Goal: Information Seeking & Learning: Learn about a topic

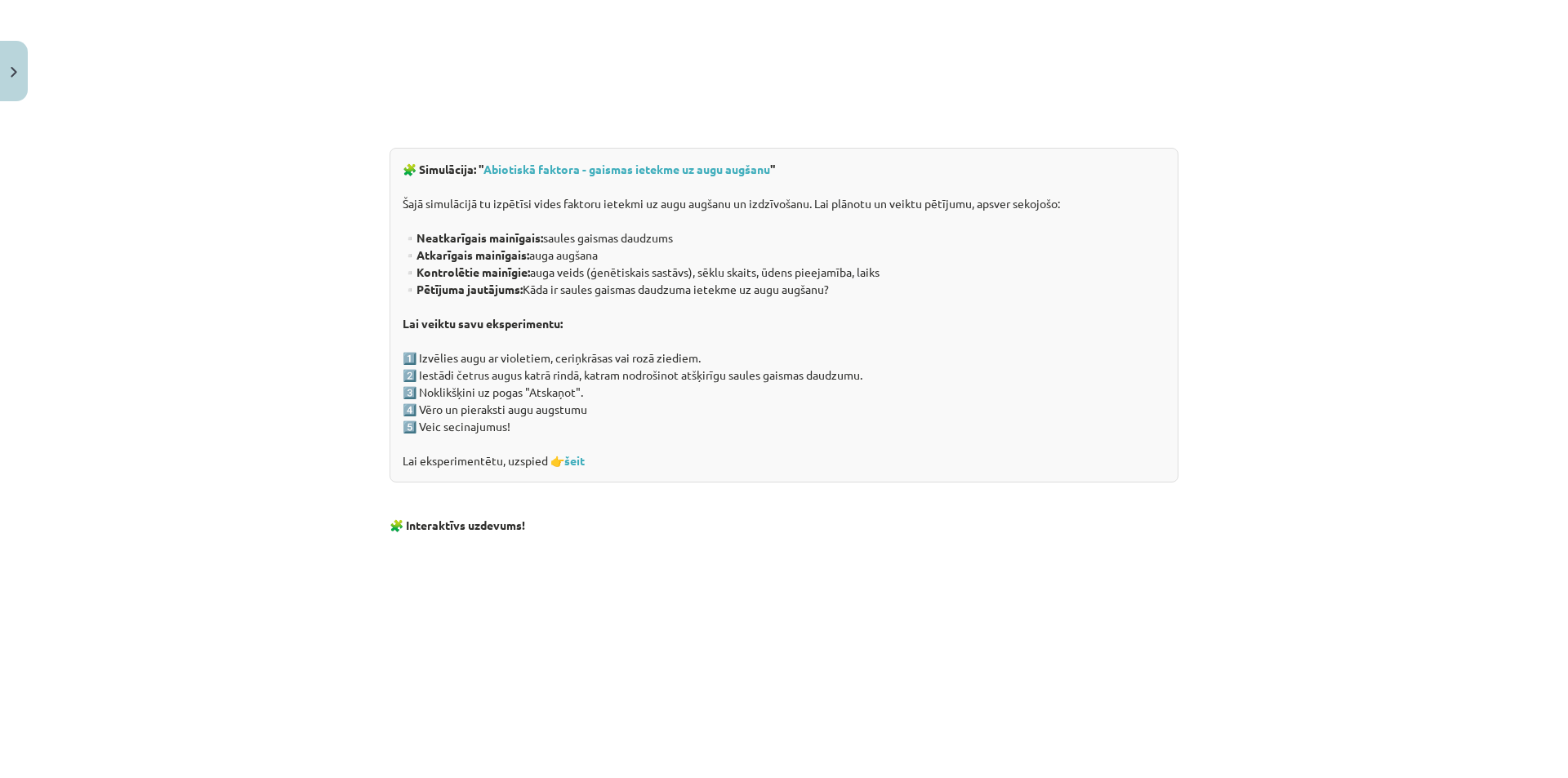
scroll to position [1021, 0]
click at [572, 460] on link "šeit" at bounding box center [574, 461] width 20 height 15
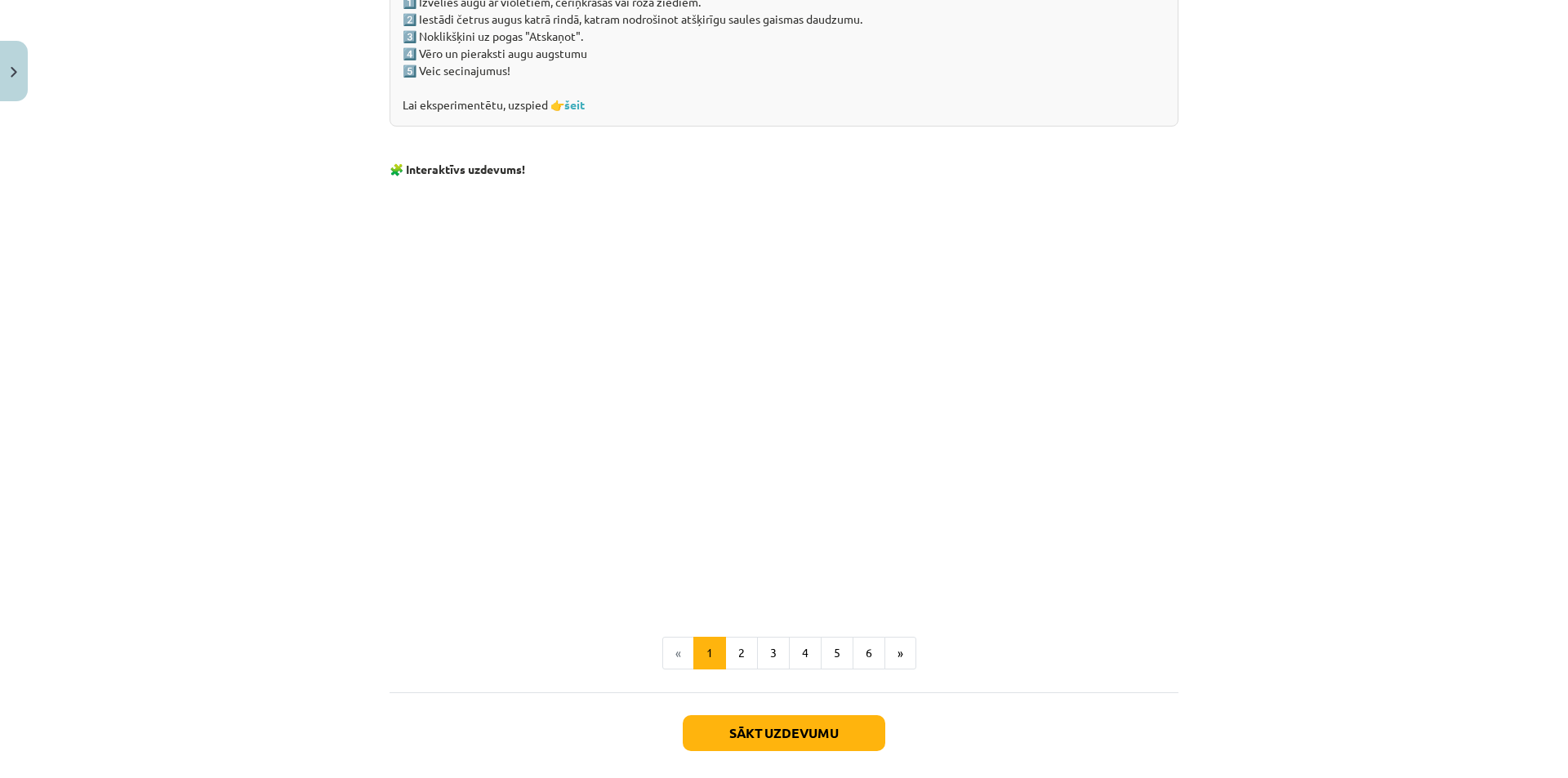
scroll to position [1429, 0]
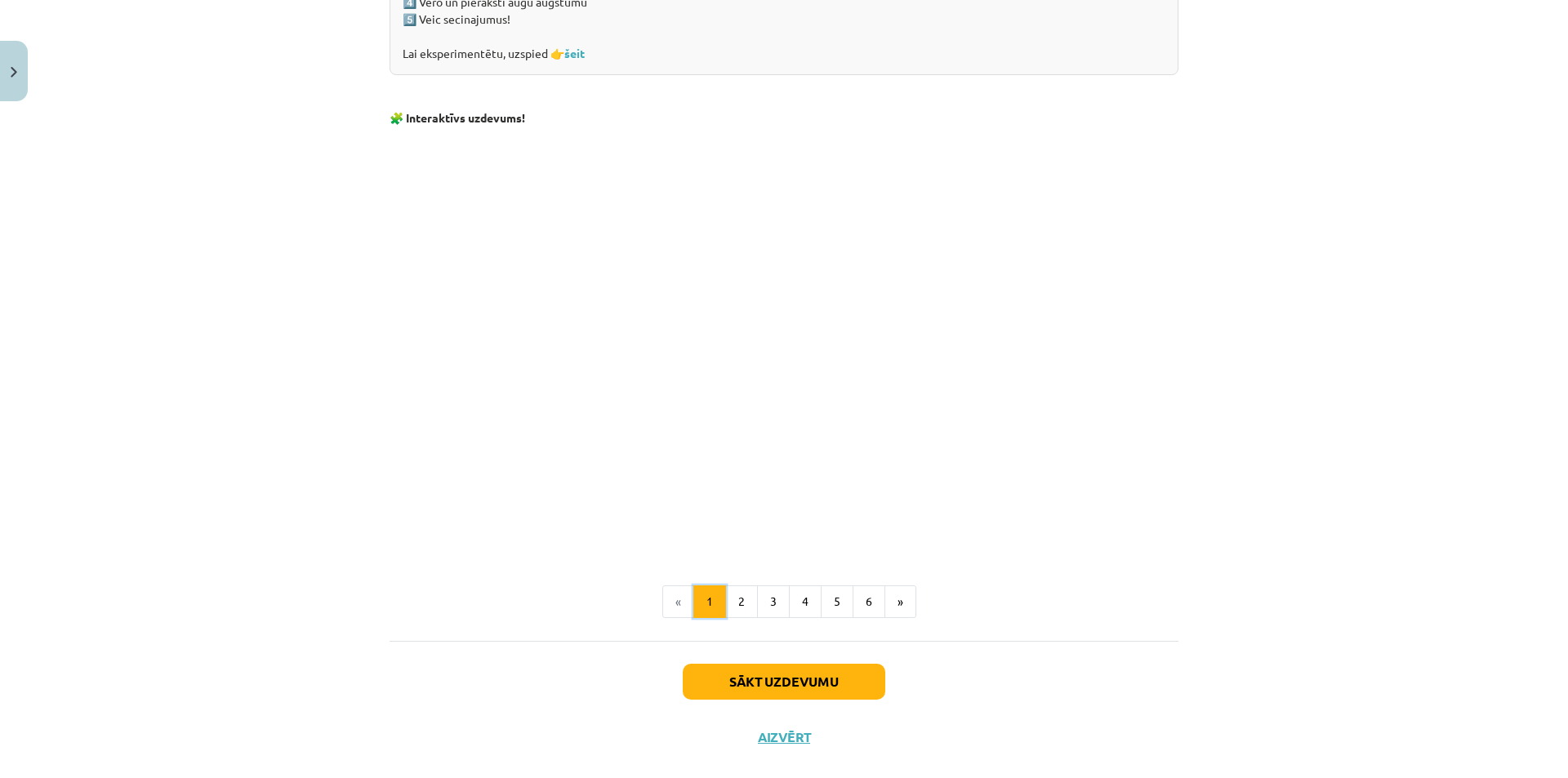
click at [707, 617] on button "1" at bounding box center [710, 602] width 33 height 33
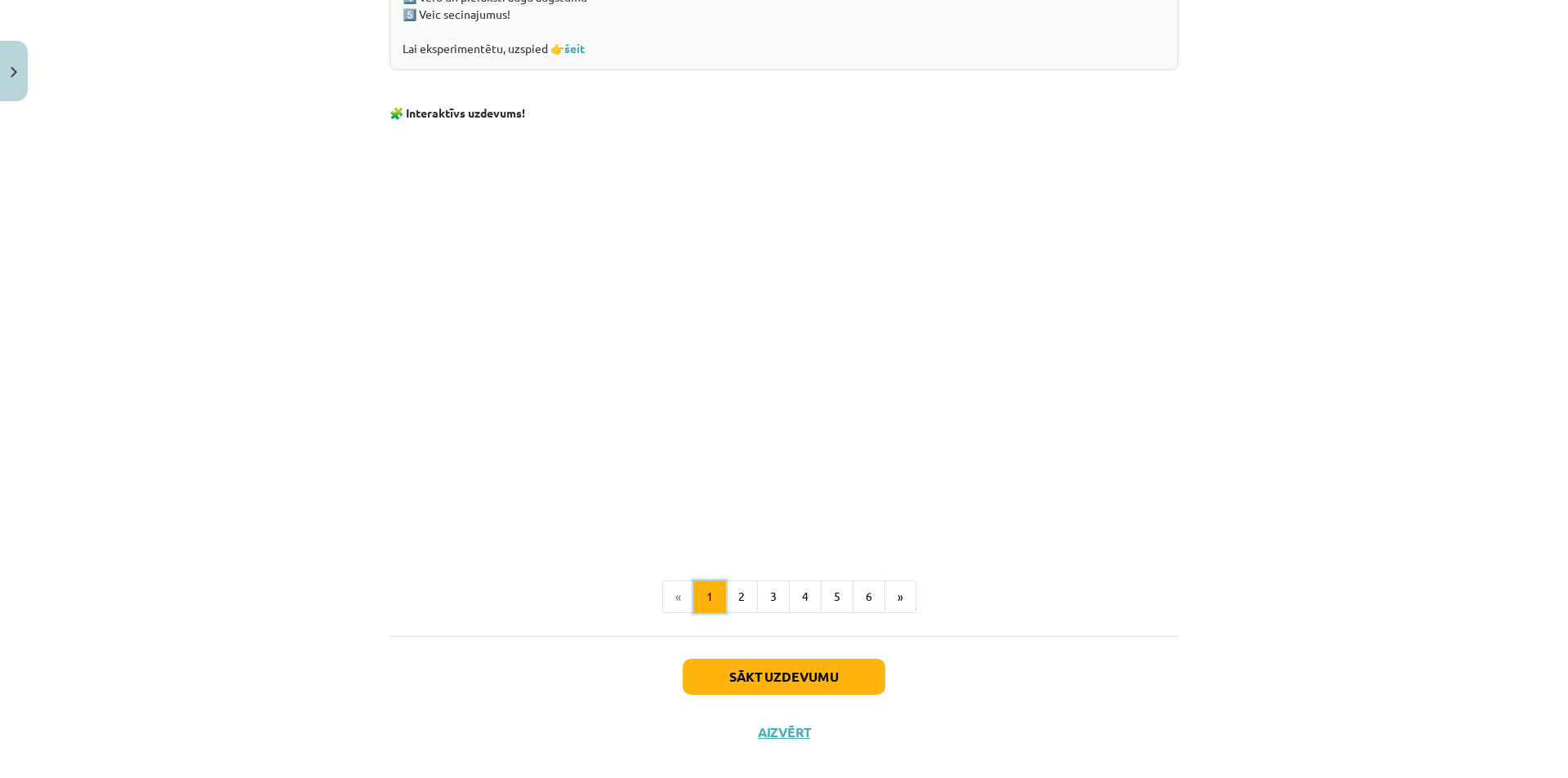
scroll to position [1436, 0]
click at [735, 599] on button "2" at bounding box center [742, 596] width 33 height 33
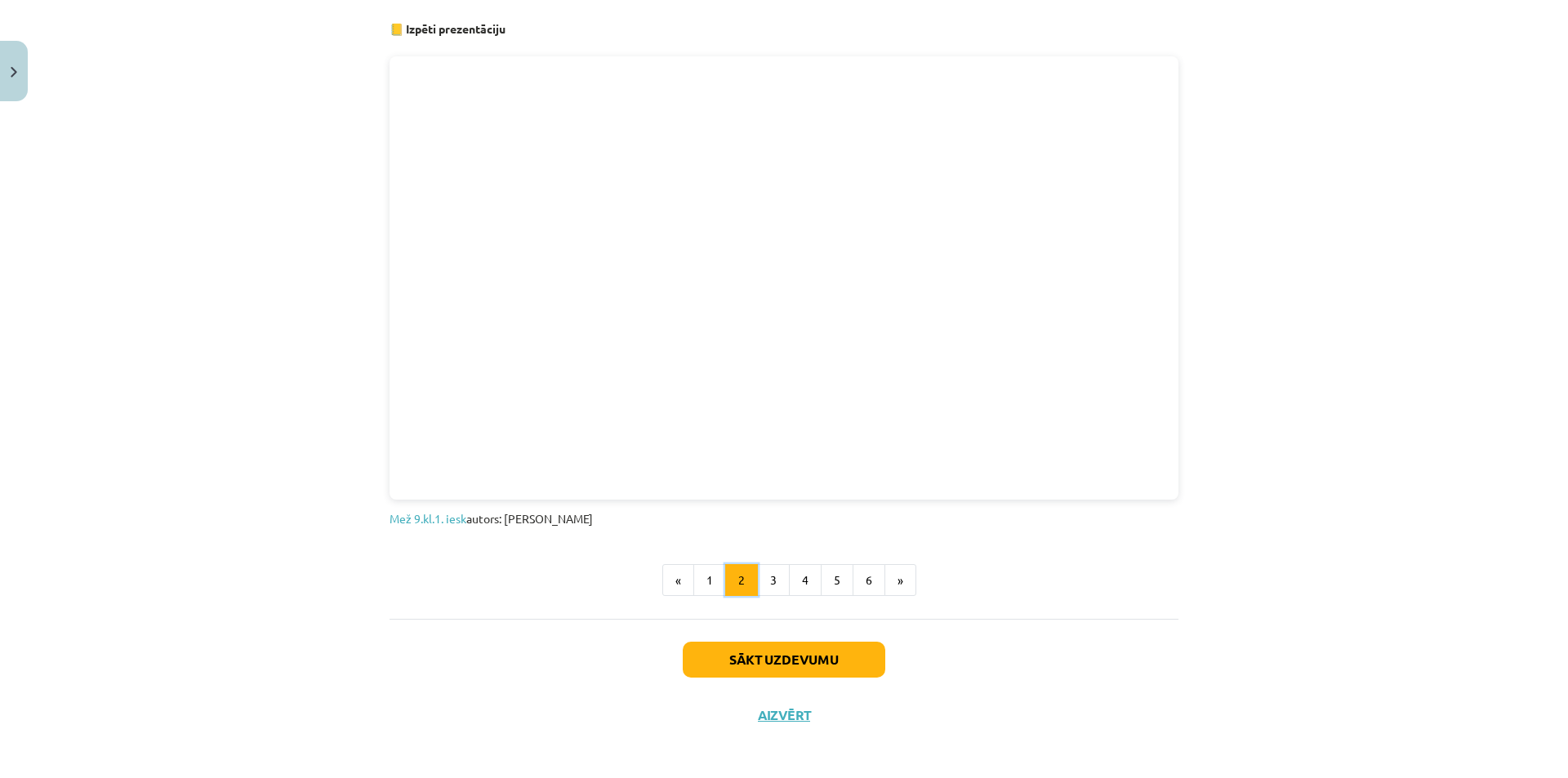
scroll to position [882, 0]
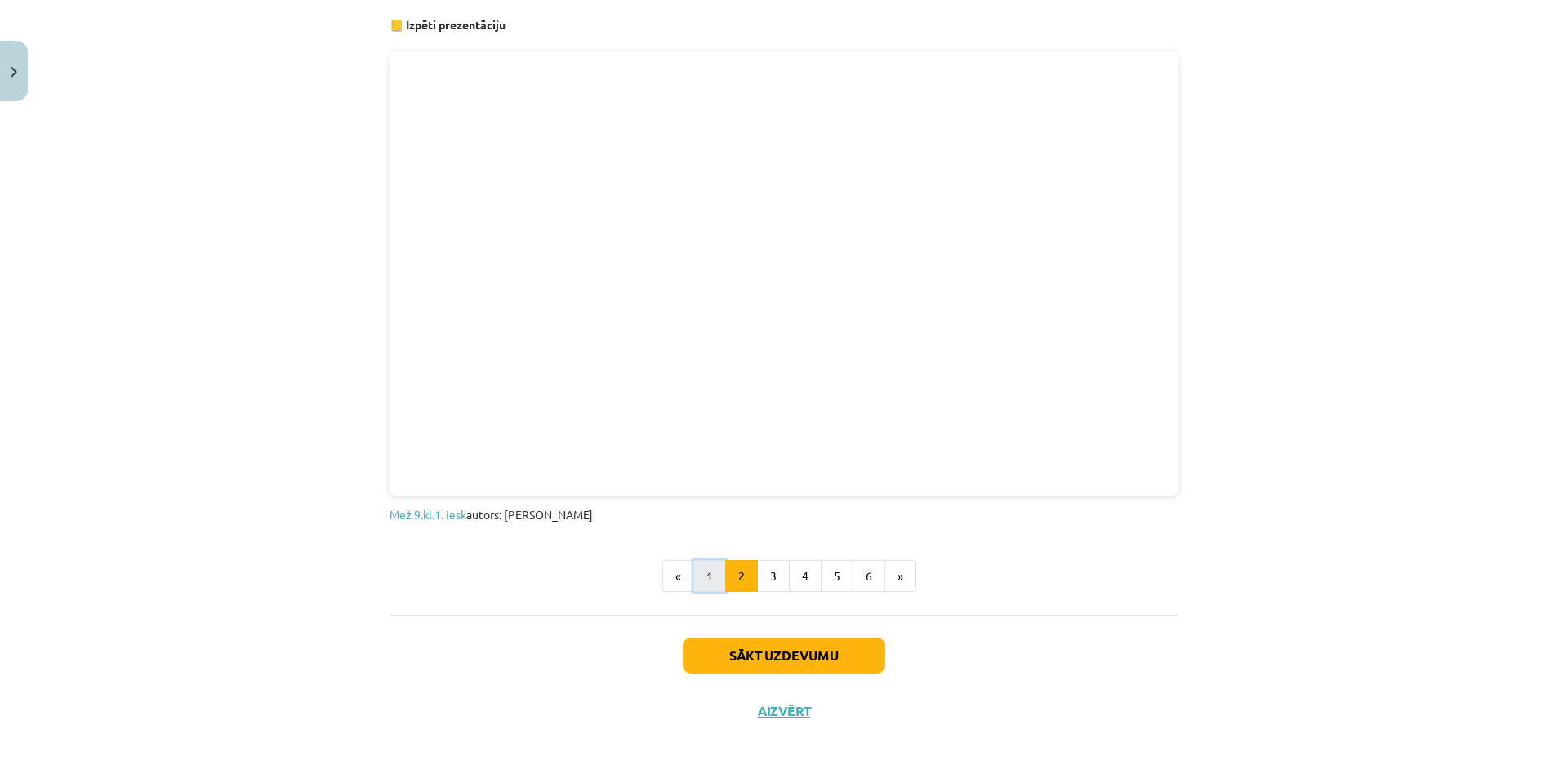
click at [695, 581] on button "1" at bounding box center [710, 577] width 33 height 33
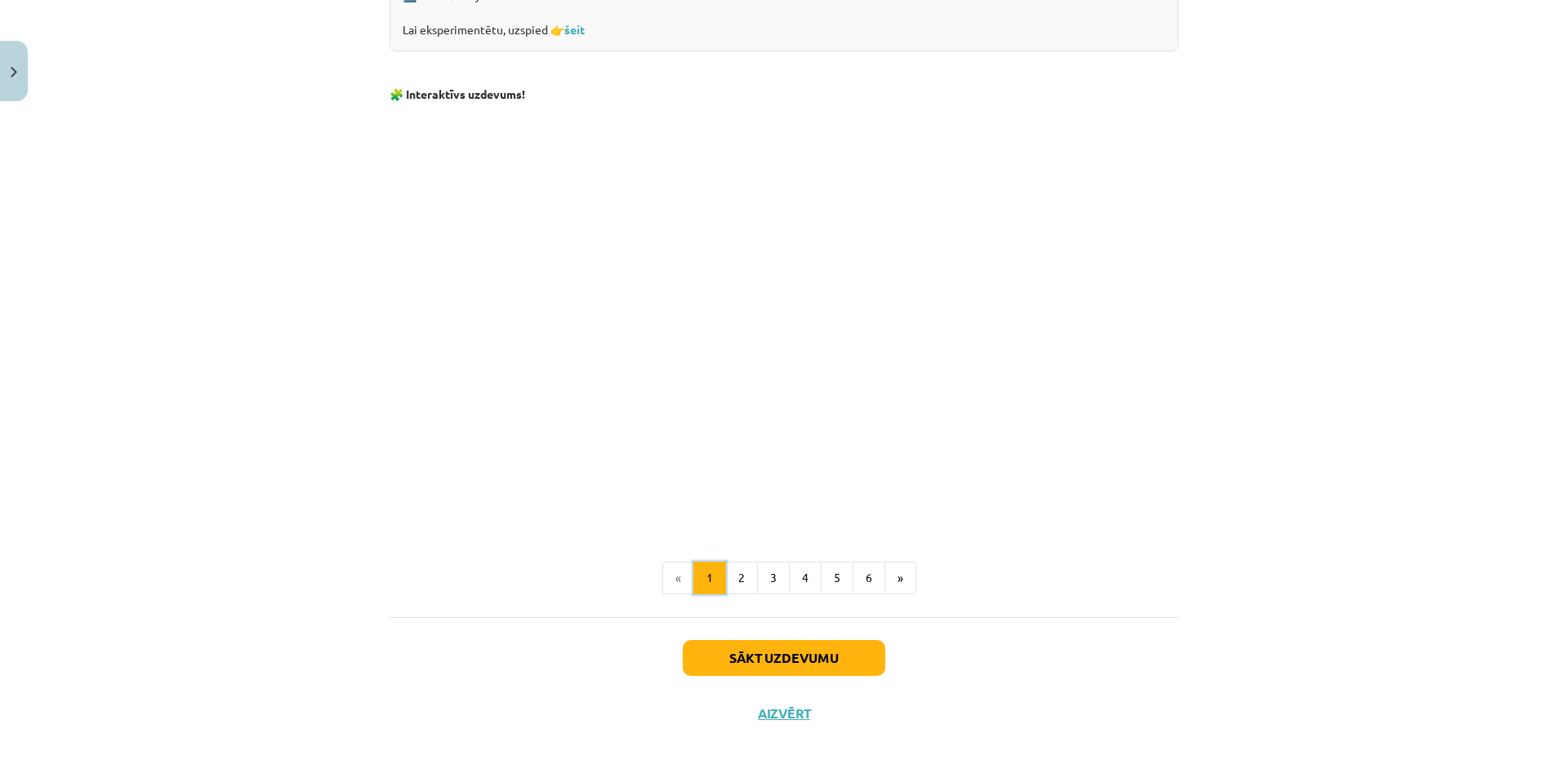
scroll to position [1458, 0]
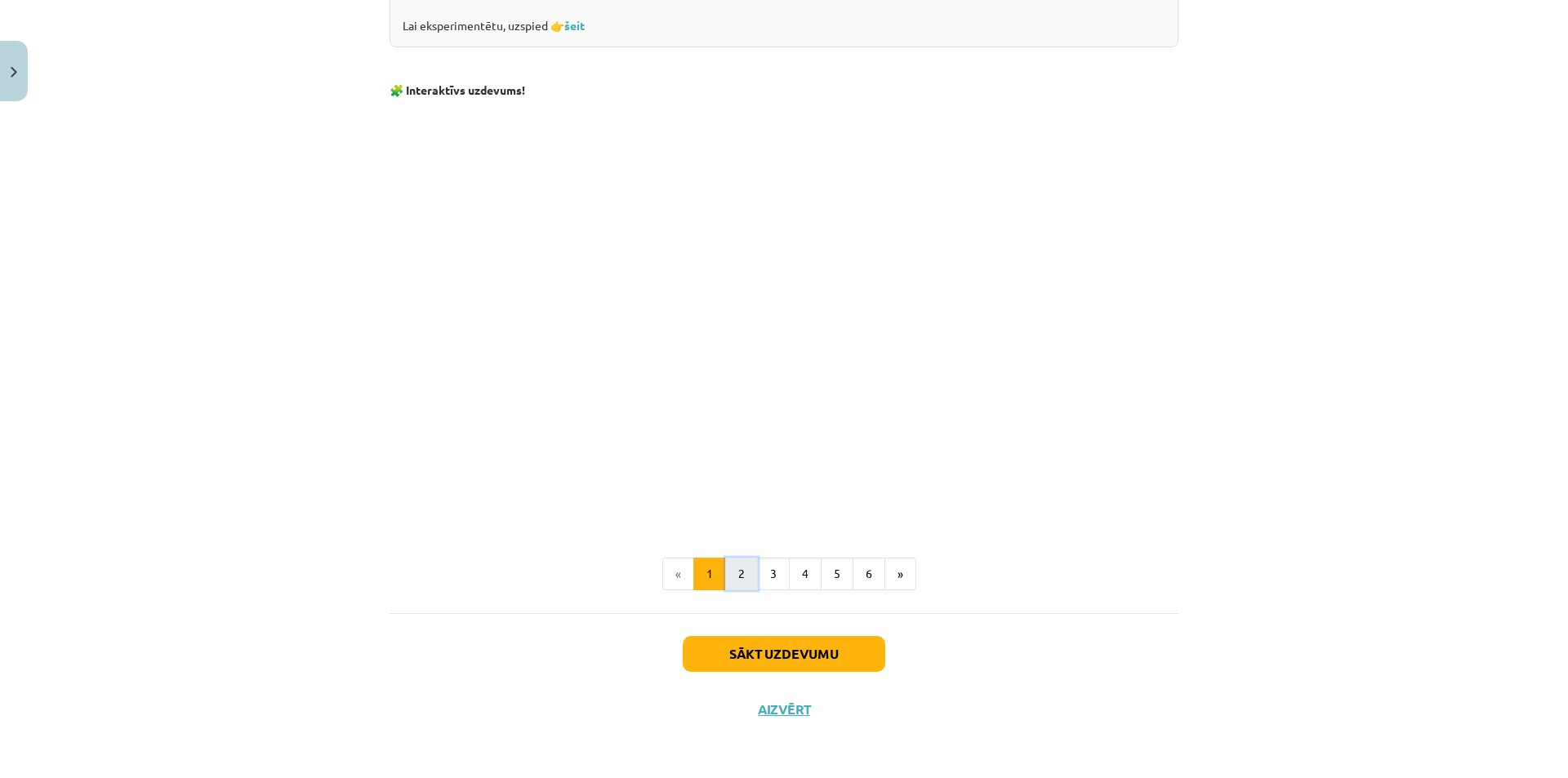
click at [739, 574] on button "2" at bounding box center [742, 574] width 33 height 33
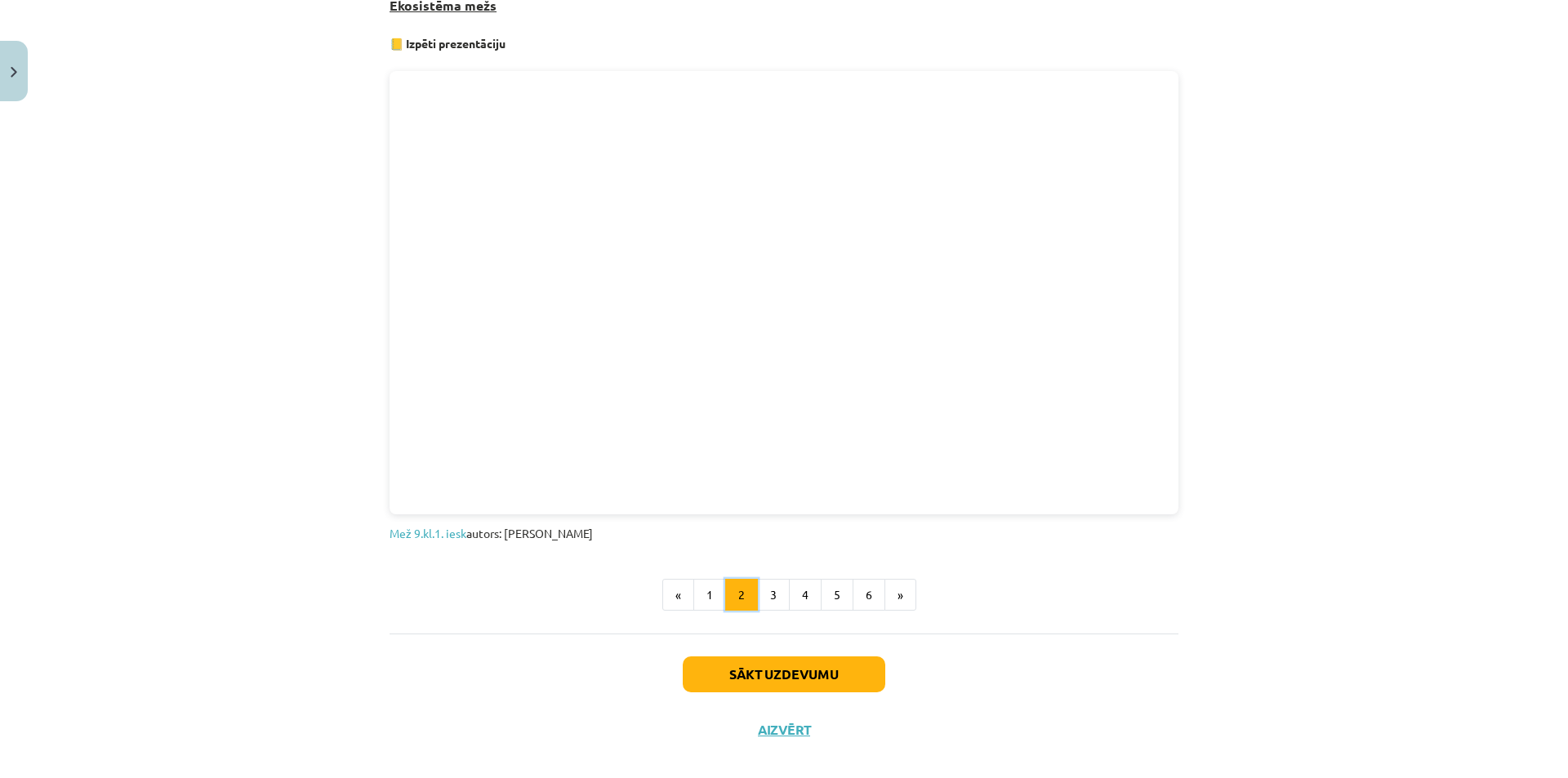
scroll to position [882, 0]
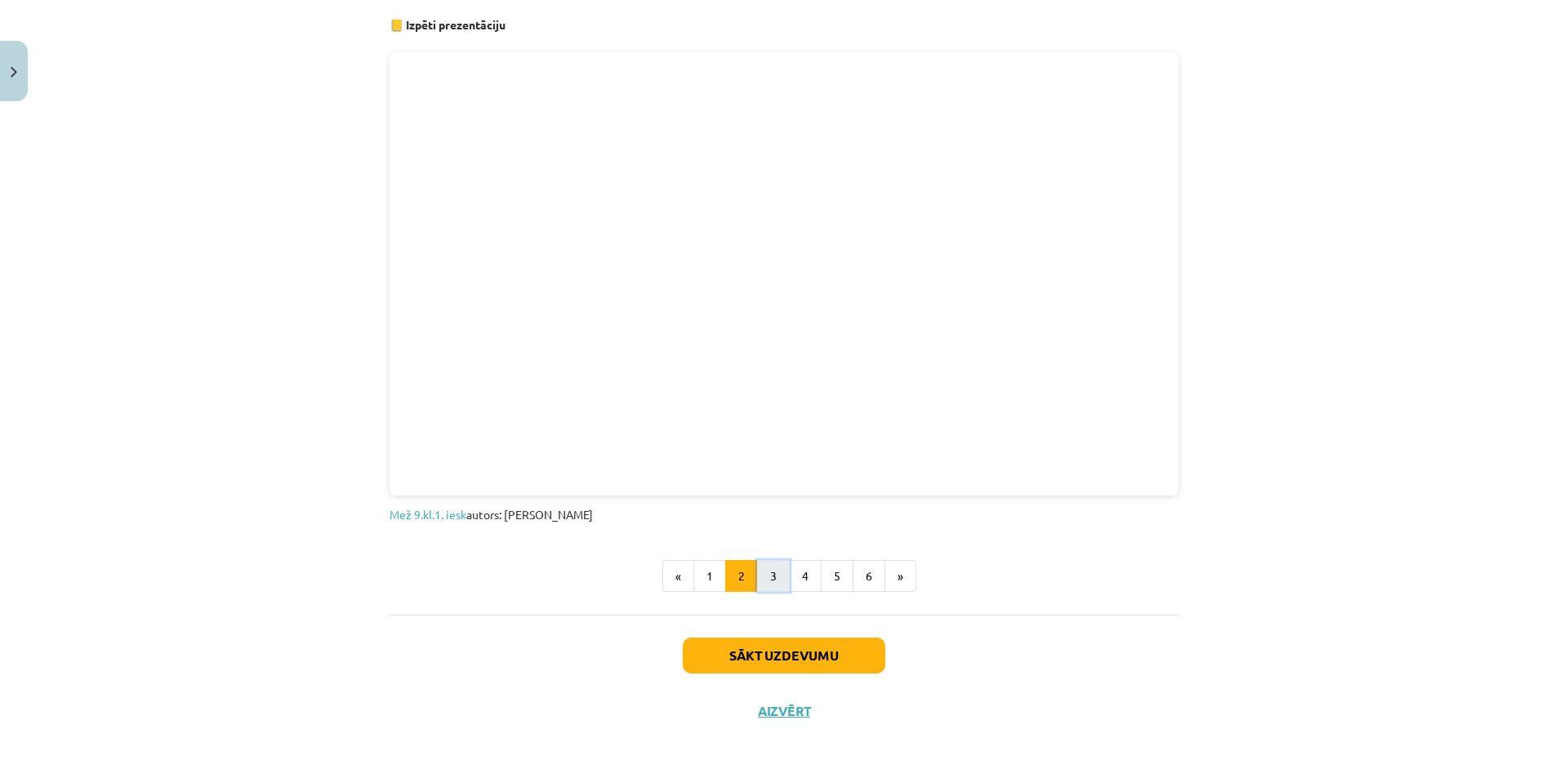
click at [762, 571] on button "3" at bounding box center [773, 577] width 33 height 33
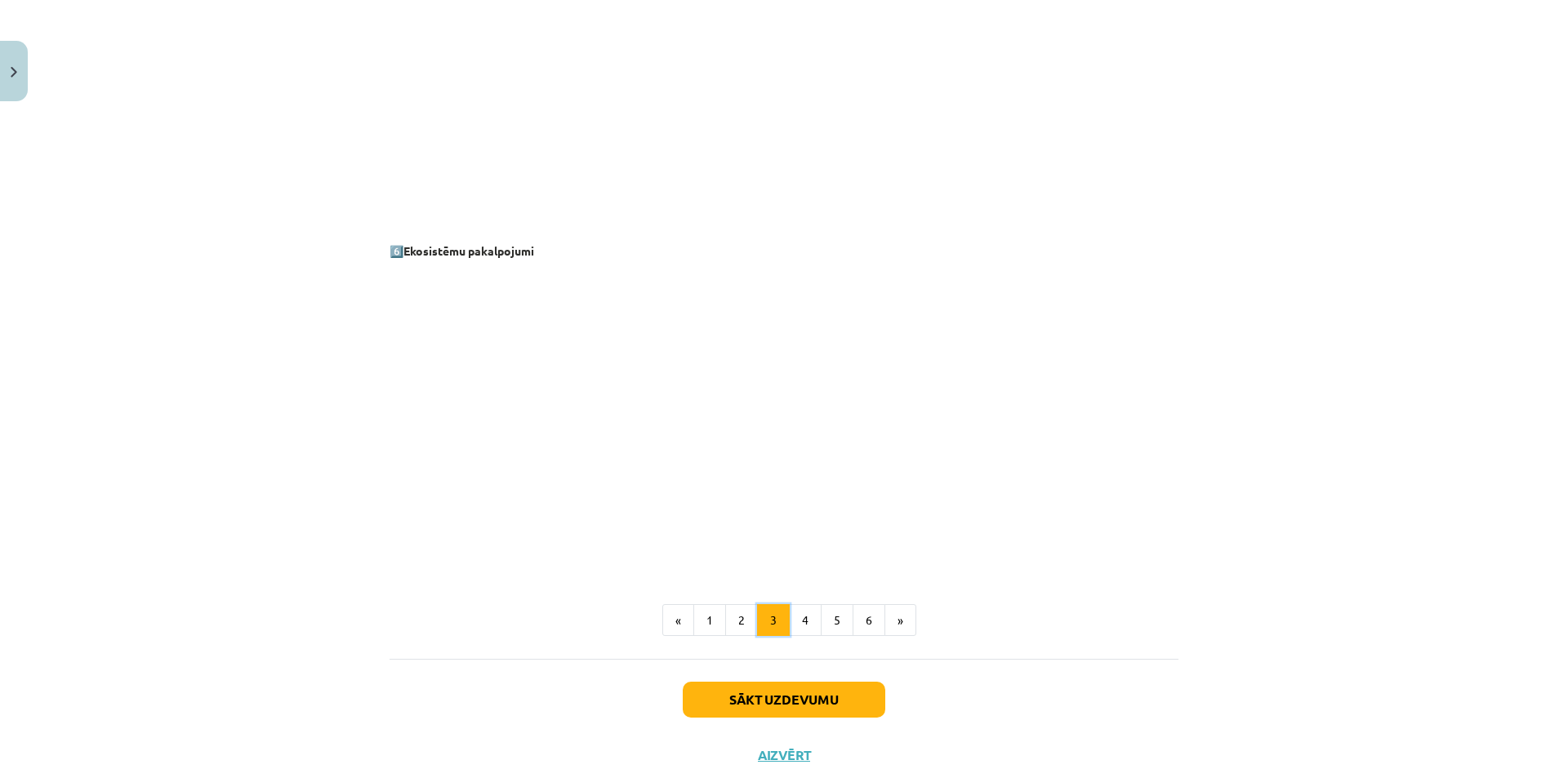
scroll to position [2086, 0]
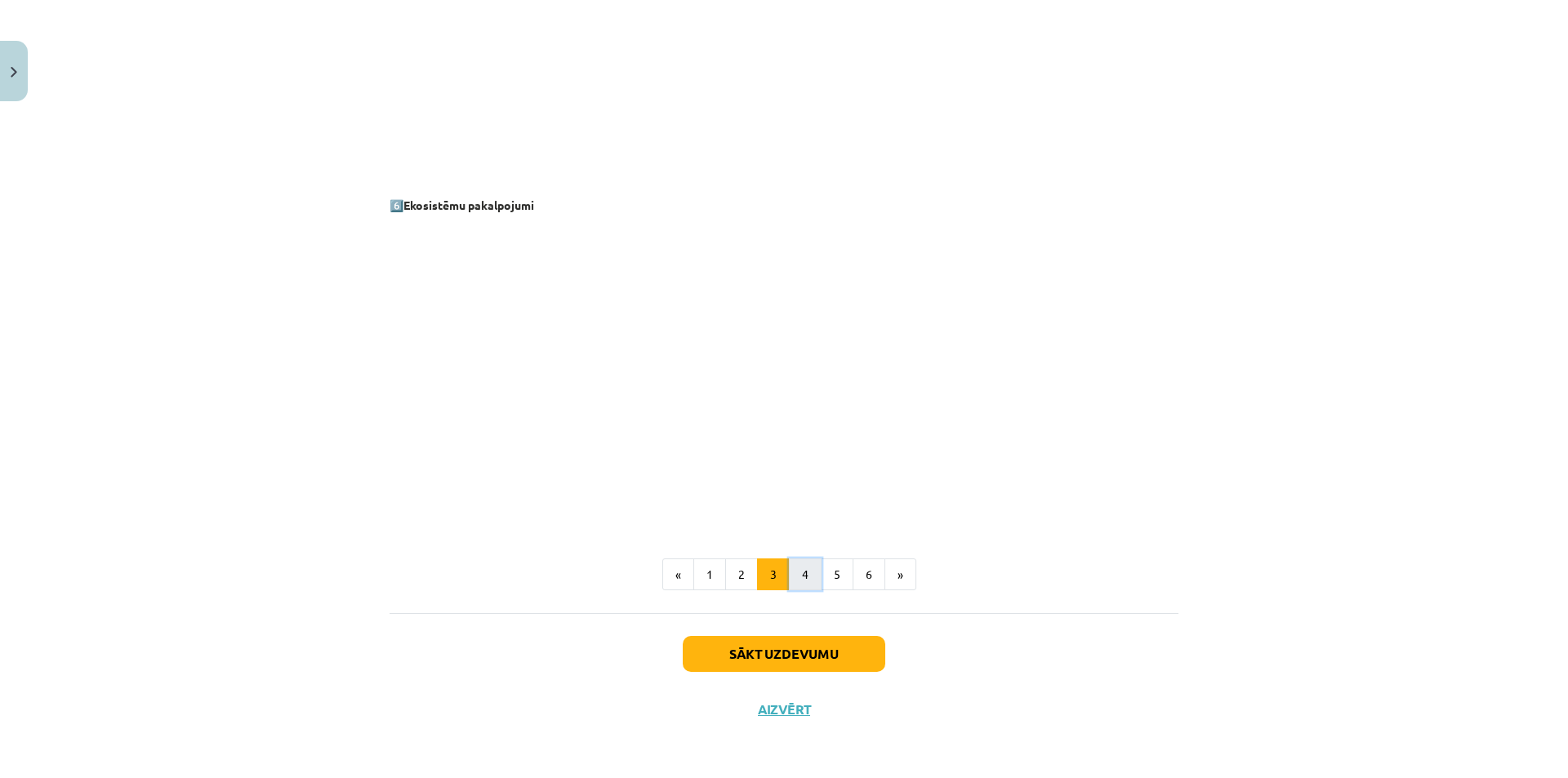
click at [789, 573] on button "4" at bounding box center [805, 575] width 33 height 33
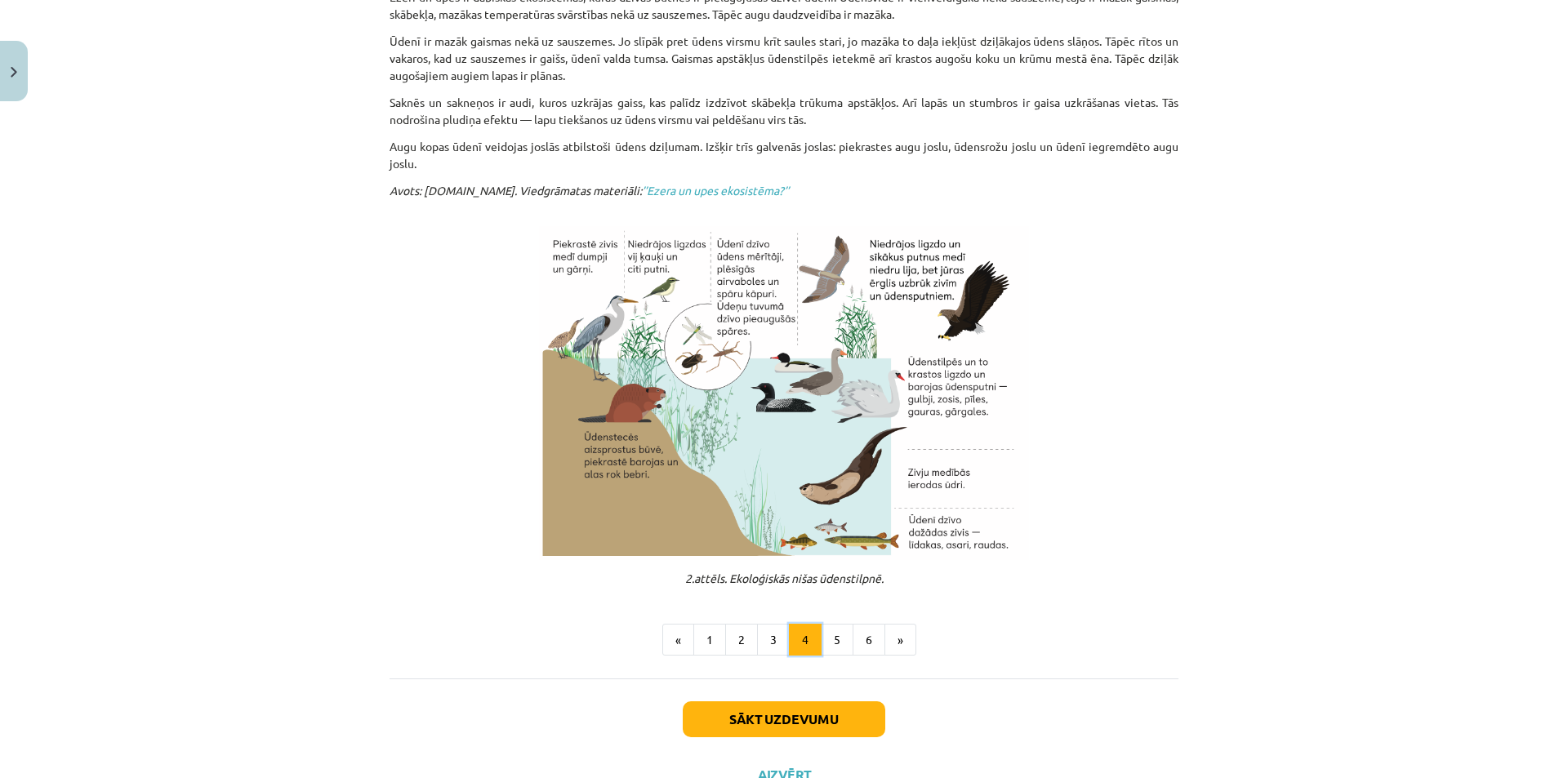
scroll to position [419, 0]
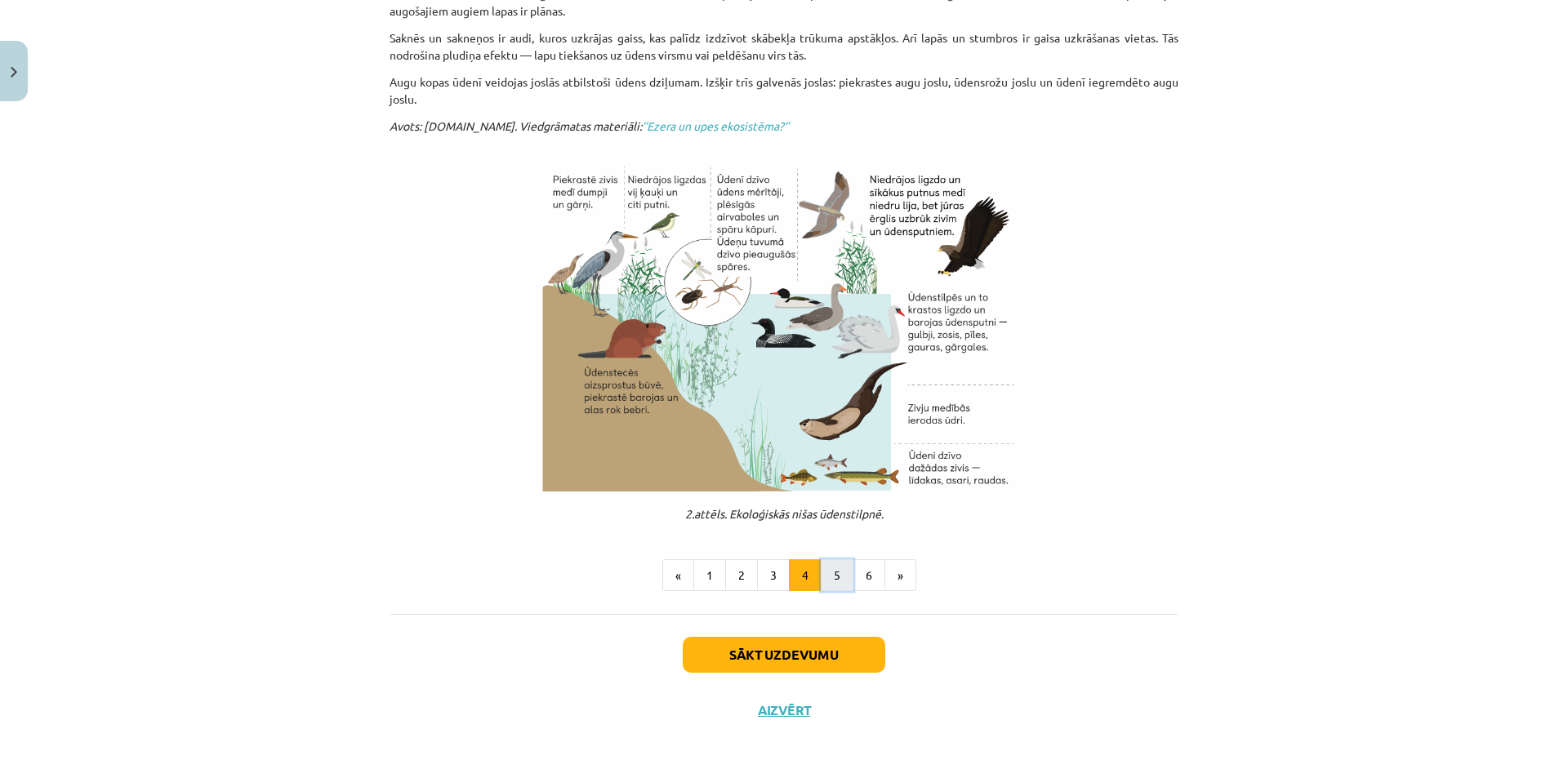
click at [822, 575] on button "5" at bounding box center [837, 576] width 33 height 33
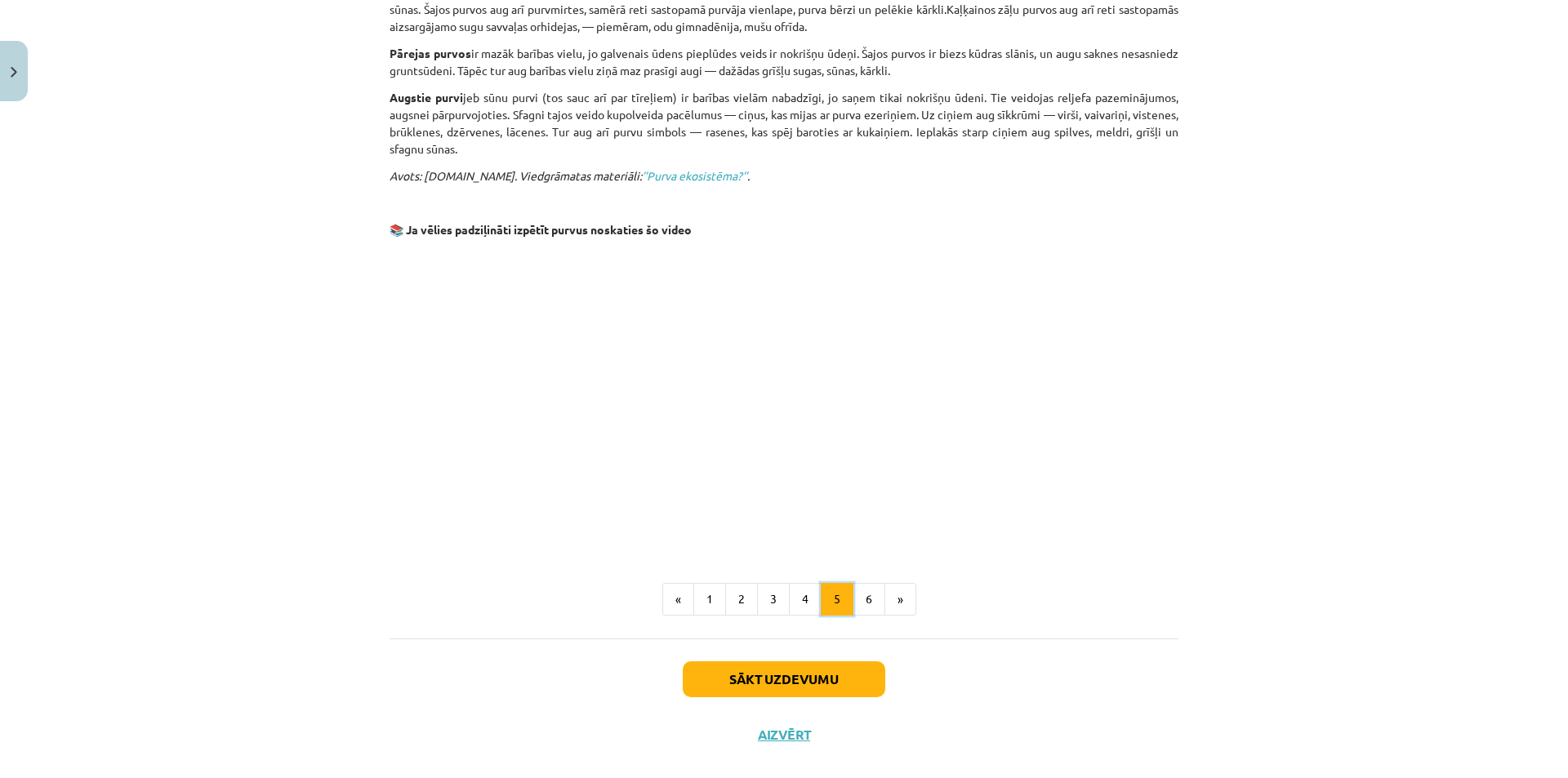
scroll to position [1083, 0]
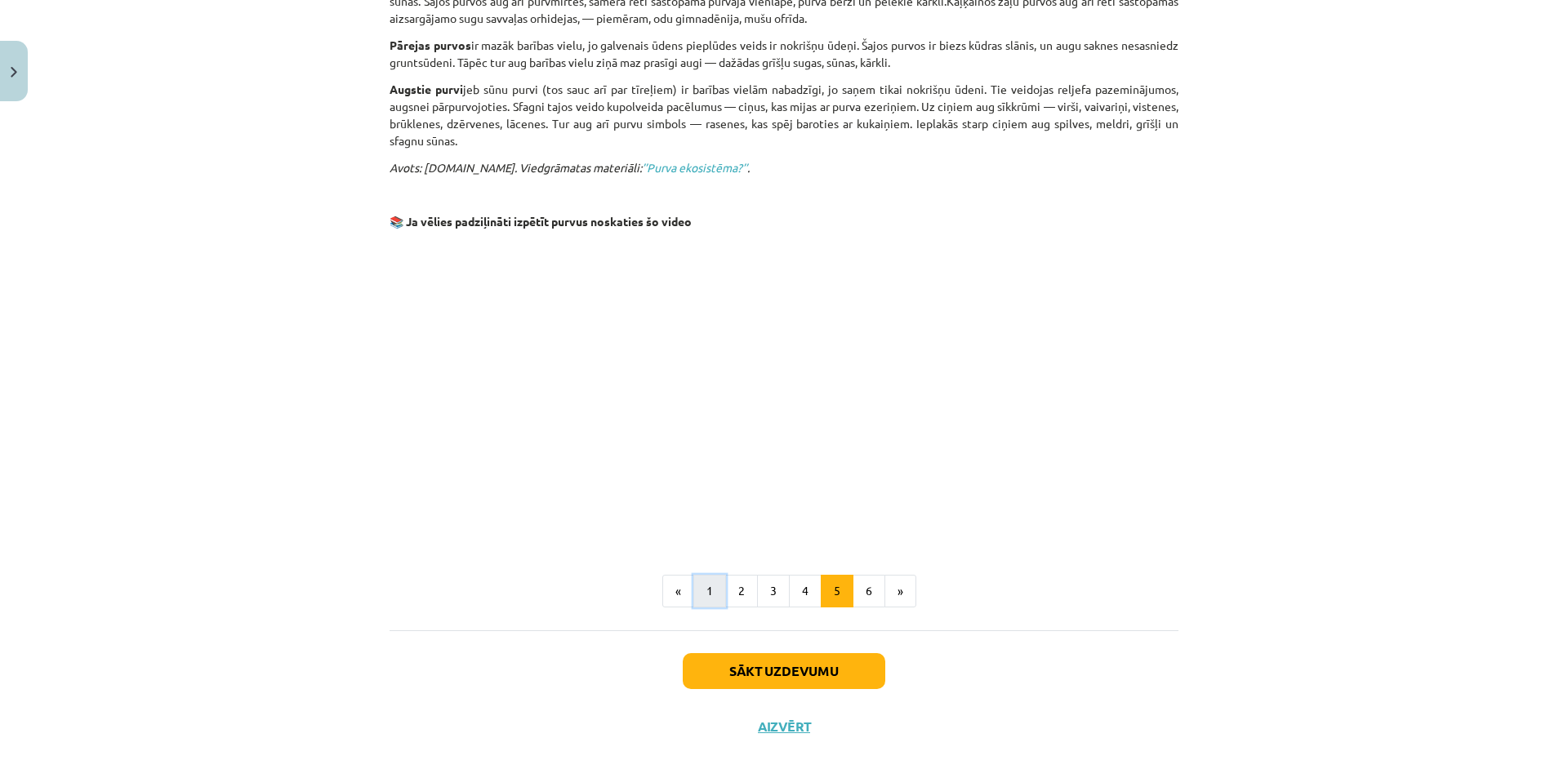
click at [698, 575] on button "1" at bounding box center [710, 592] width 33 height 33
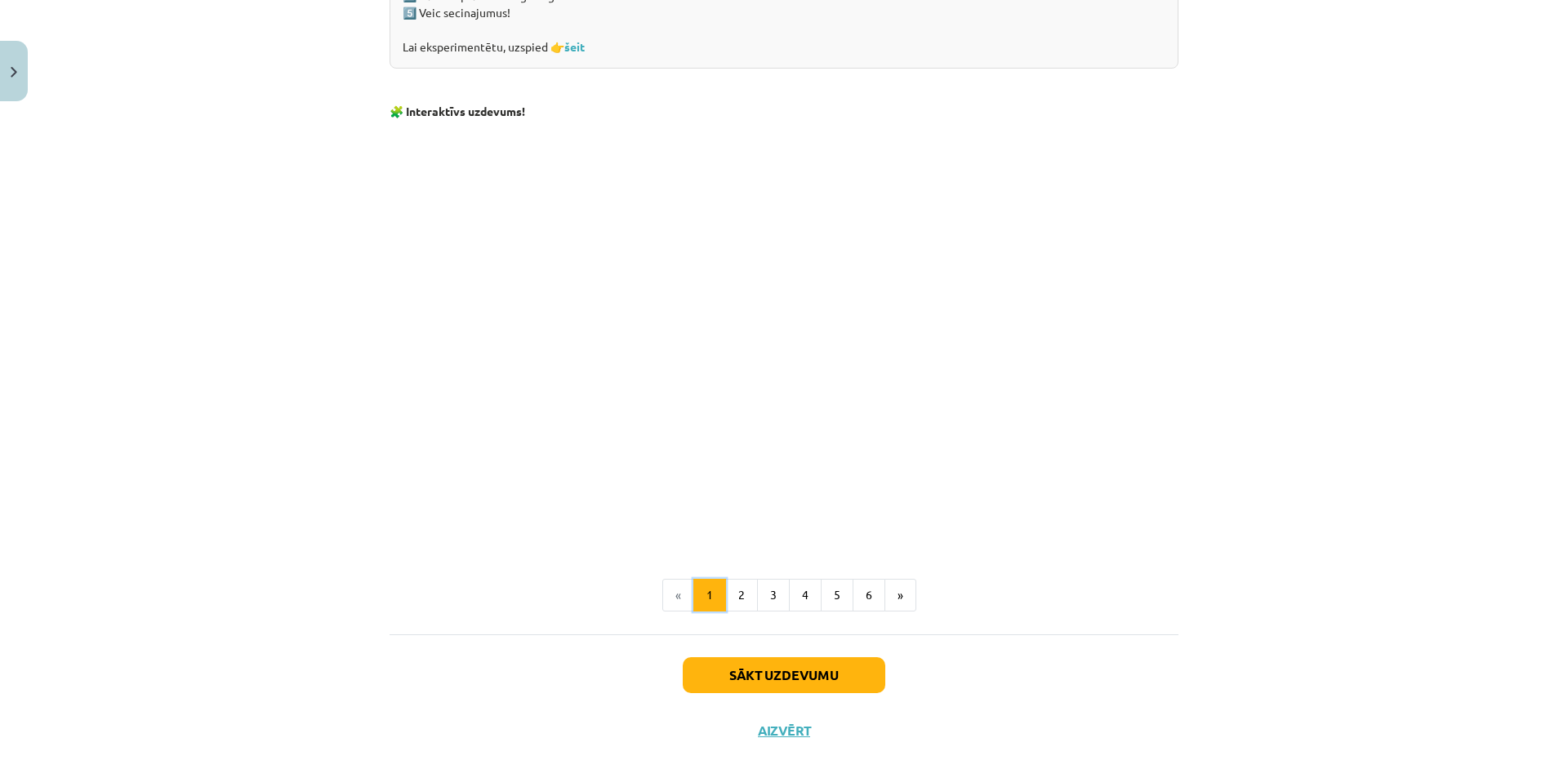
scroll to position [1458, 0]
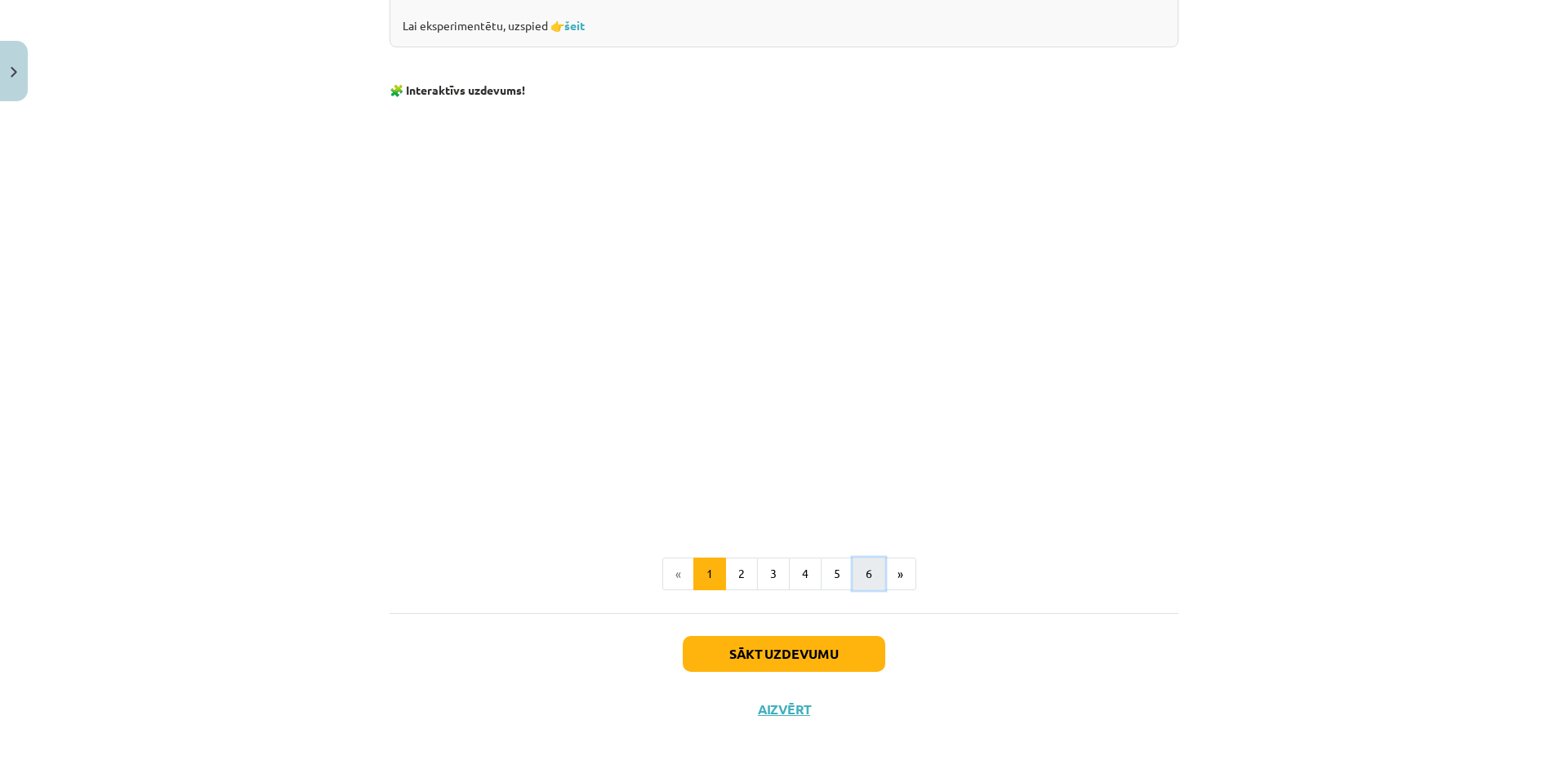
click at [858, 579] on button "6" at bounding box center [869, 574] width 33 height 33
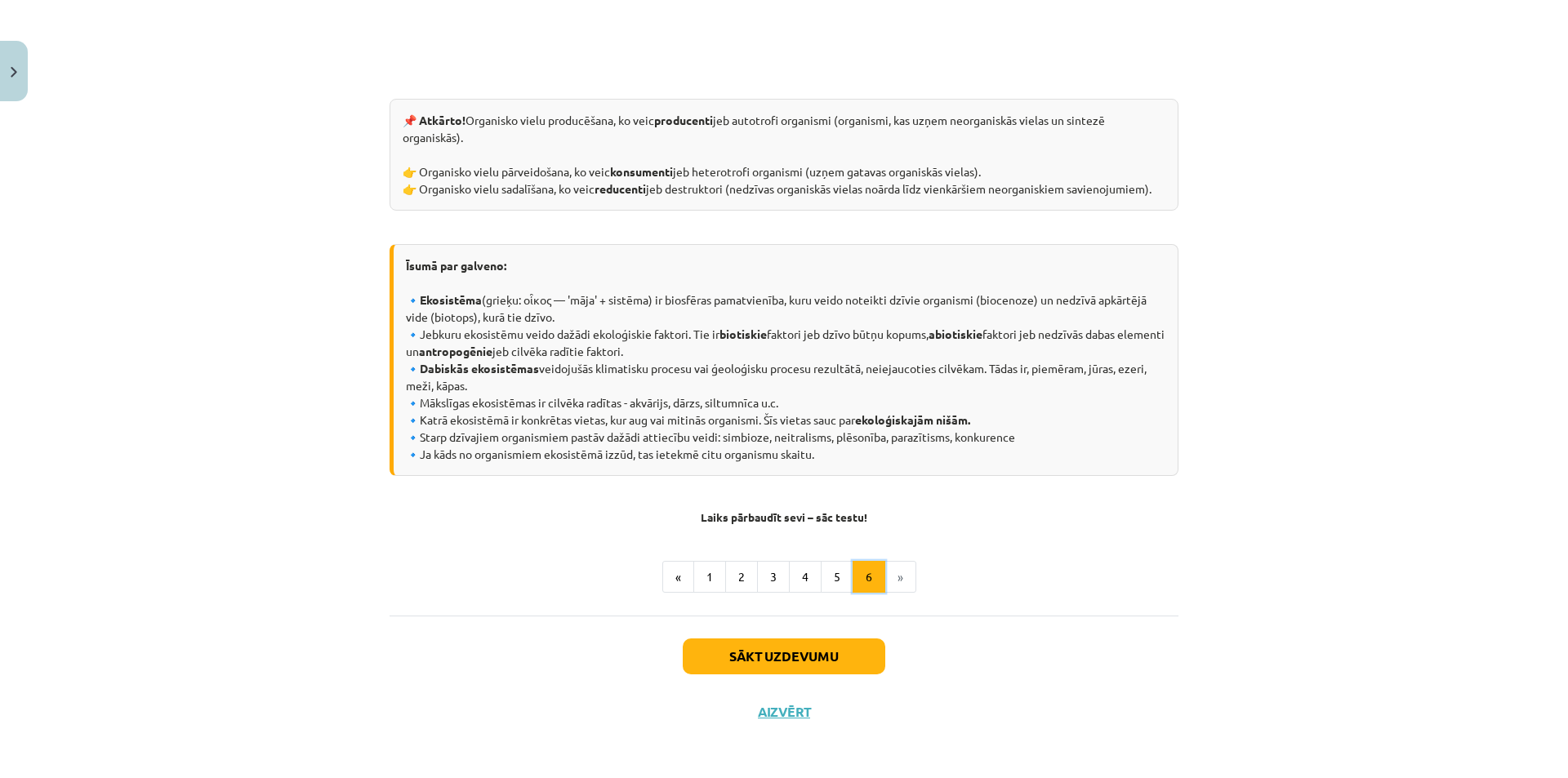
scroll to position [674, 0]
click at [897, 583] on li "»" at bounding box center [901, 575] width 31 height 33
click at [896, 567] on li "»" at bounding box center [901, 575] width 31 height 33
click at [867, 573] on button "6" at bounding box center [869, 575] width 33 height 33
click at [711, 573] on button "1" at bounding box center [710, 575] width 33 height 33
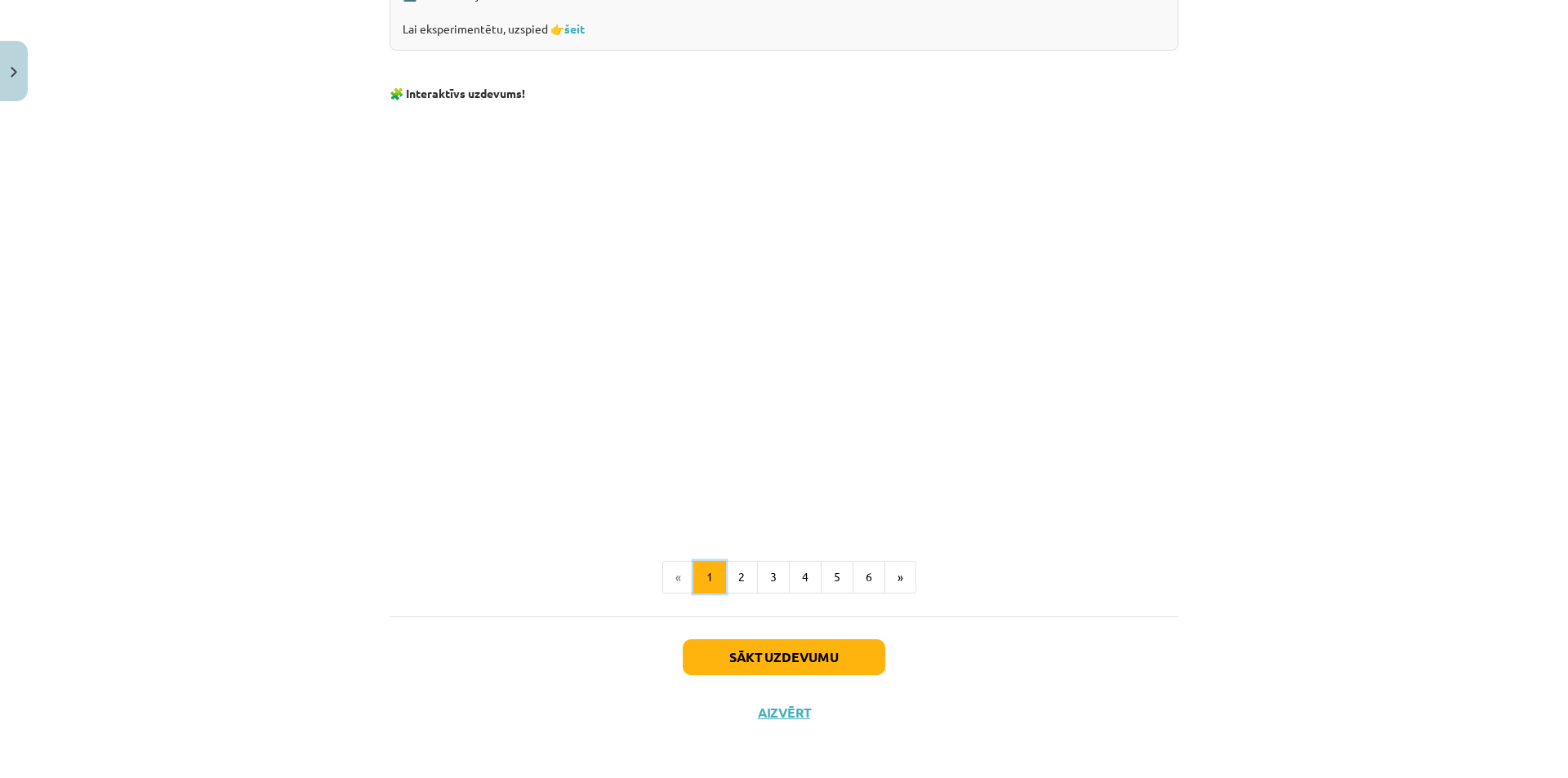
scroll to position [1458, 0]
click at [737, 577] on button "2" at bounding box center [742, 574] width 33 height 33
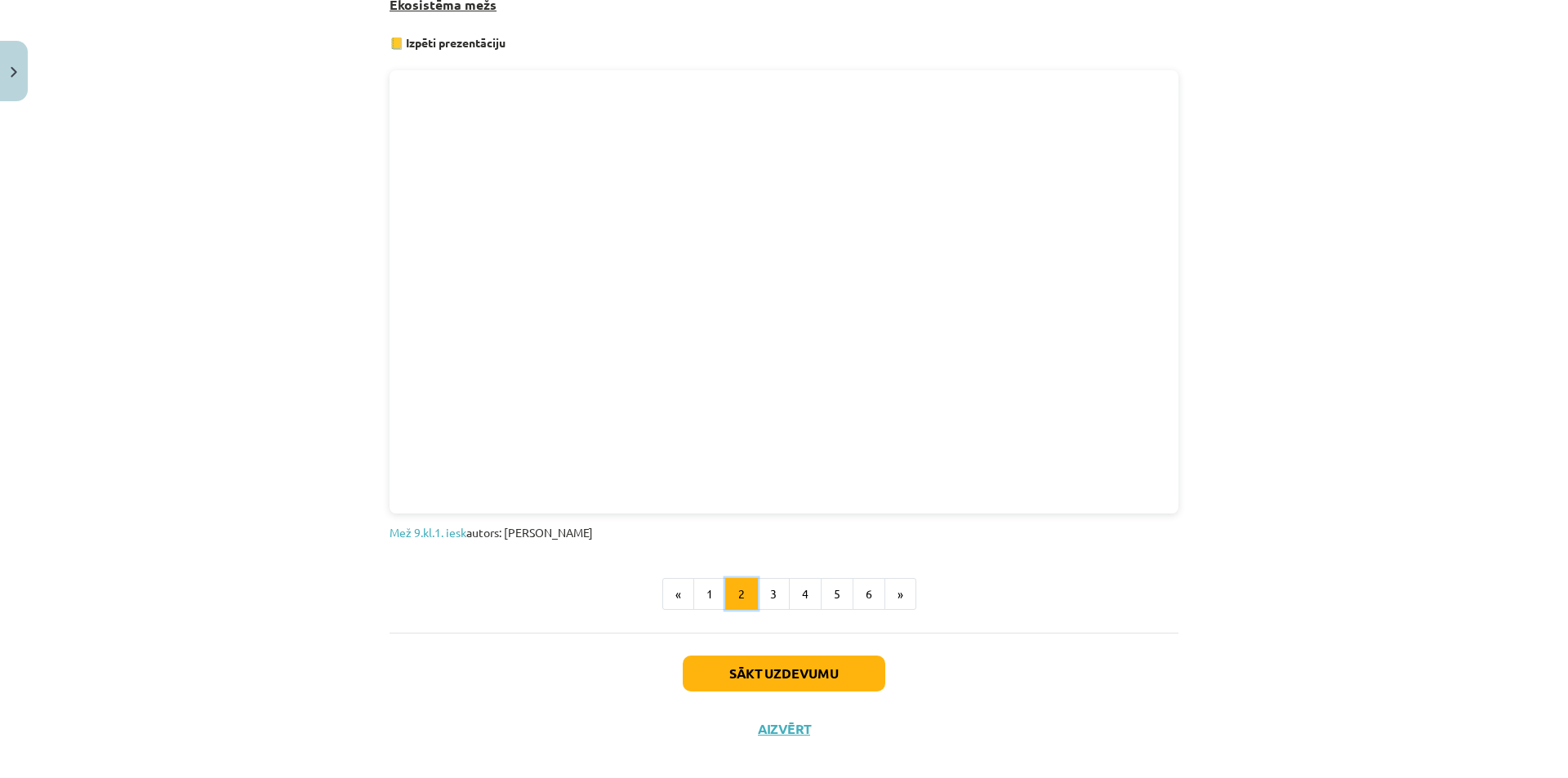
scroll to position [882, 0]
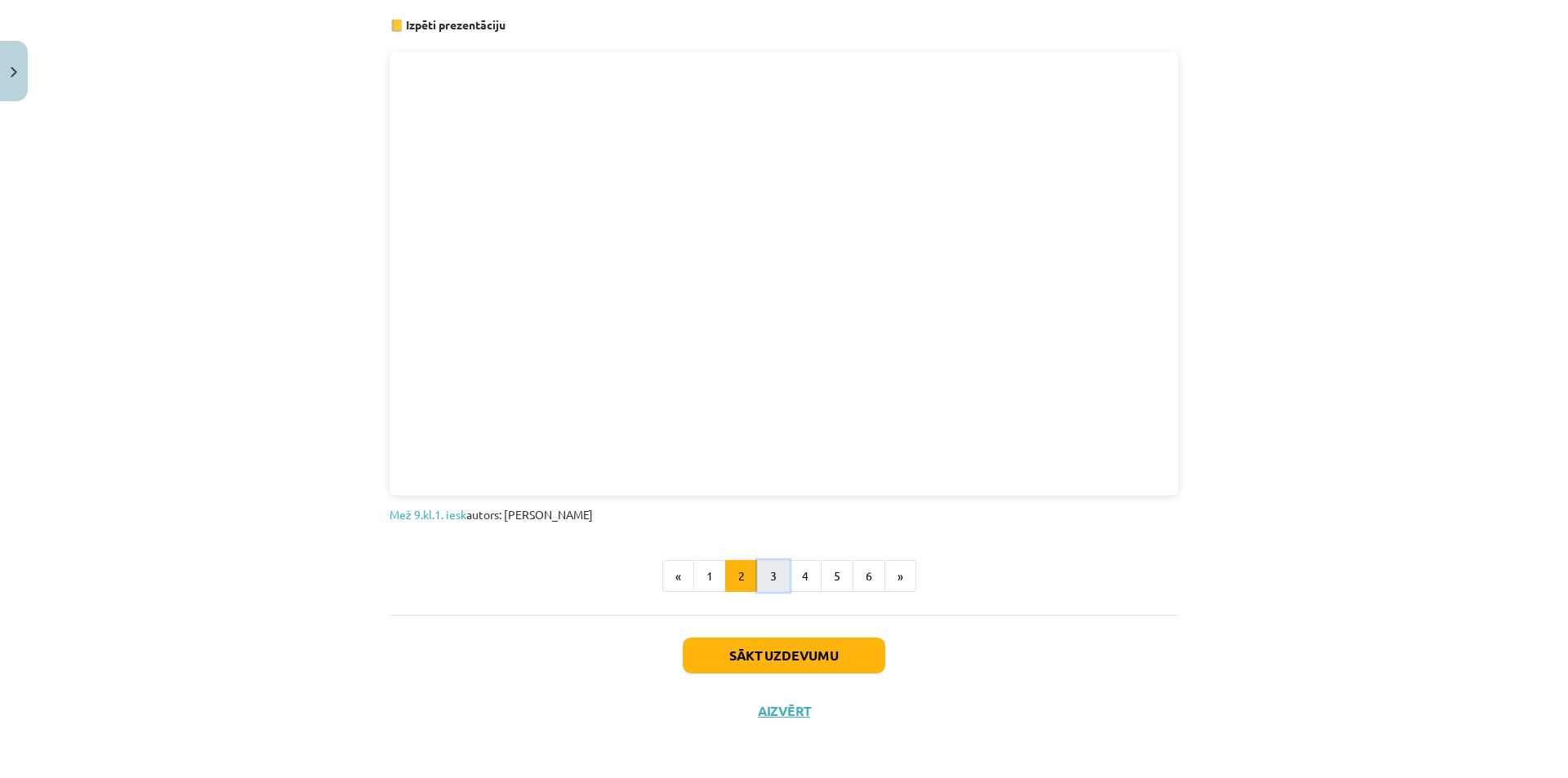
click at [756, 572] on button "3" at bounding box center [773, 577] width 33 height 33
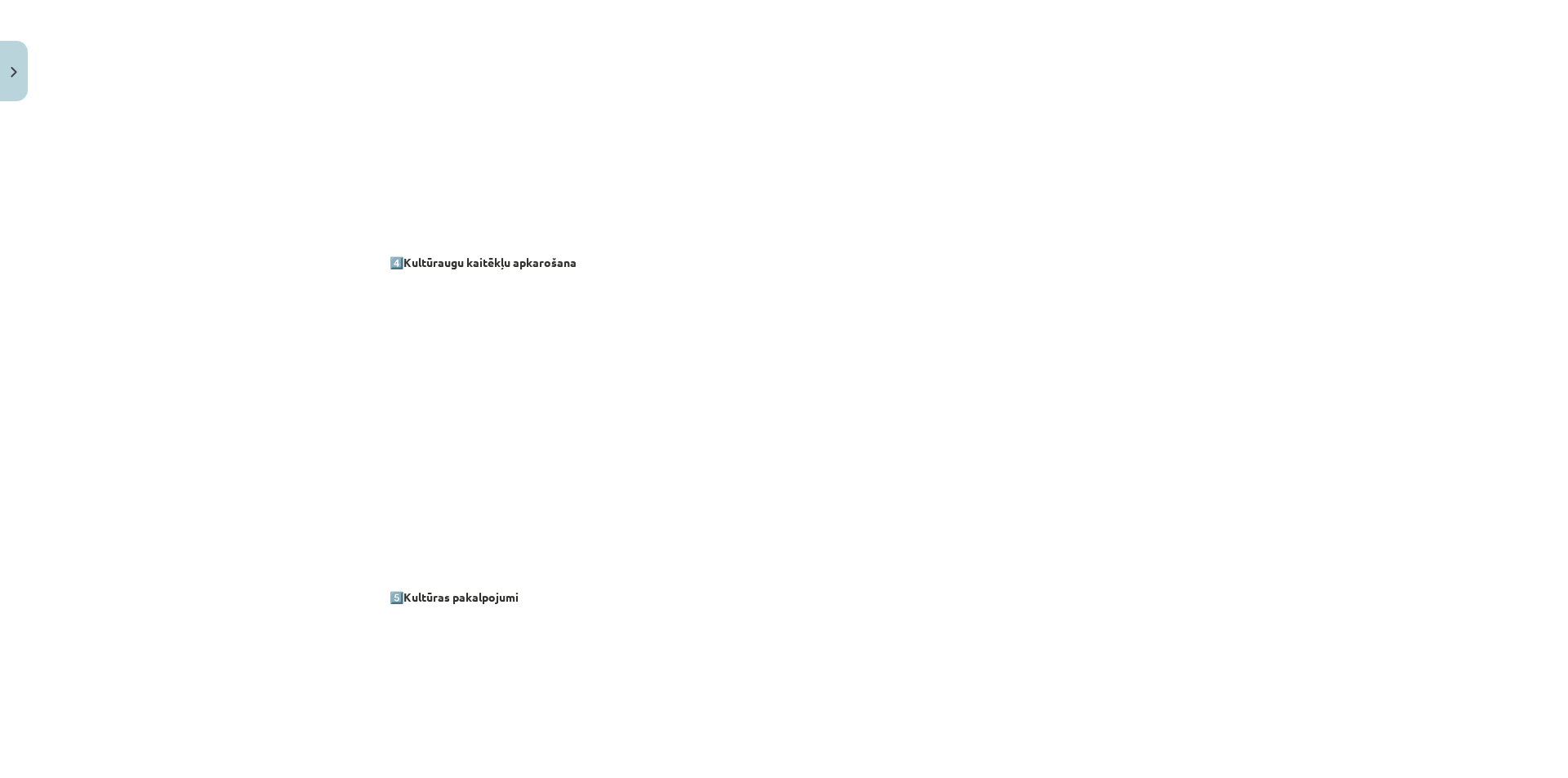
scroll to position [1436, 0]
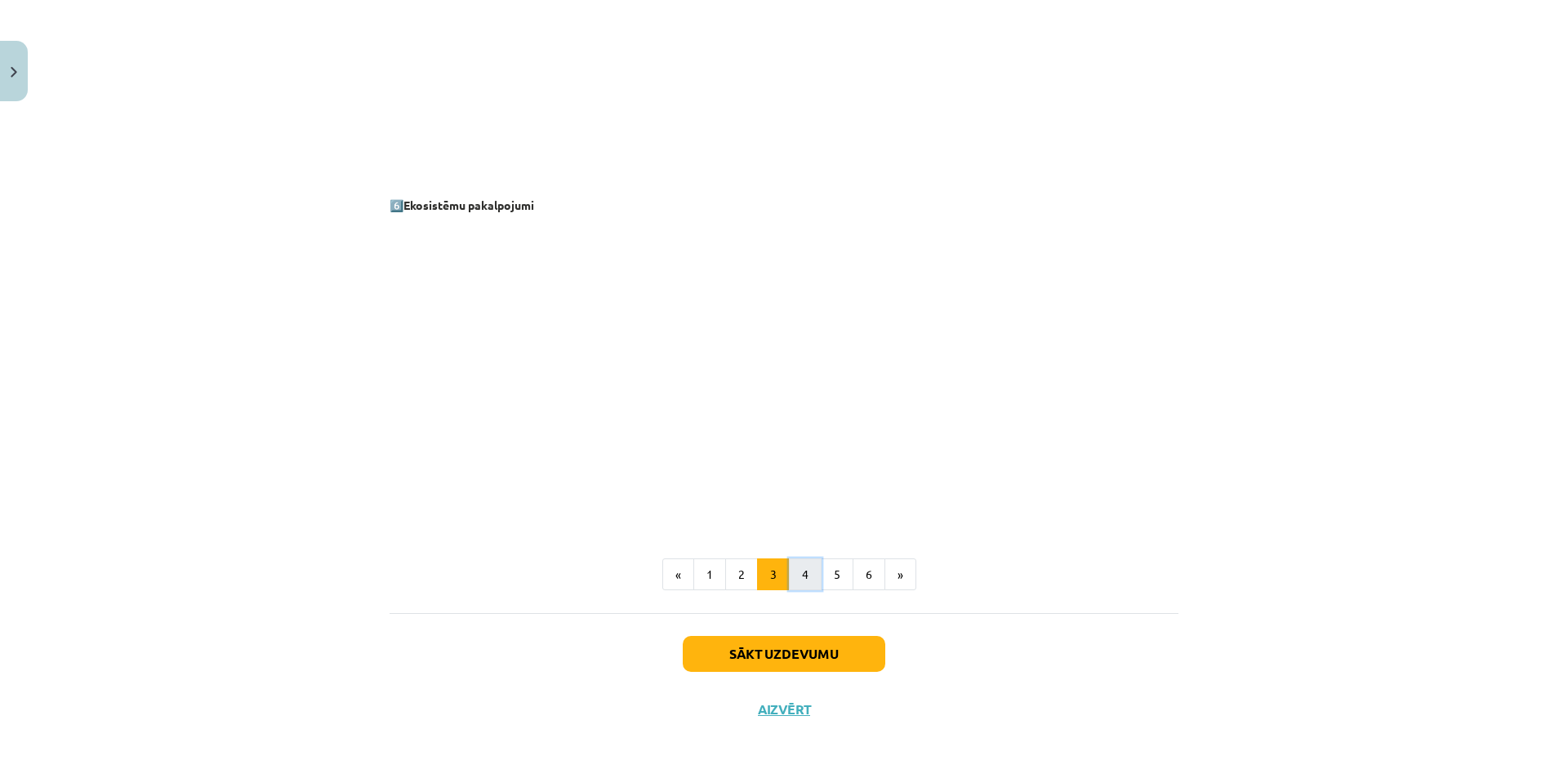
click at [791, 568] on button "4" at bounding box center [805, 575] width 33 height 33
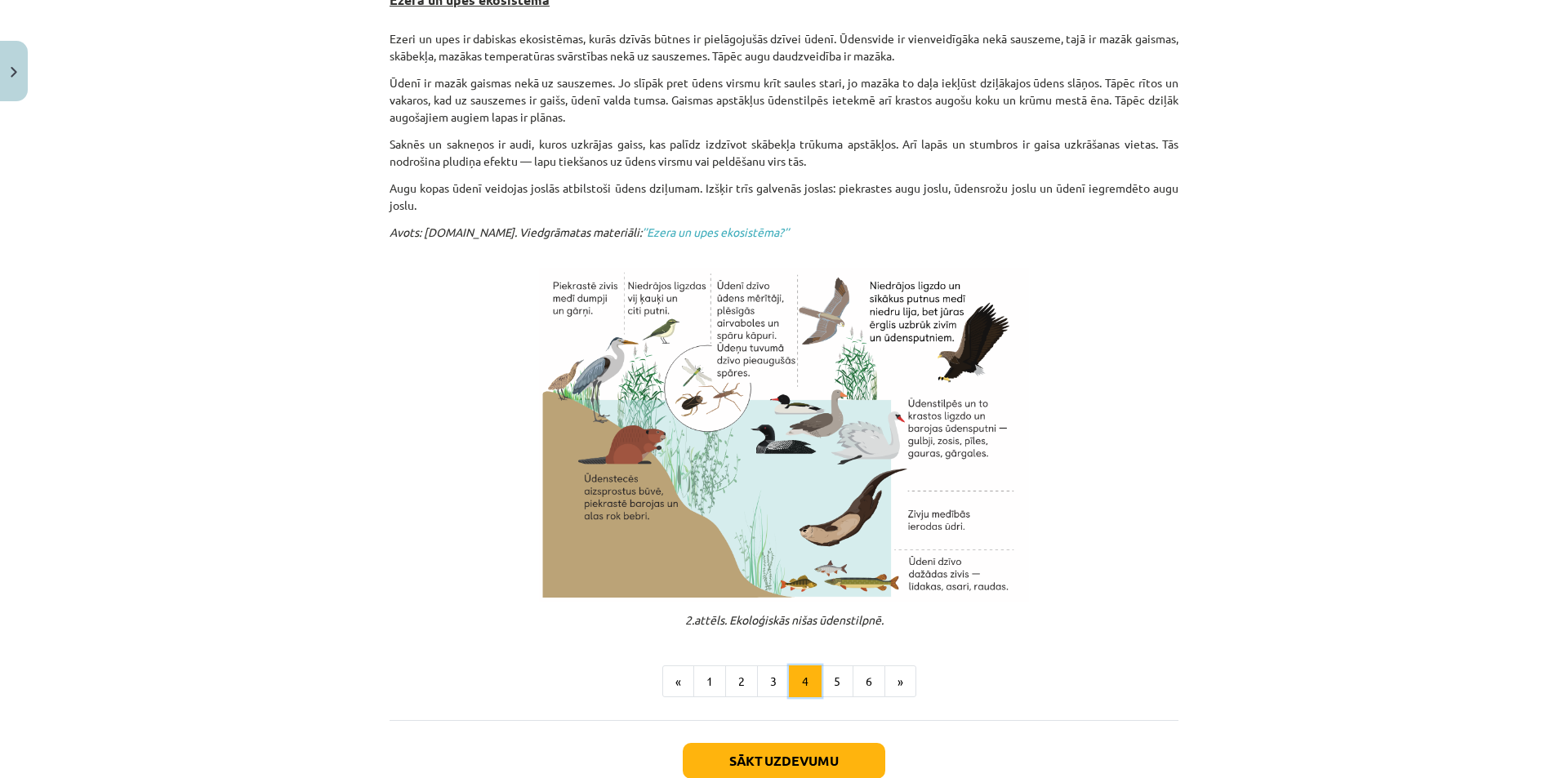
scroll to position [338, 0]
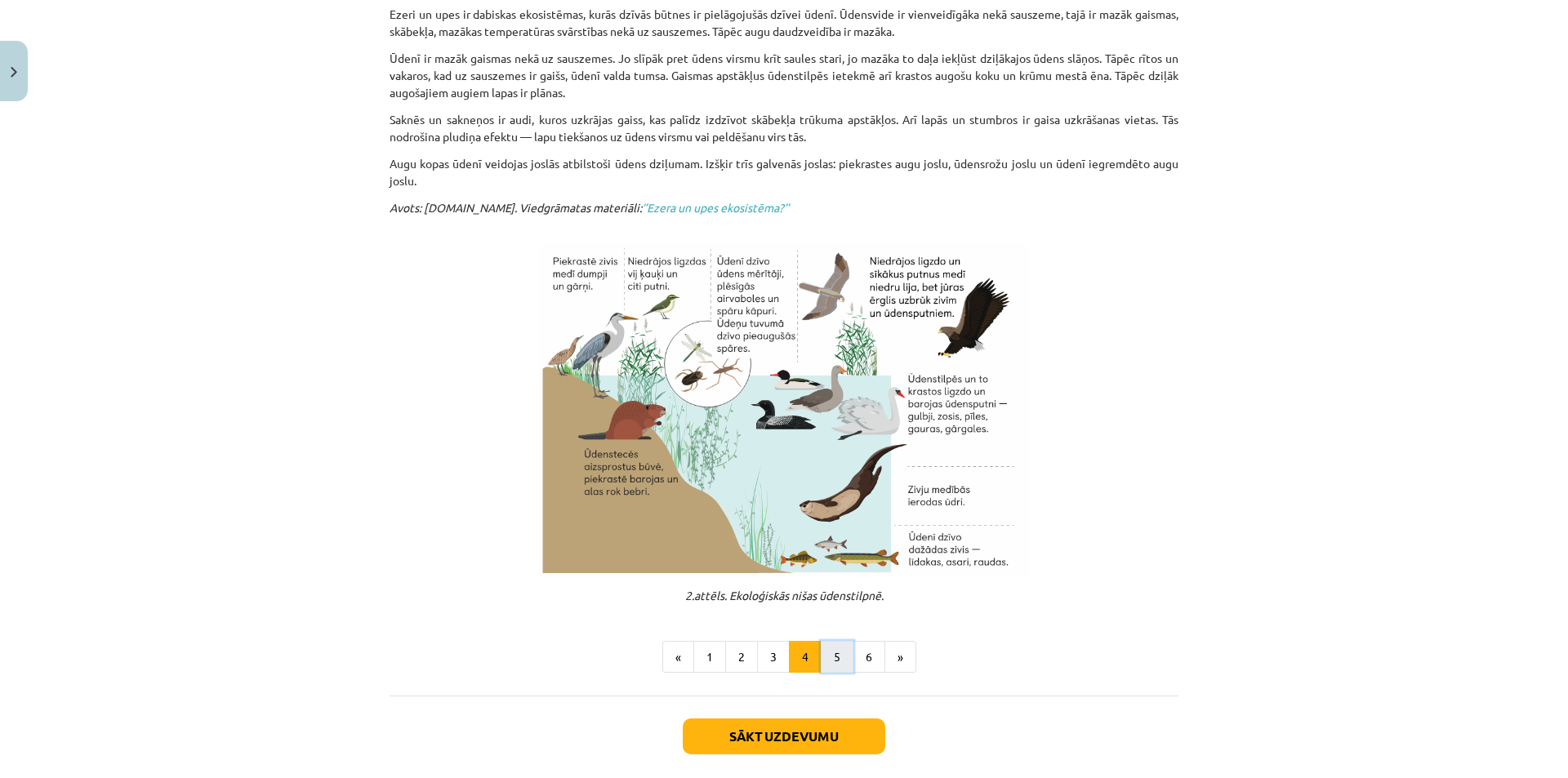
click at [831, 648] on button "5" at bounding box center [837, 658] width 33 height 33
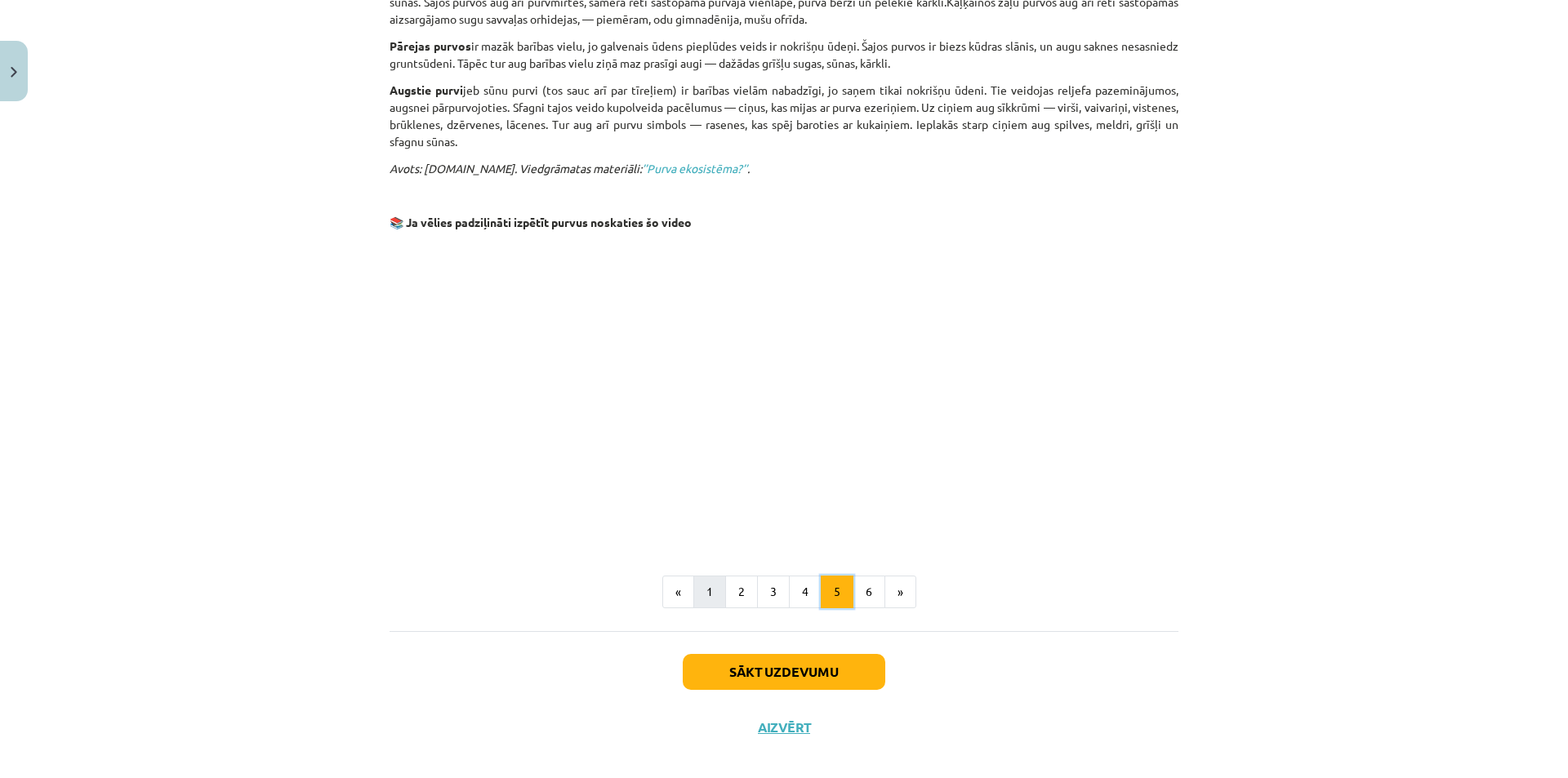
scroll to position [1083, 0]
click at [749, 575] on button "2" at bounding box center [742, 592] width 33 height 33
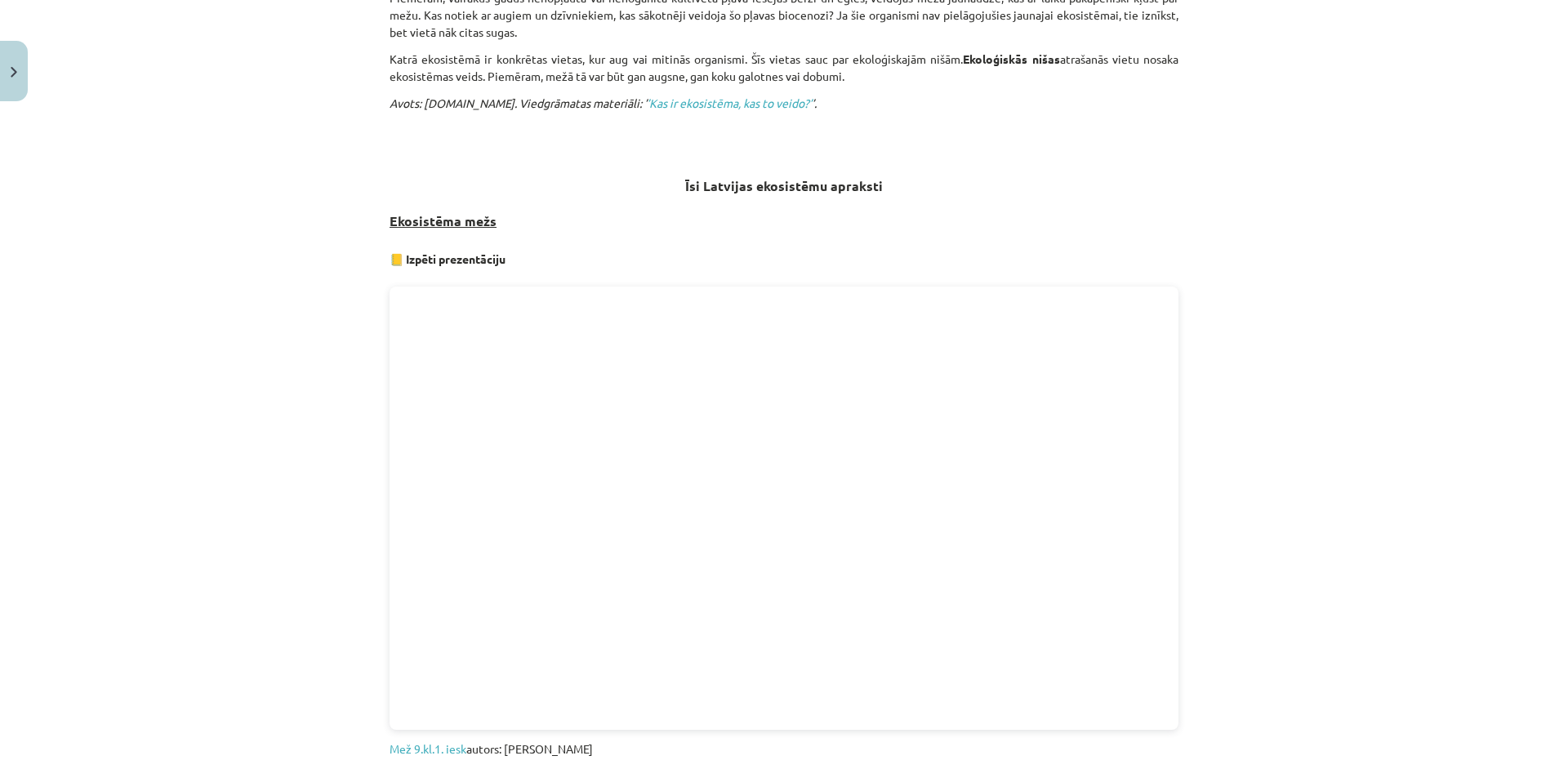
scroll to position [864, 0]
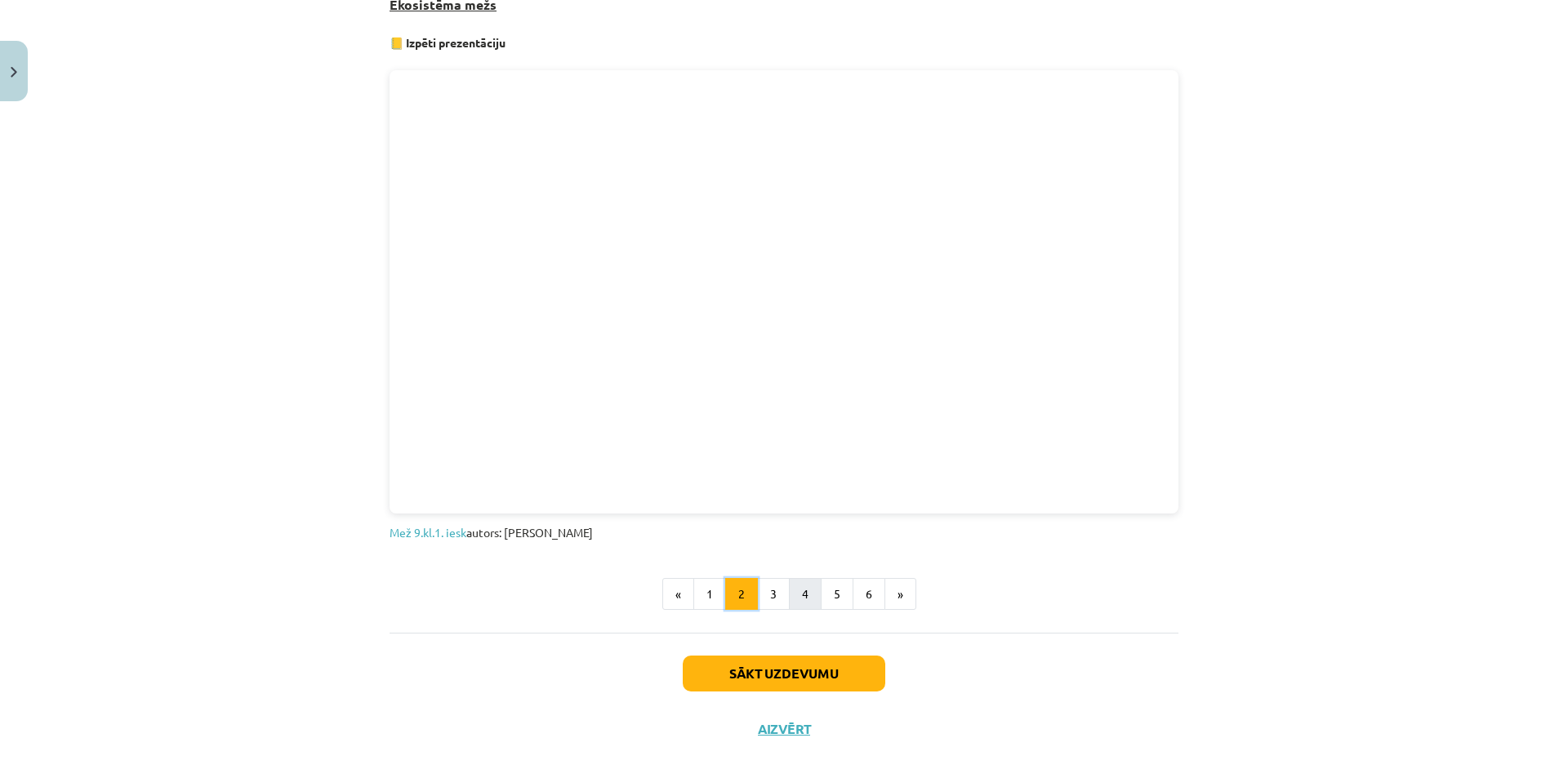
click at [725, 578] on button "2" at bounding box center [742, 595] width 33 height 33
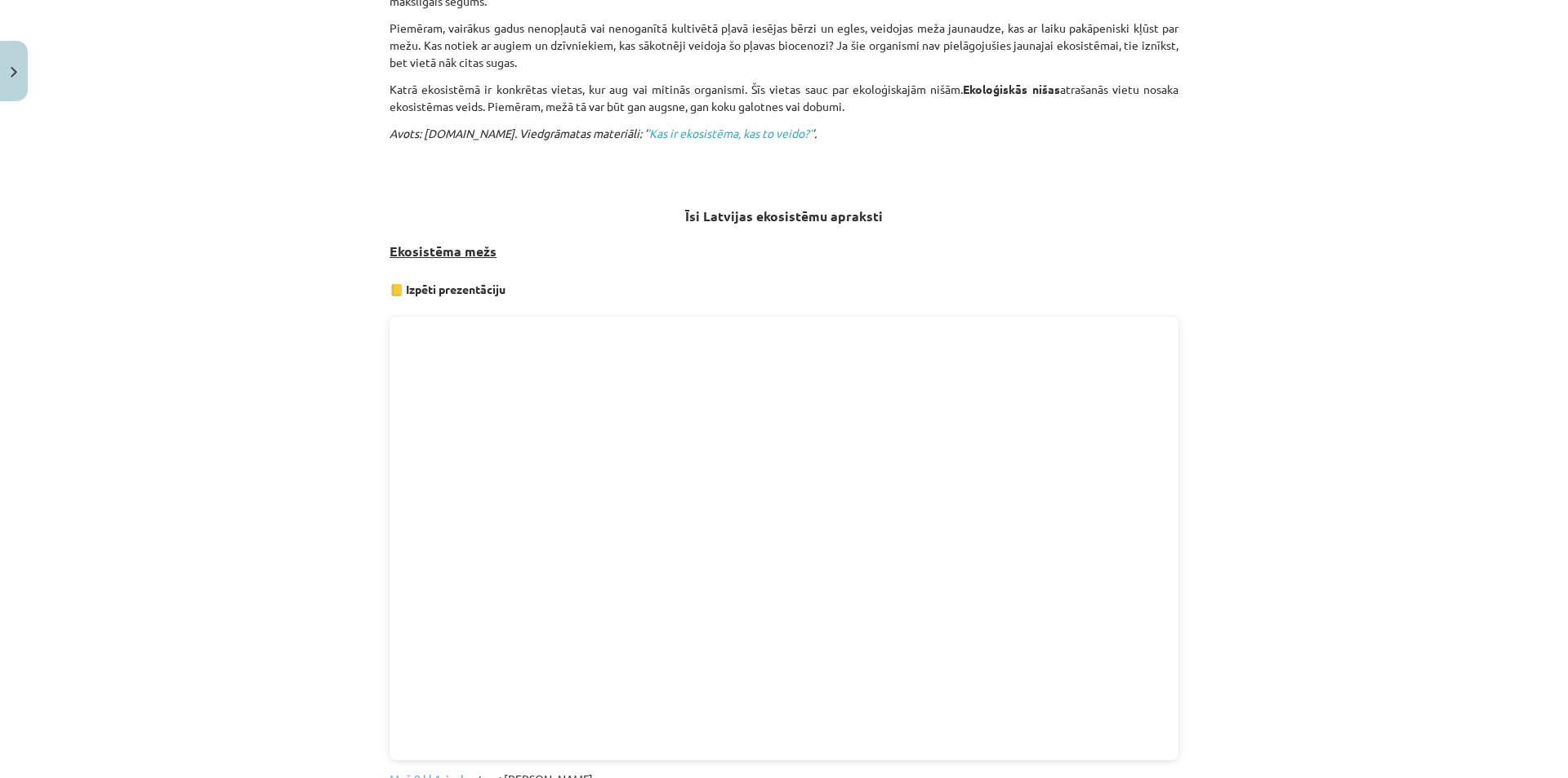
scroll to position [619, 0]
click at [306, 530] on div "Mācību tēma: Bioloģijas 9. klases 1. ieskaites mācību materiāls #2 1. tēma. Kād…" at bounding box center [784, 389] width 1568 height 778
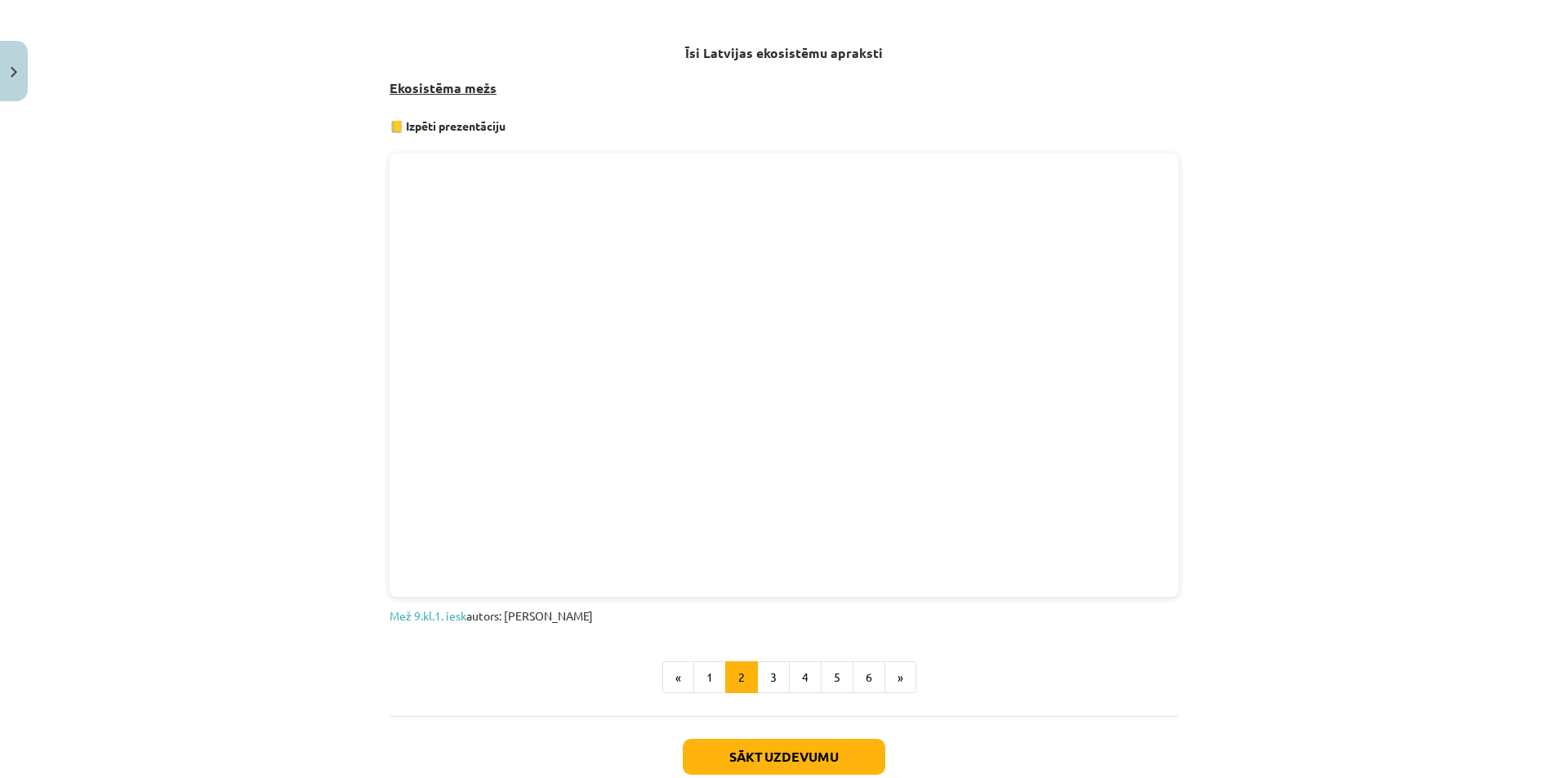
scroll to position [783, 0]
click at [771, 670] on button "3" at bounding box center [773, 676] width 33 height 33
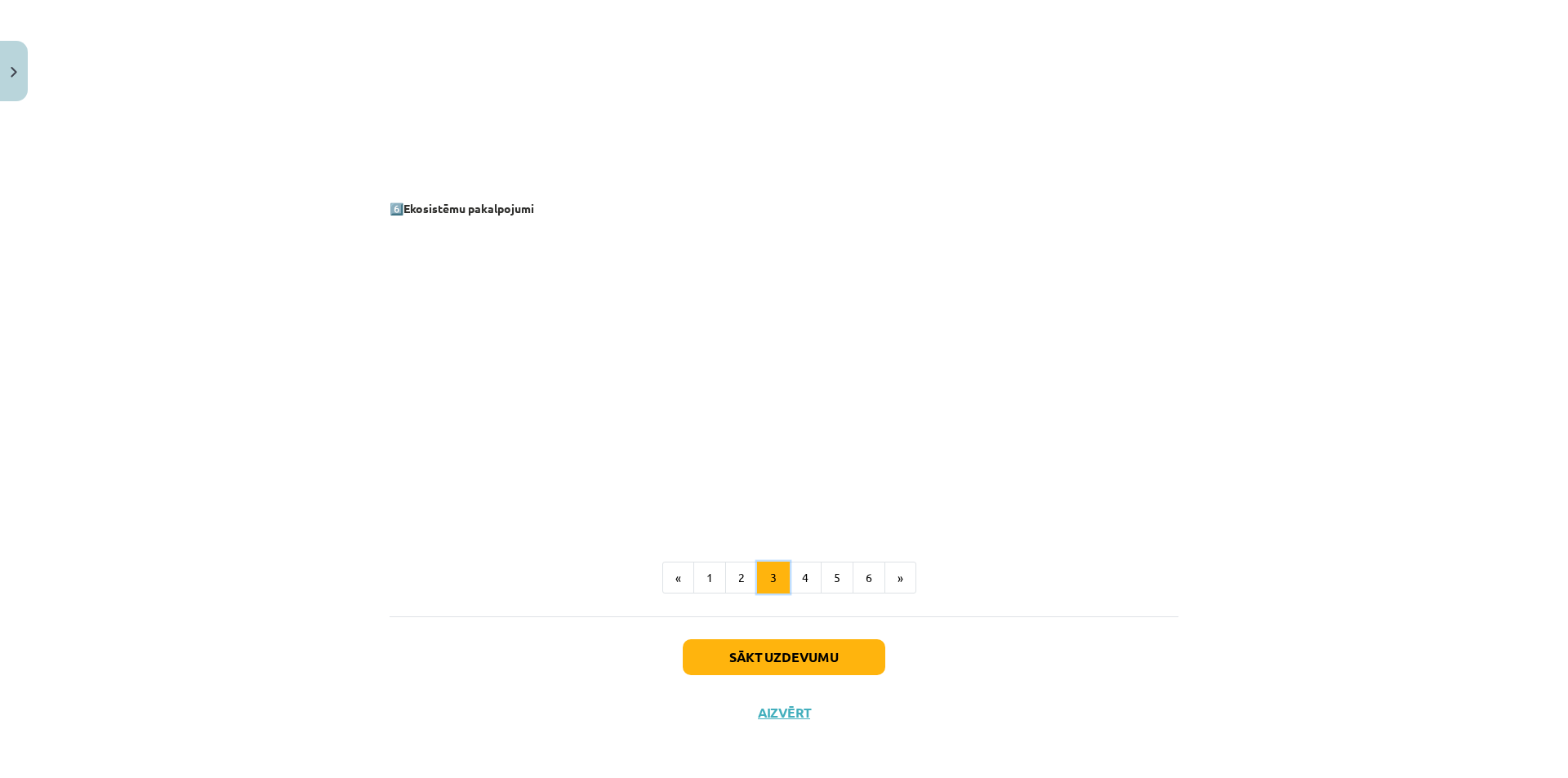
scroll to position [2086, 0]
click at [737, 574] on button "2" at bounding box center [742, 575] width 33 height 33
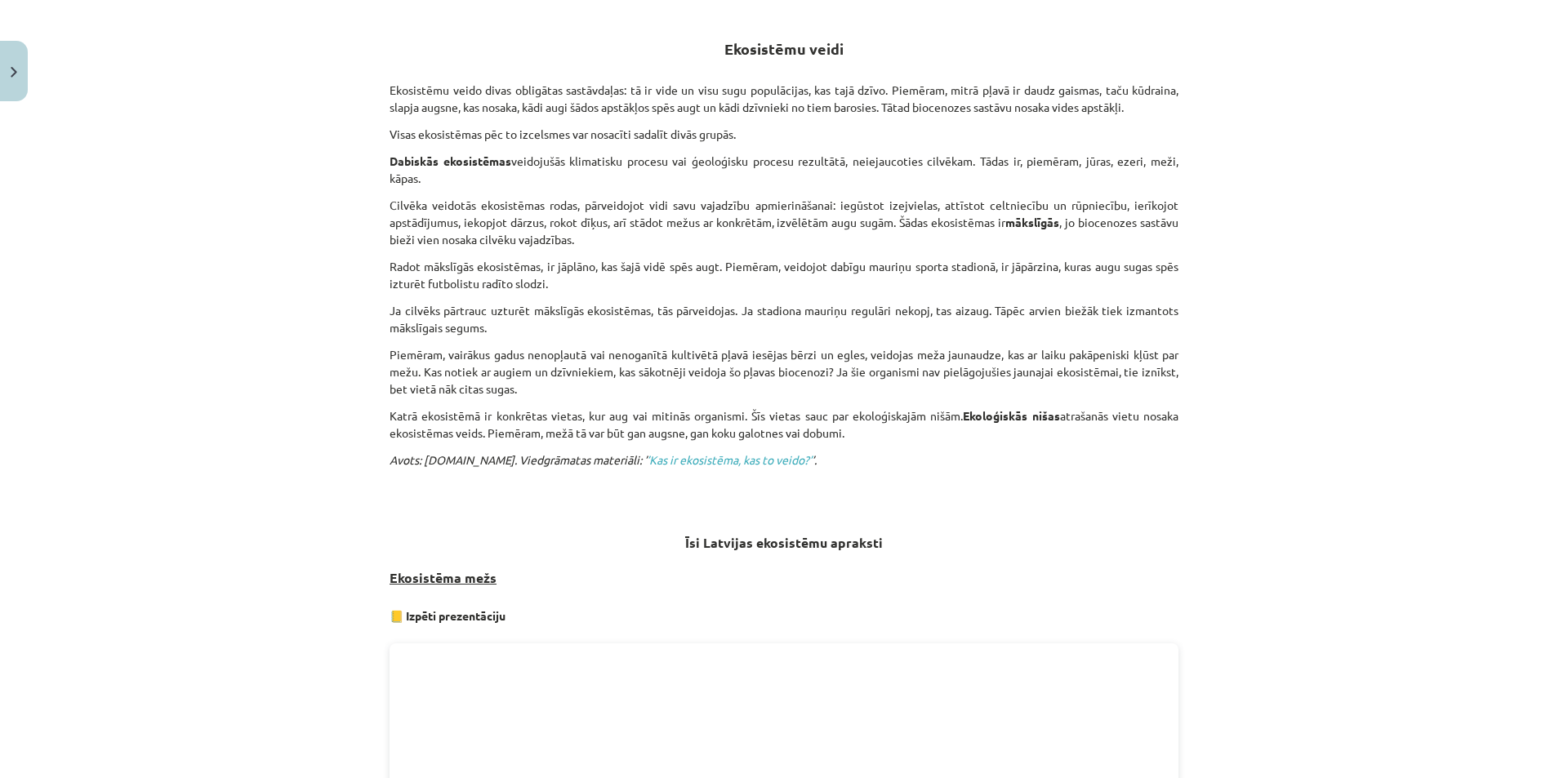
scroll to position [229, 0]
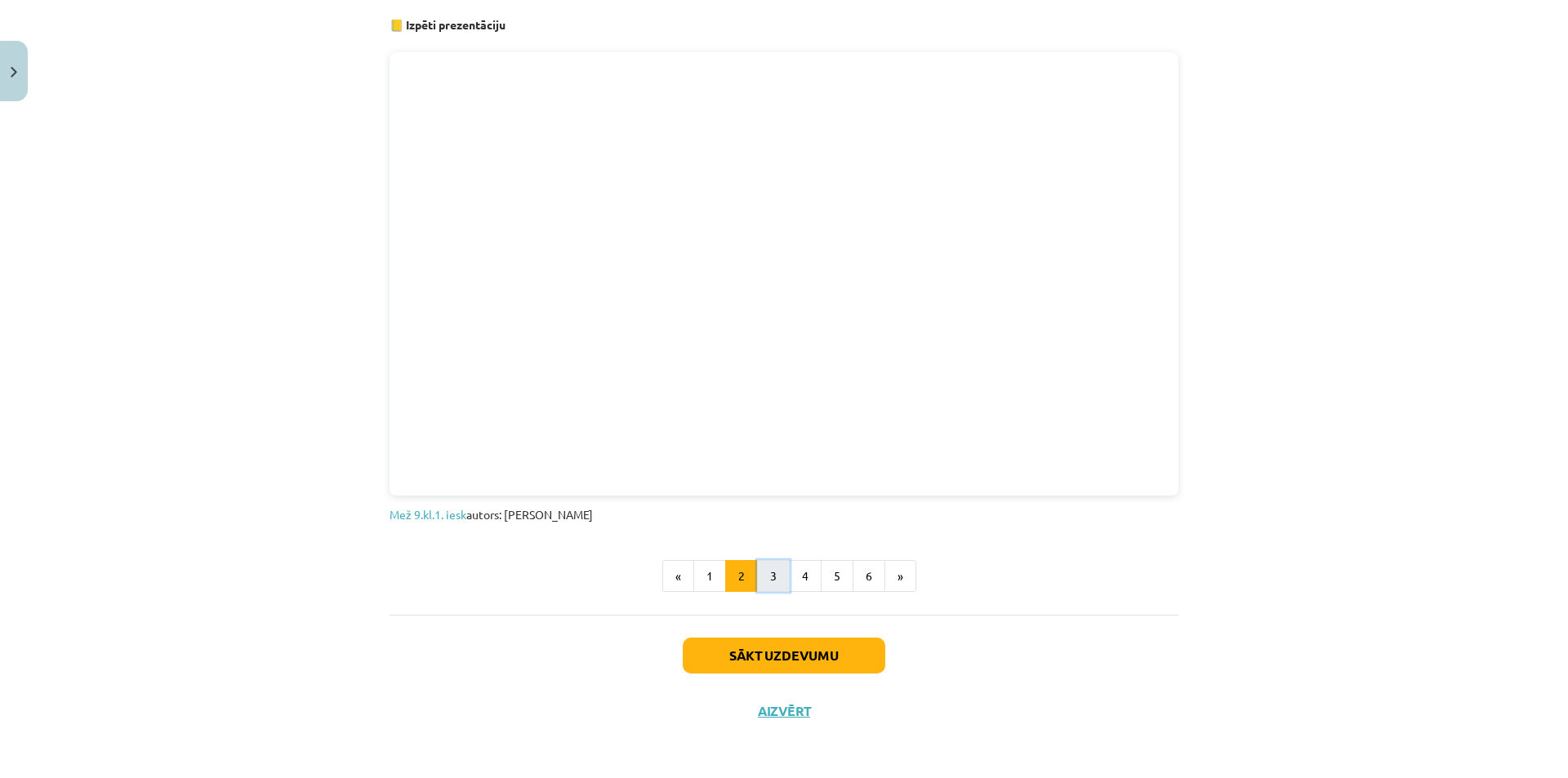
click at [767, 573] on button "3" at bounding box center [773, 577] width 33 height 33
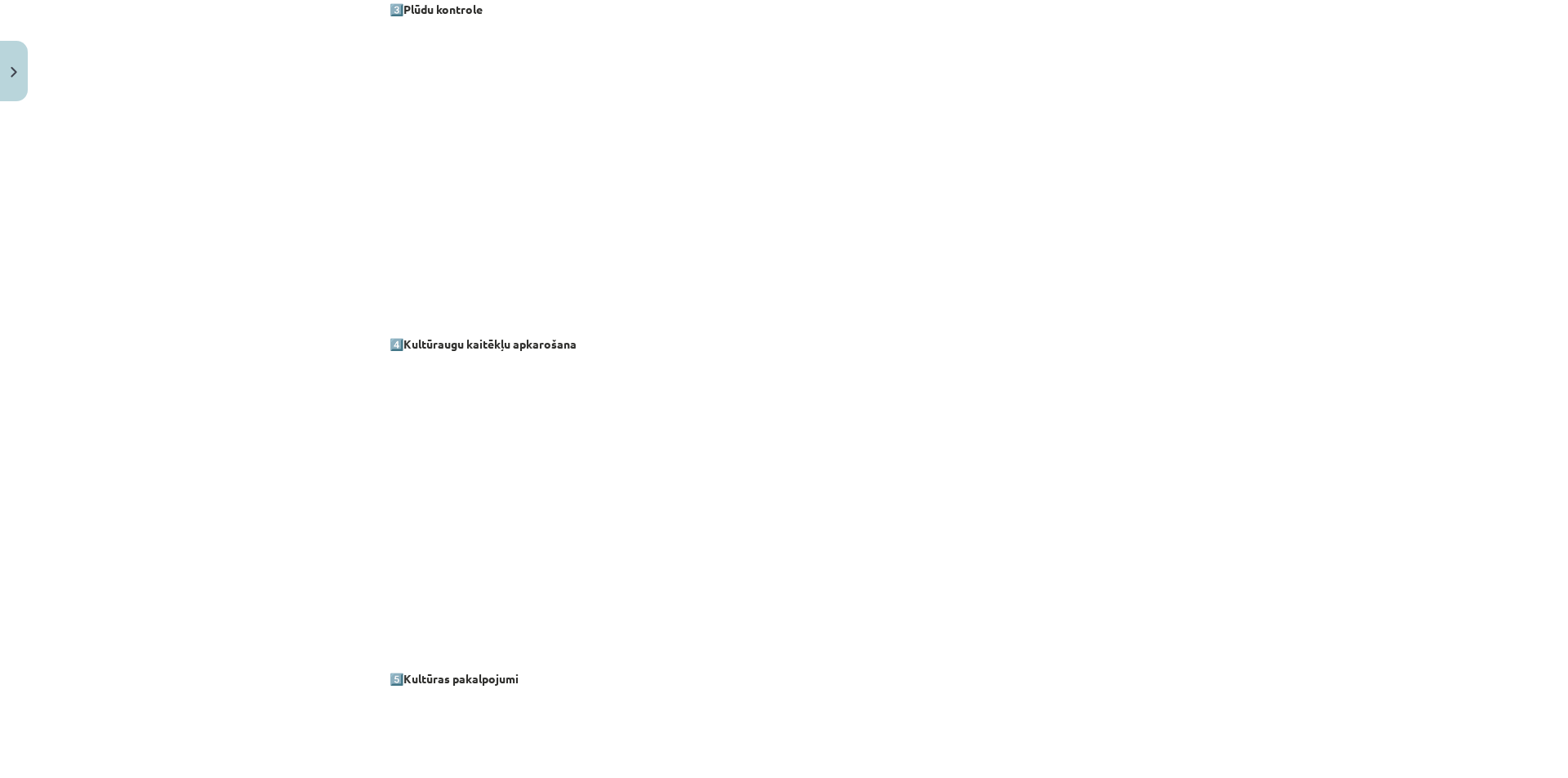
scroll to position [1517, 0]
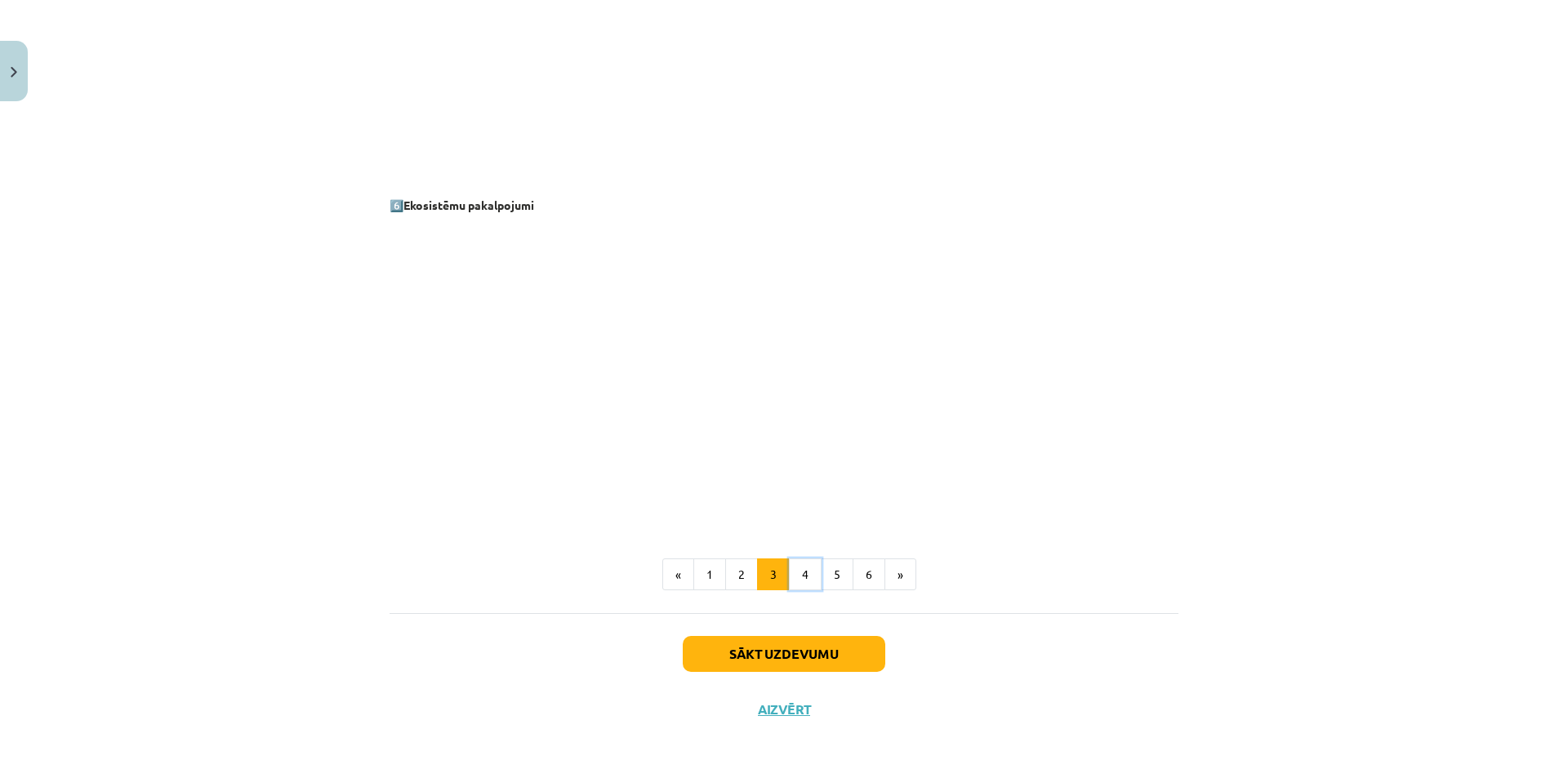
click at [788, 570] on button "4" at bounding box center [805, 575] width 33 height 33
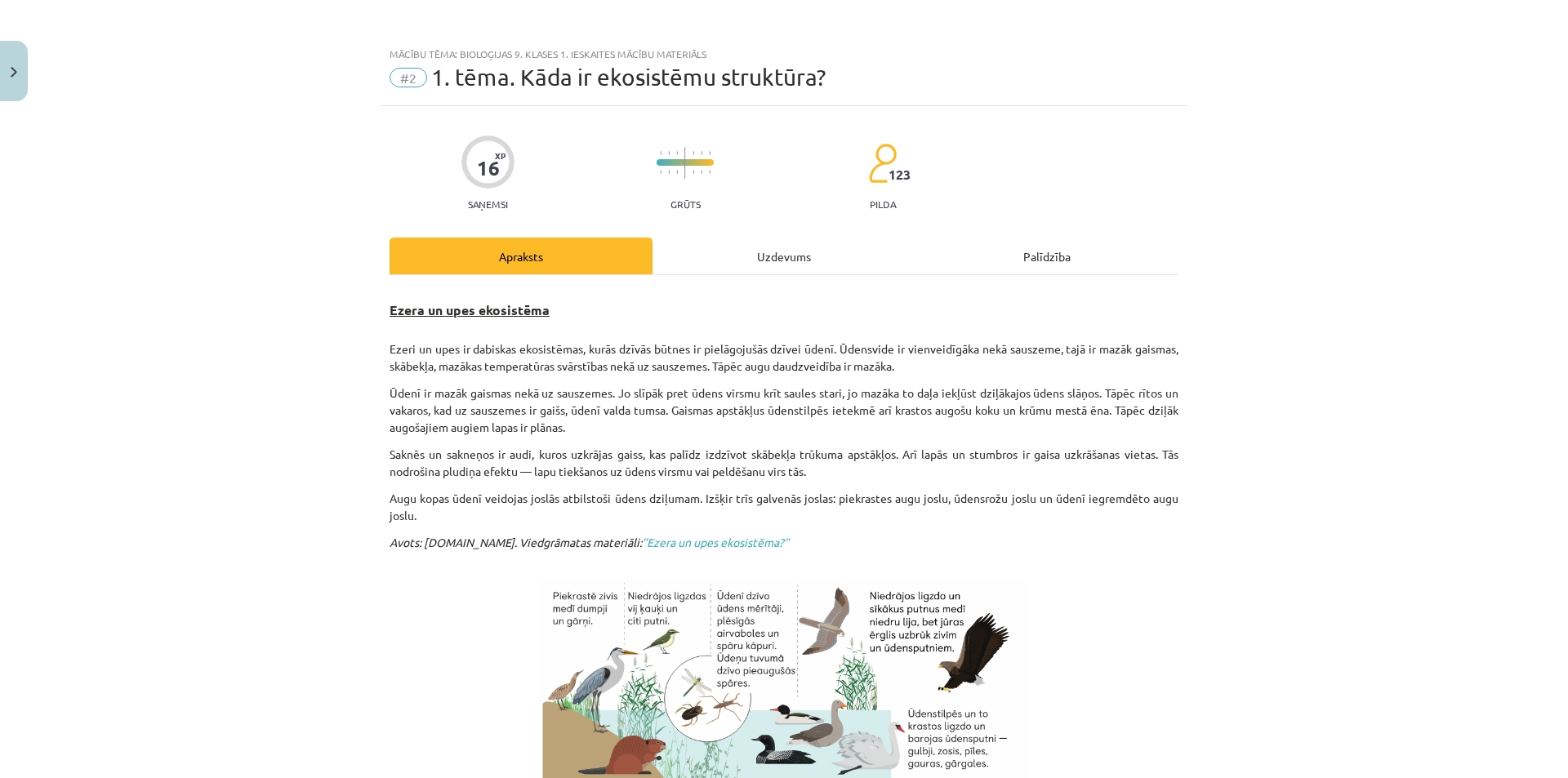
scroll to position [0, 0]
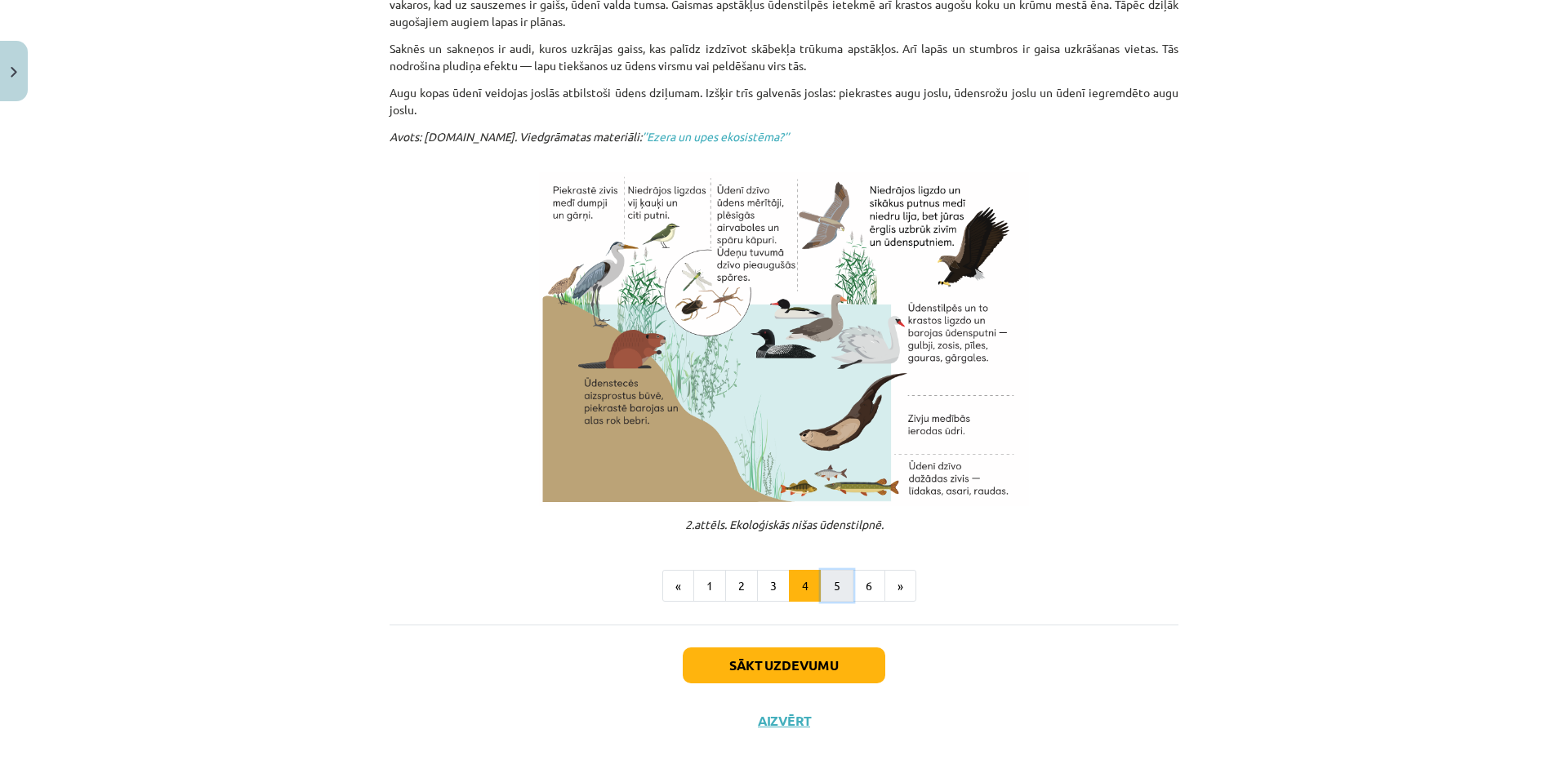
click at [820, 587] on button "5" at bounding box center [837, 587] width 33 height 33
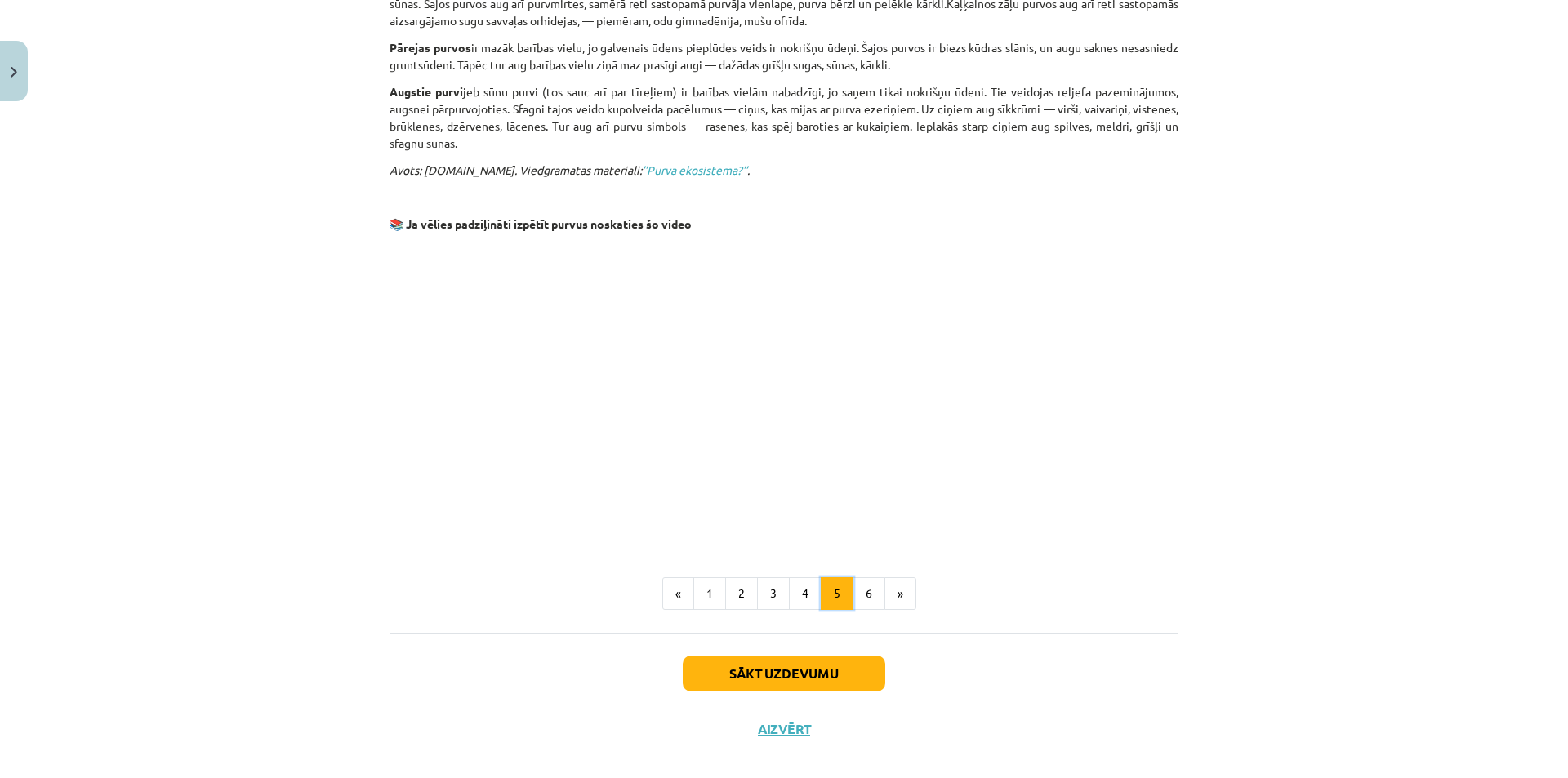
scroll to position [1083, 0]
click at [862, 575] on button "6" at bounding box center [869, 592] width 33 height 33
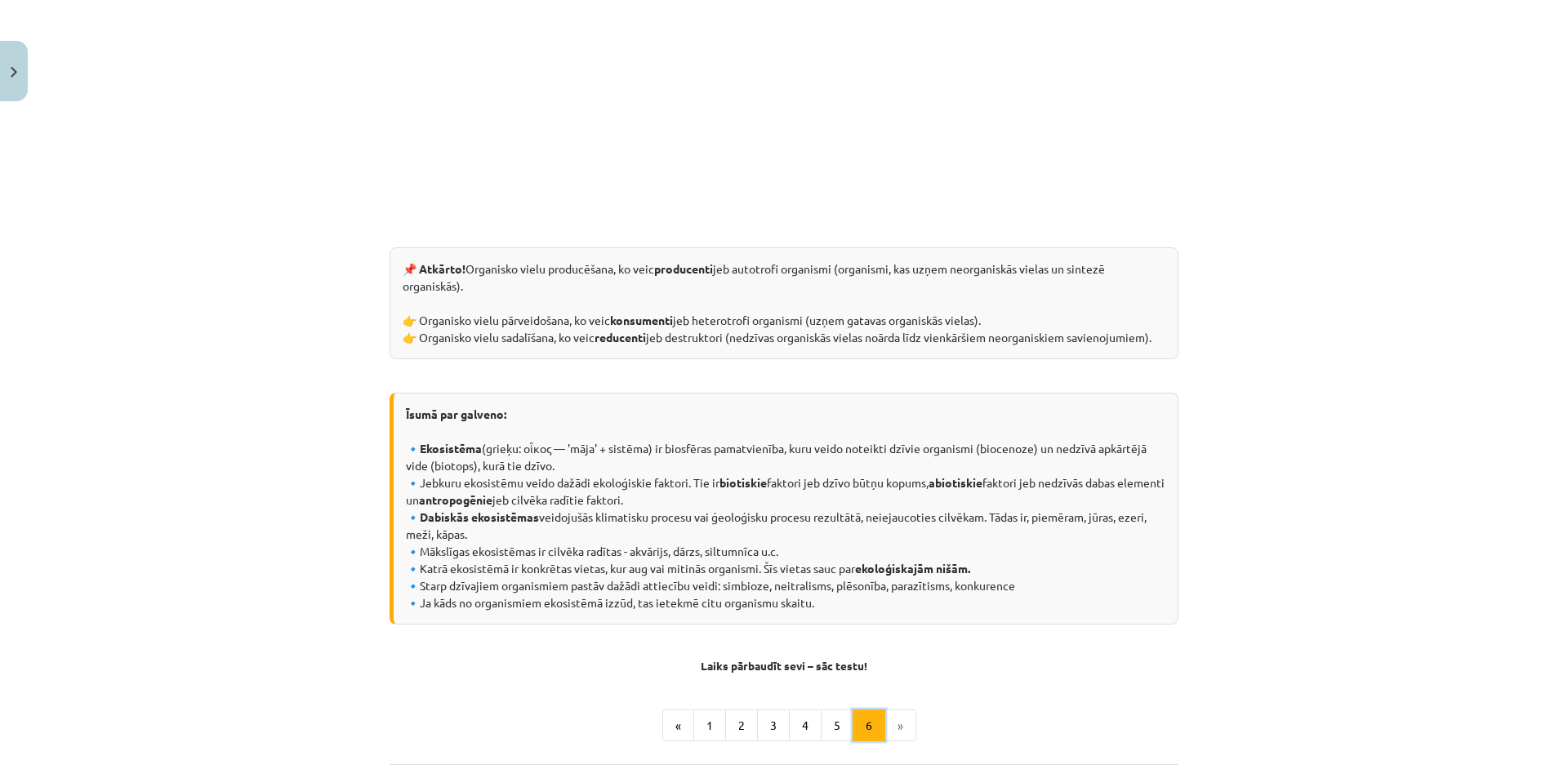
scroll to position [619, 0]
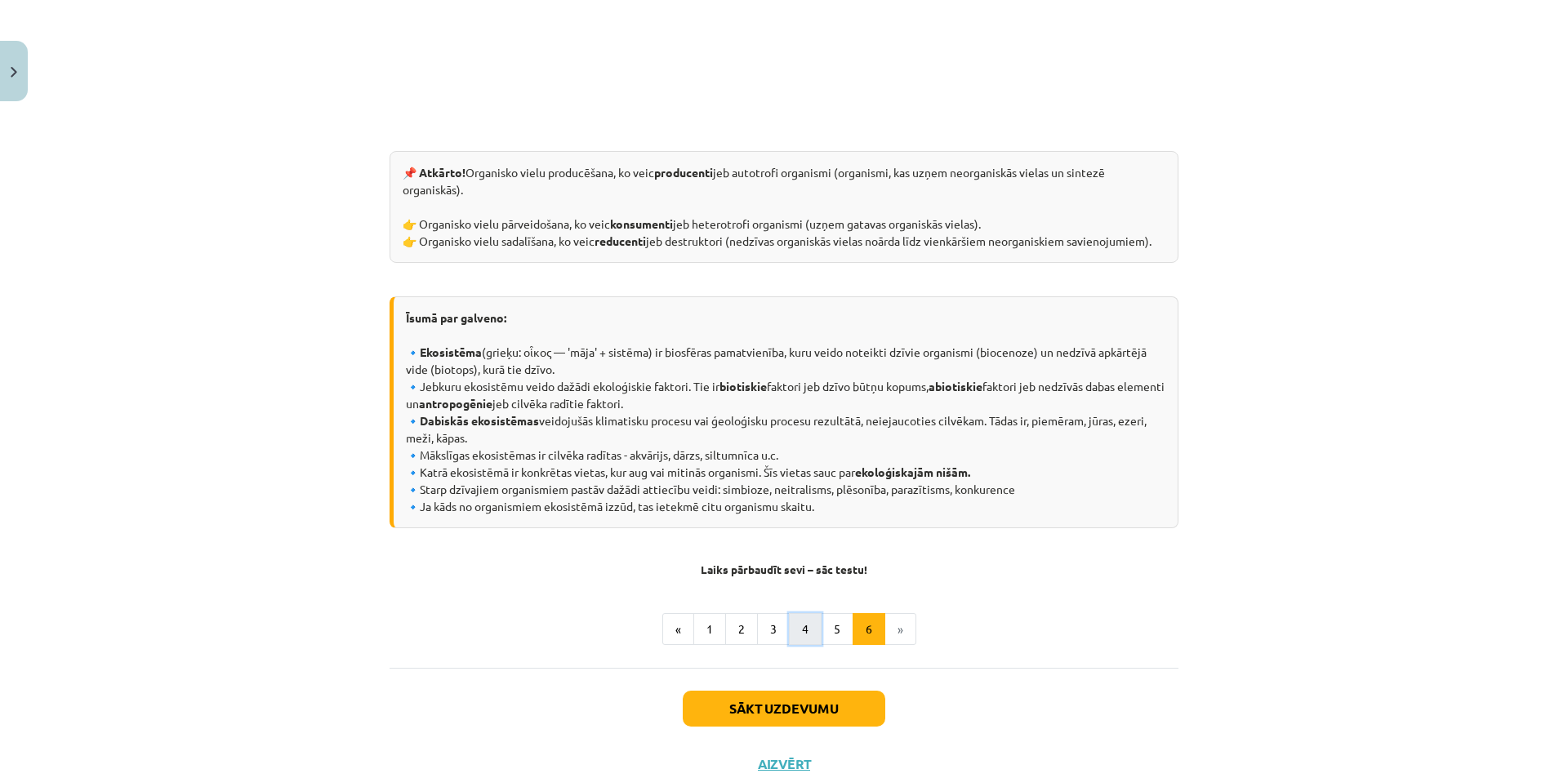
click at [796, 632] on button "4" at bounding box center [805, 630] width 33 height 33
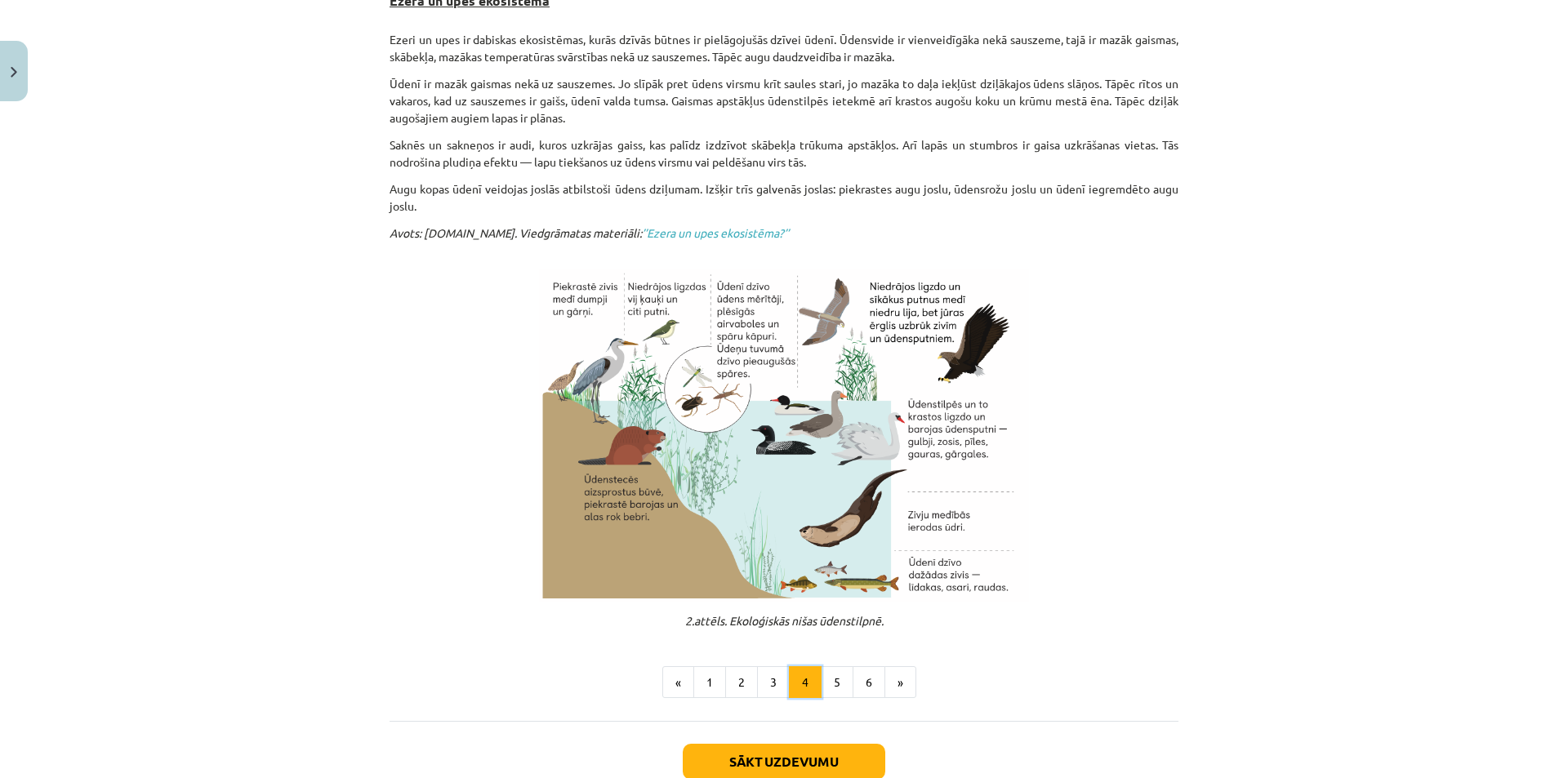
scroll to position [292, 0]
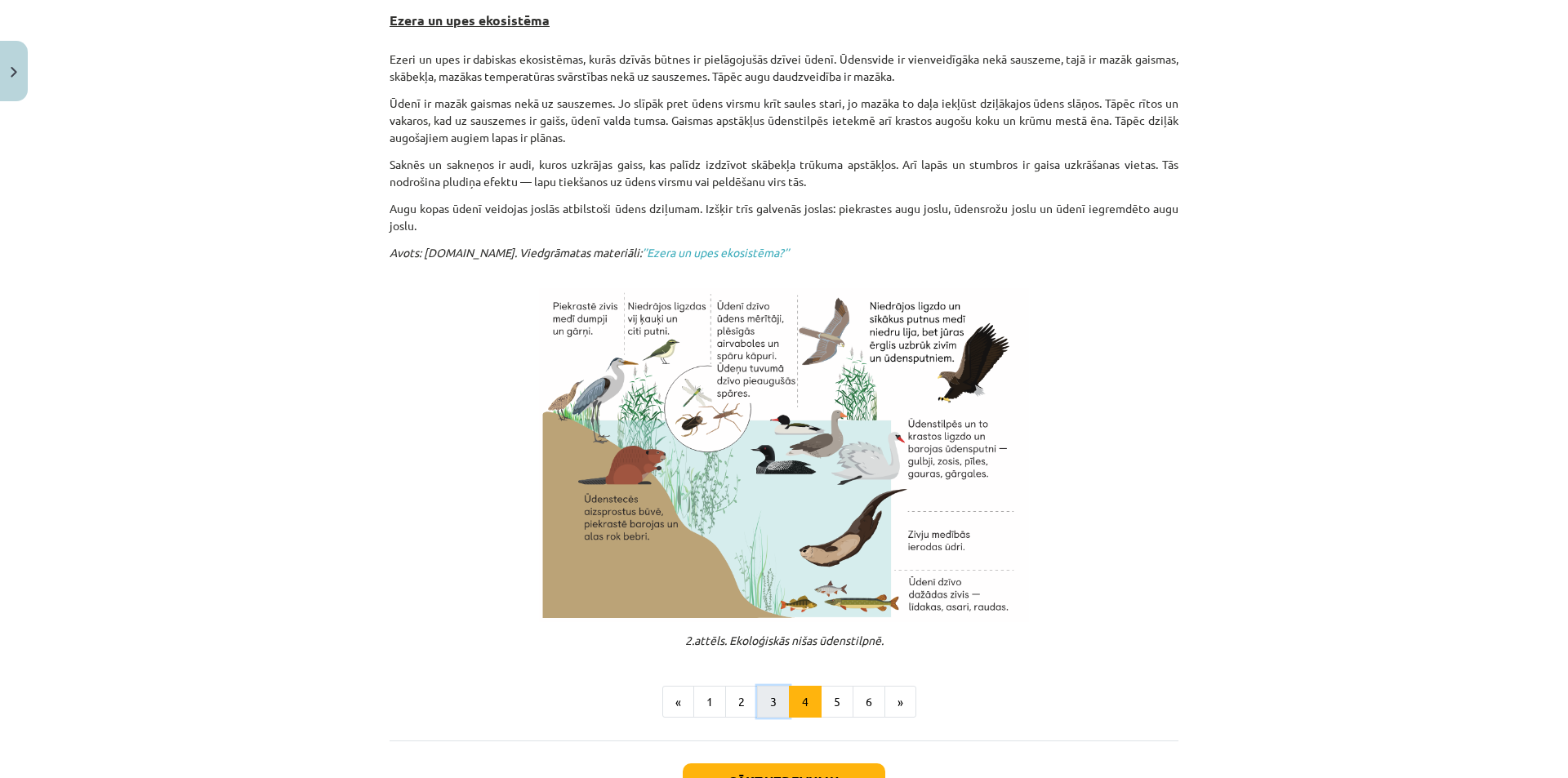
click at [775, 702] on button "3" at bounding box center [773, 702] width 33 height 33
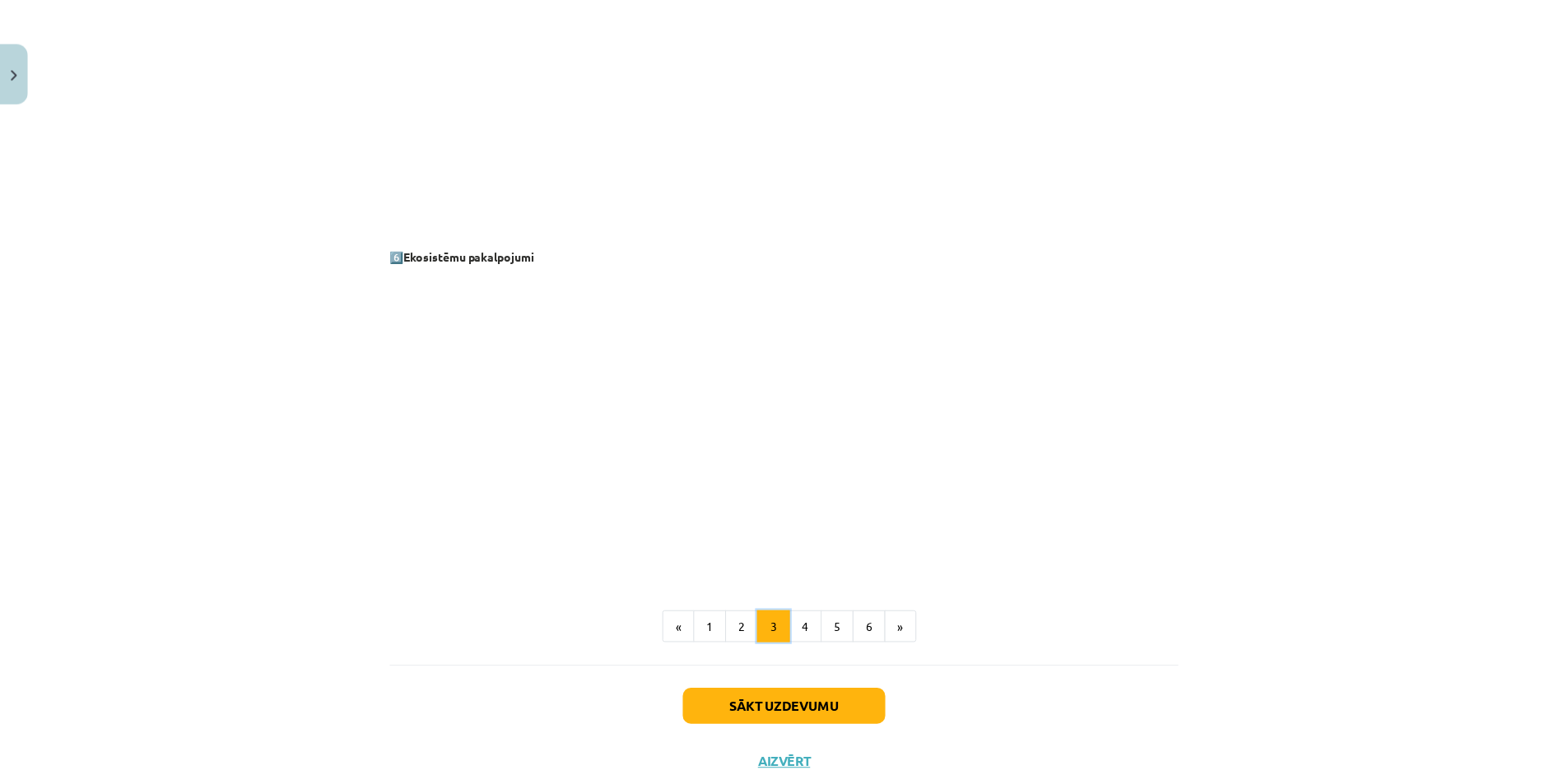
scroll to position [2019, 0]
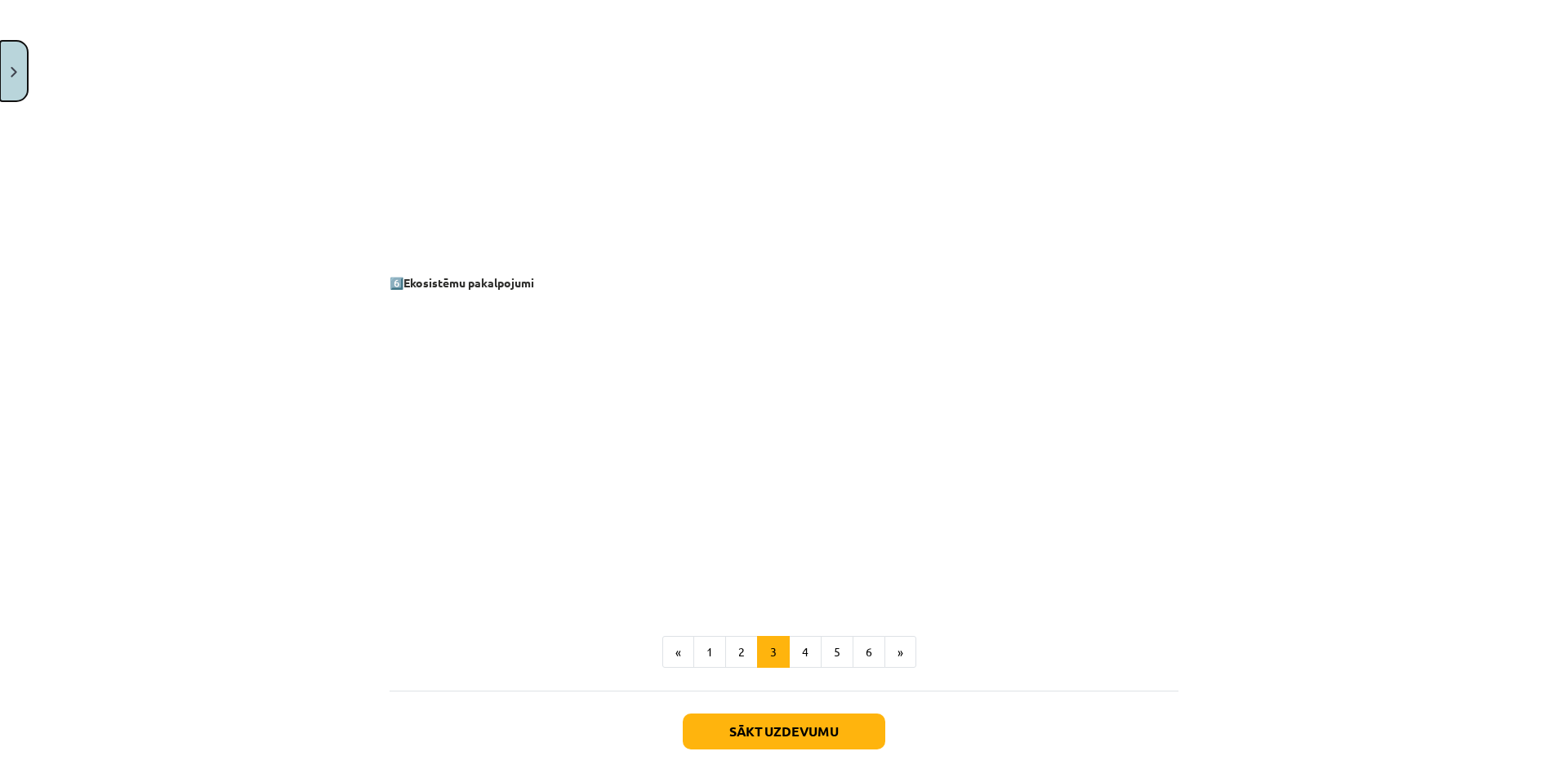
click at [8, 54] on button "Close" at bounding box center [14, 71] width 28 height 60
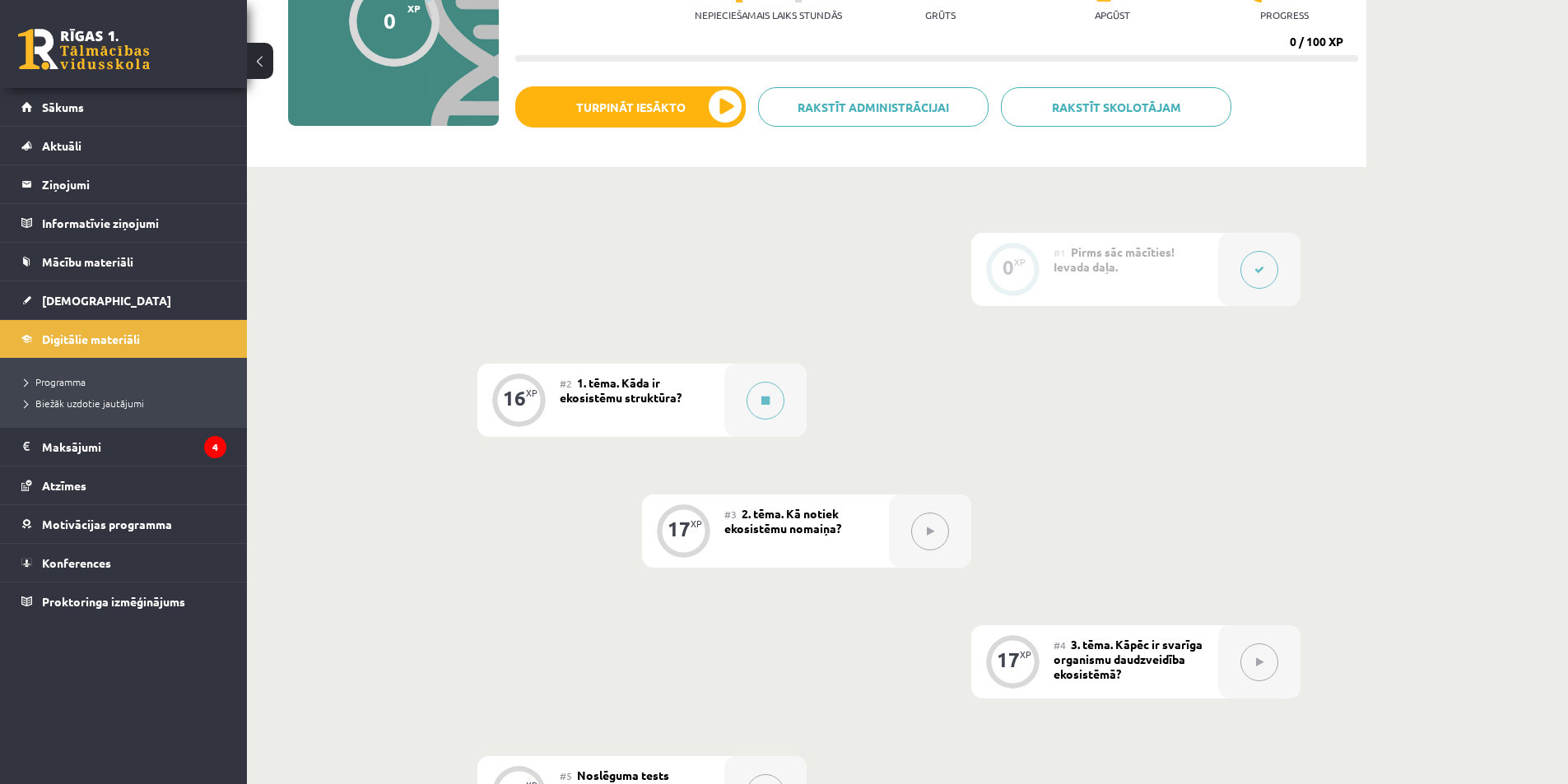
click at [893, 261] on div "0 XP #1 Pirms sāc mācīties! Ievada daļa. 16 XP #2 1. tēma. Kāda ir ekosistēmu s…" at bounding box center [806, 596] width 987 height 727
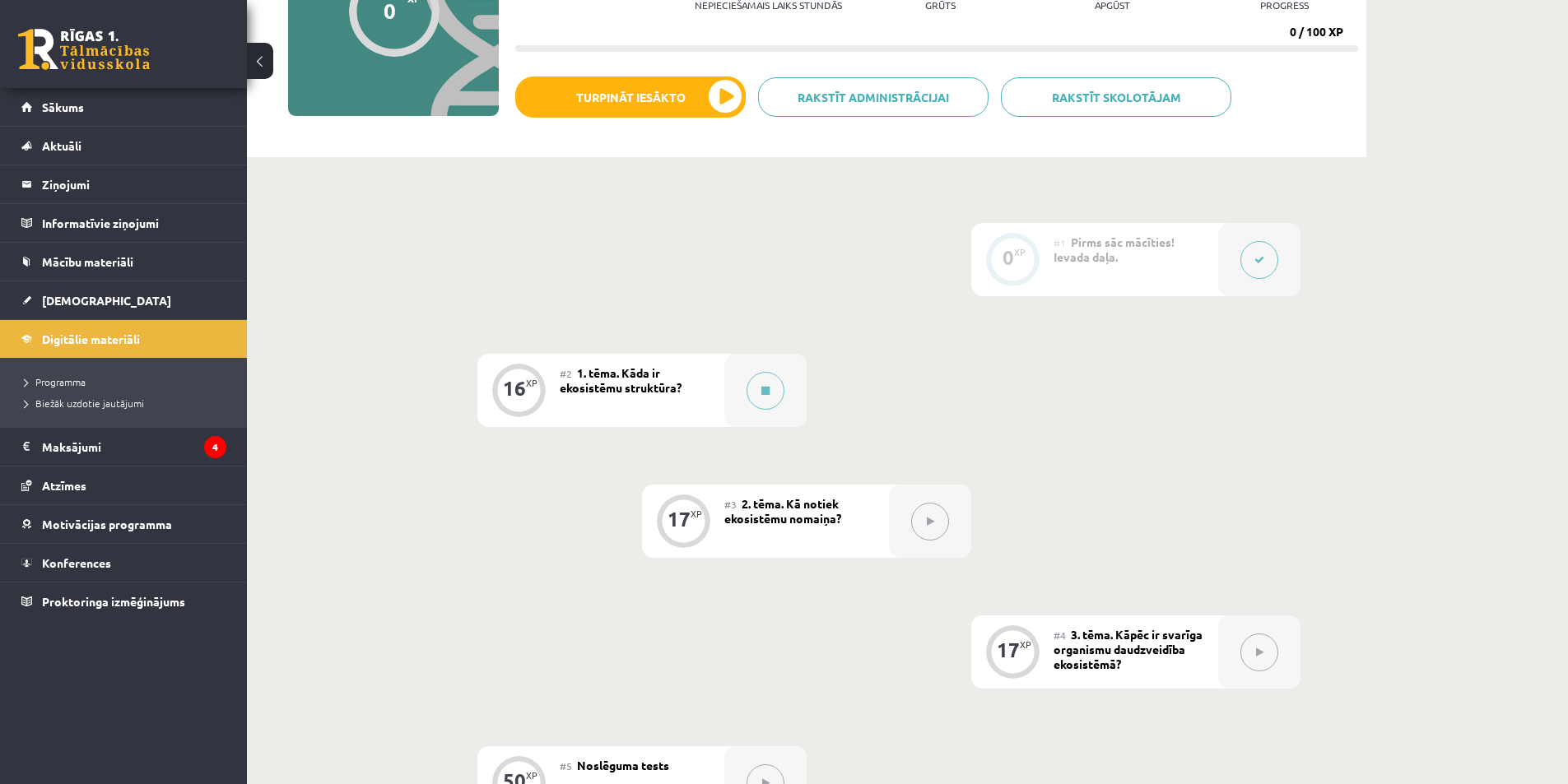
scroll to position [247, 0]
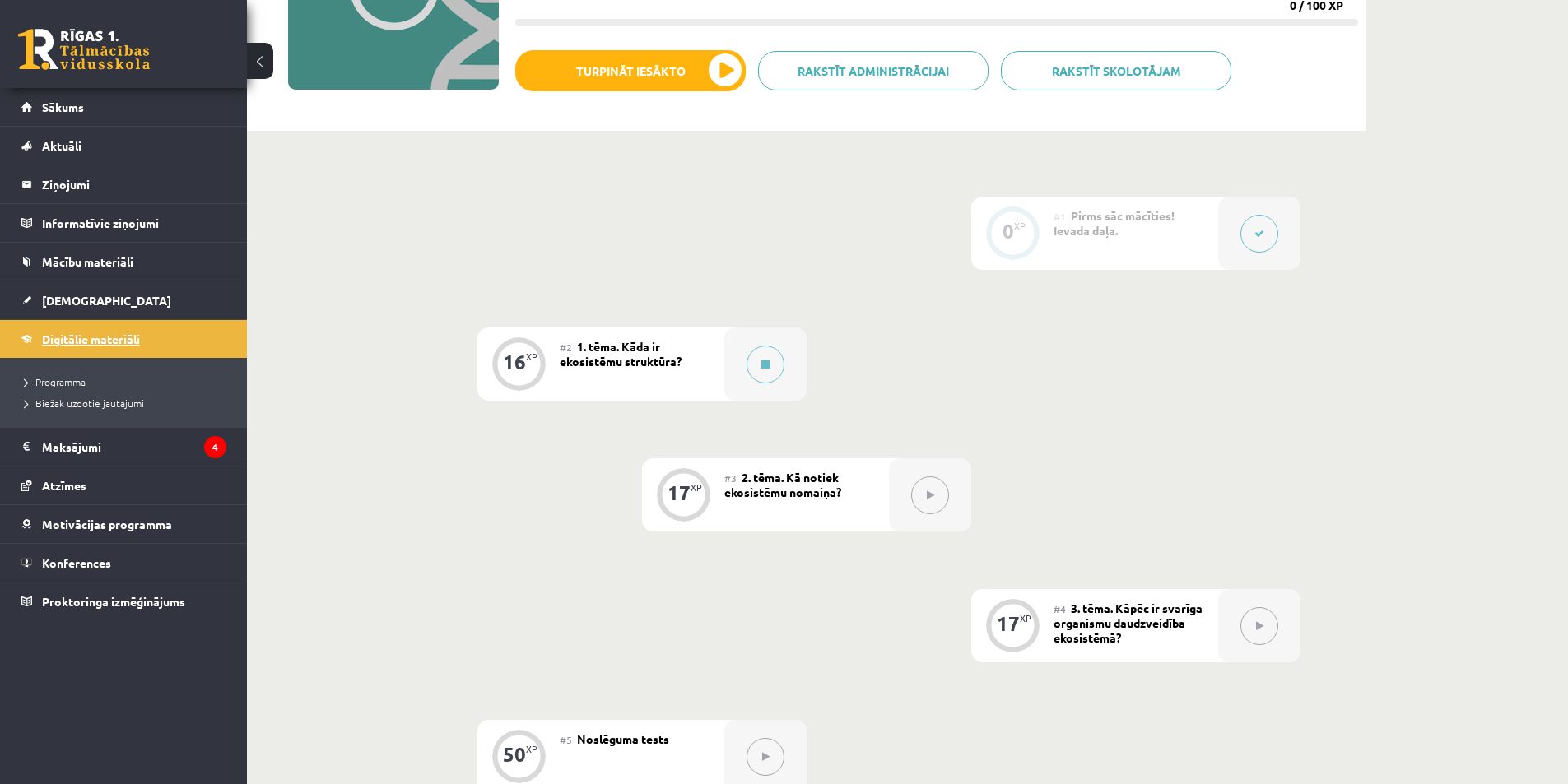
click at [81, 341] on span "Digitālie materiāli" at bounding box center [91, 338] width 98 height 15
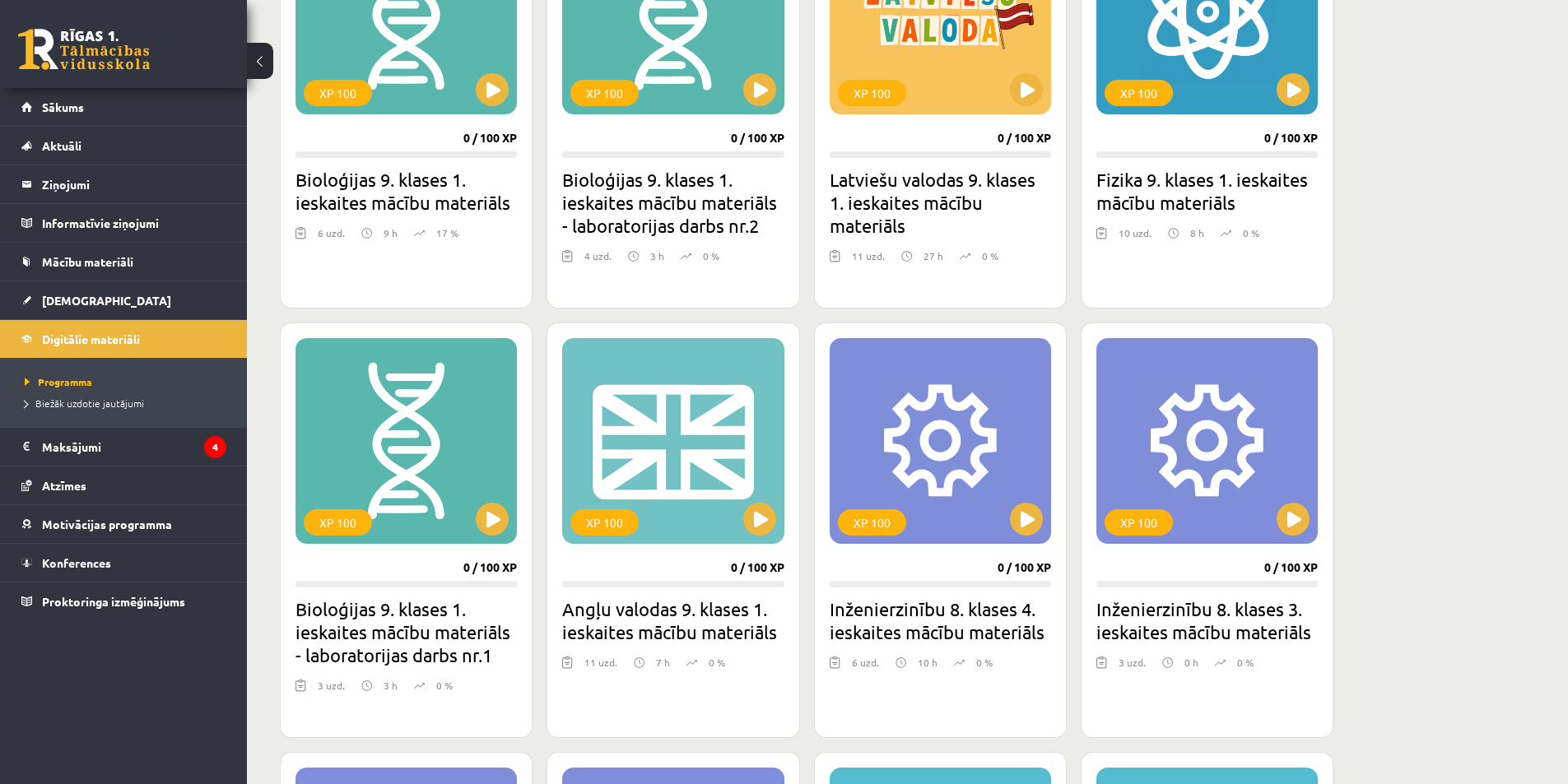
scroll to position [412, 0]
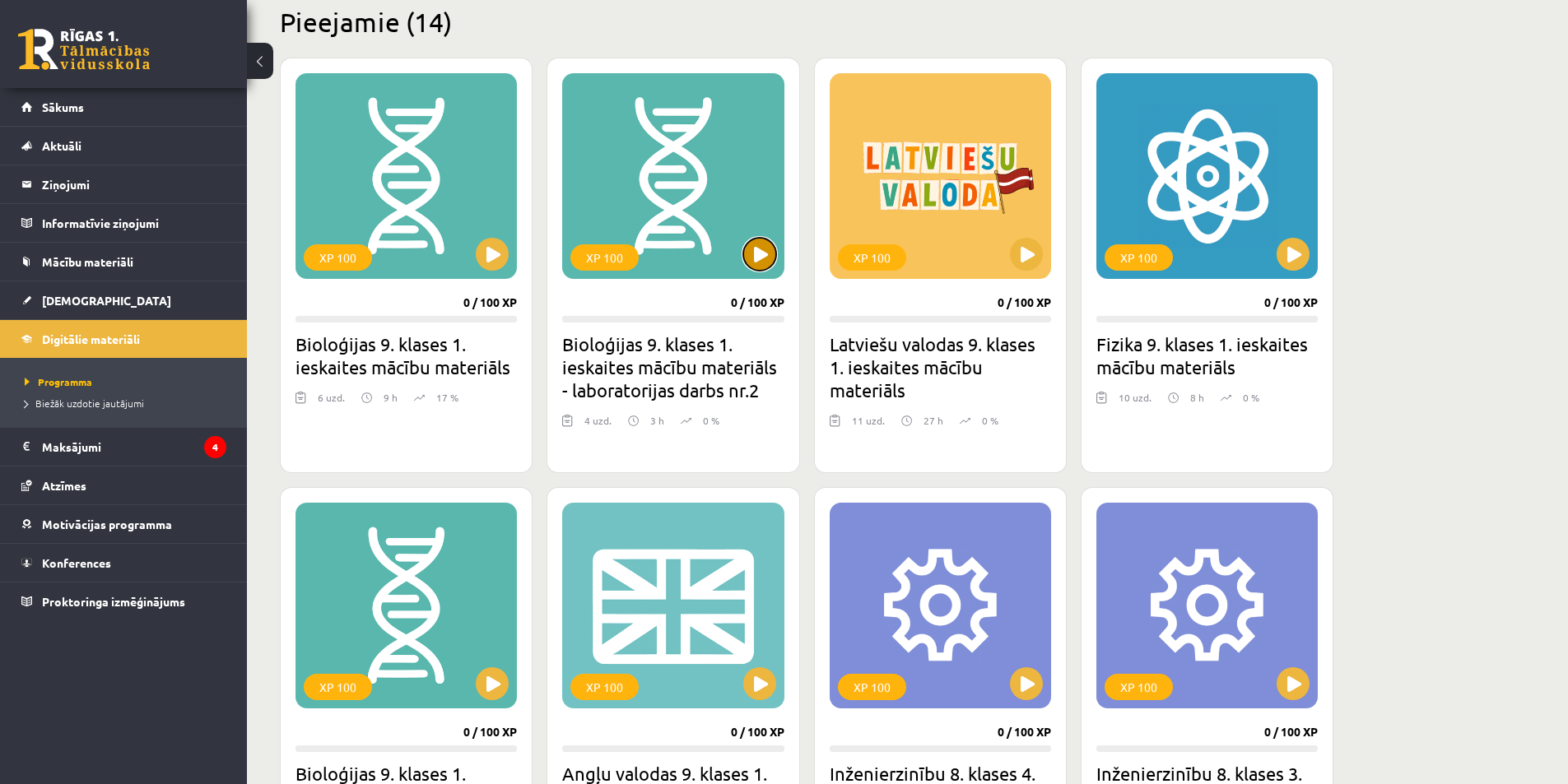
click at [758, 257] on button at bounding box center [760, 254] width 33 height 33
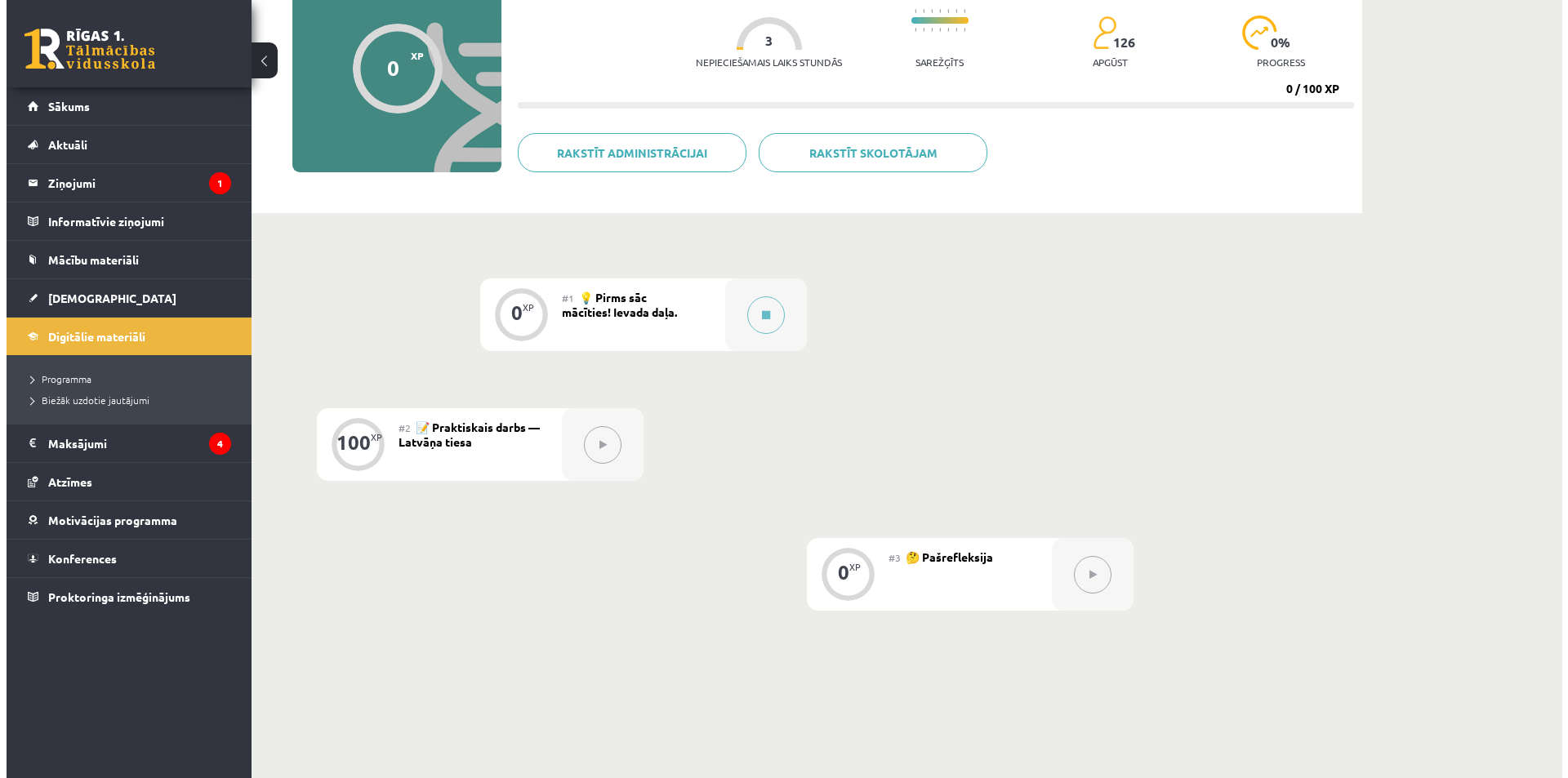
scroll to position [163, 0]
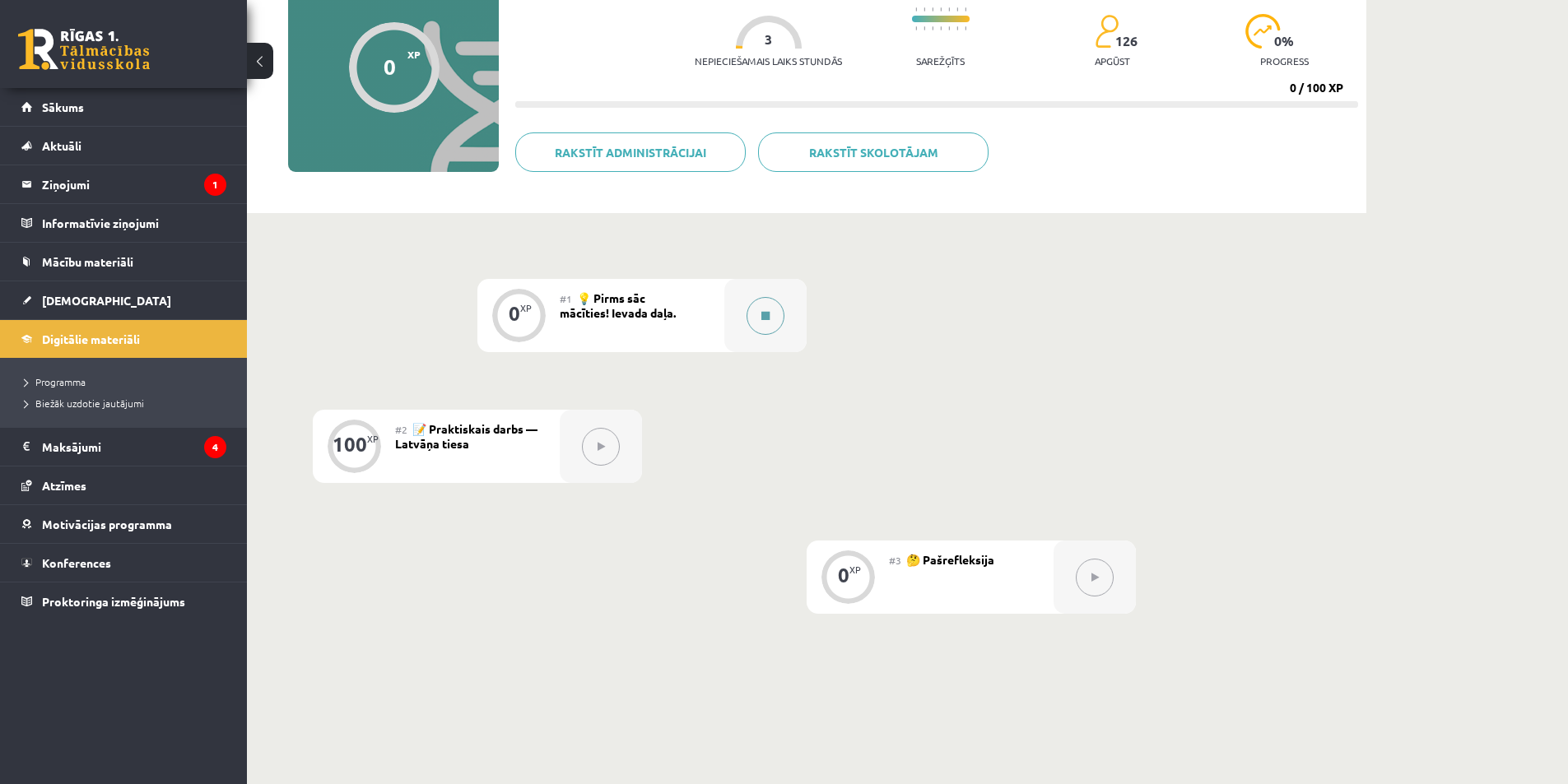
click at [757, 326] on button at bounding box center [765, 316] width 38 height 38
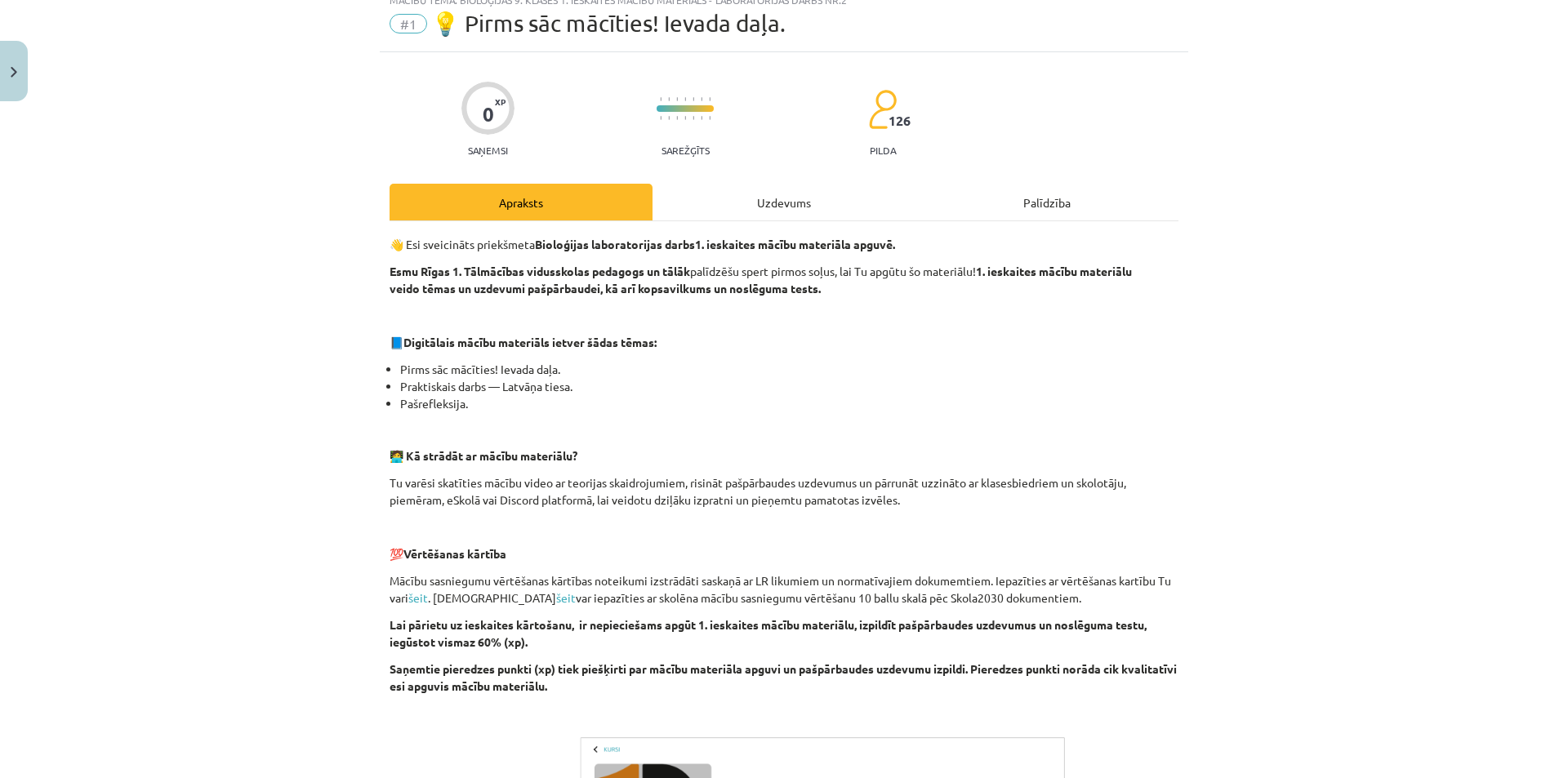
scroll to position [51, 0]
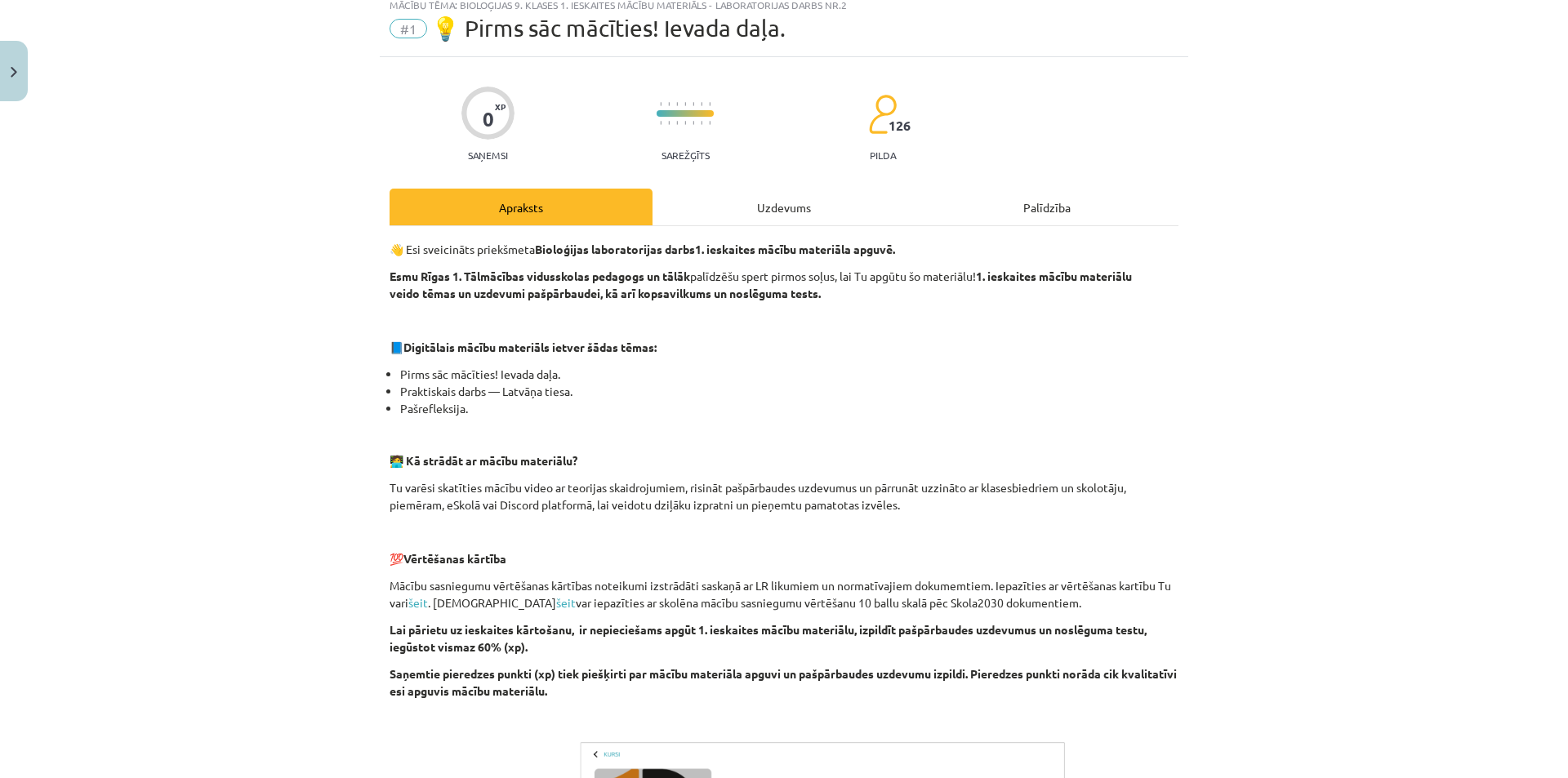
click at [727, 188] on div "0 XP Saņemsi Sarežģīts 126 pilda Apraksts Uzdevums Palīdzība 👋 Esi sveicināts p…" at bounding box center [784, 561] width 809 height 1007
click at [730, 195] on div "Uzdevums" at bounding box center [784, 207] width 263 height 37
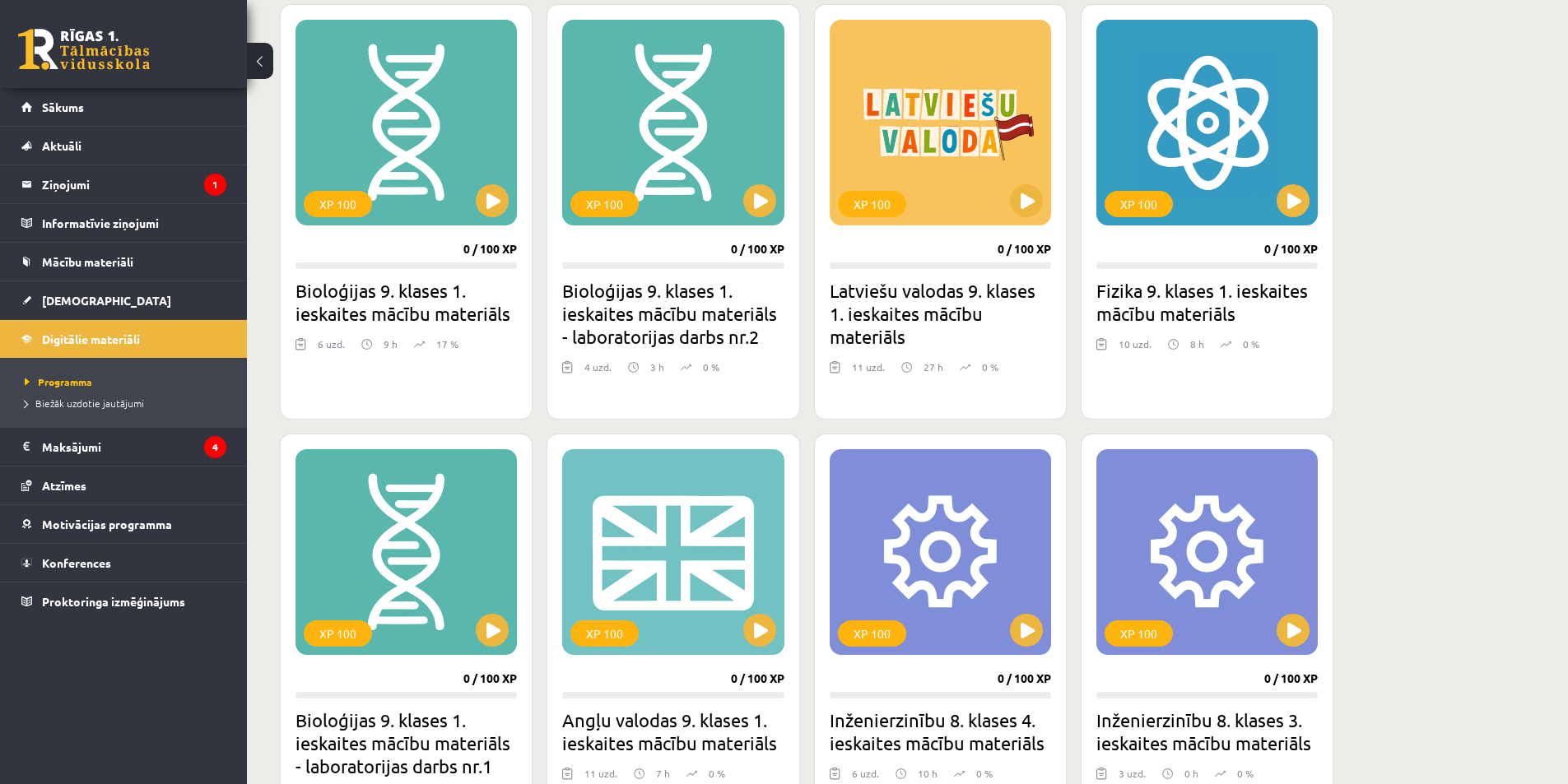
scroll to position [494, 0]
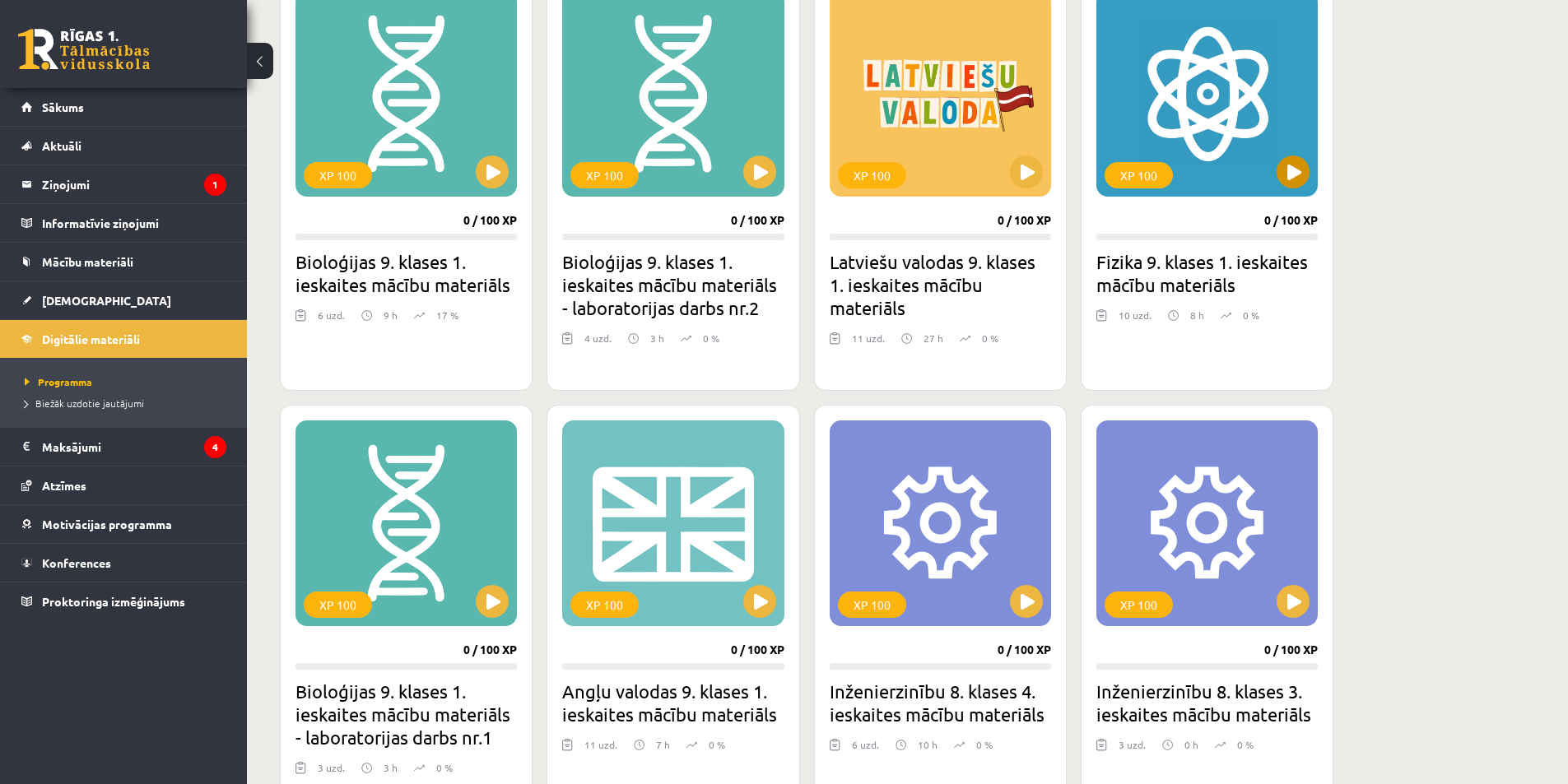
click at [1304, 153] on div "XP 100" at bounding box center [1206, 94] width 221 height 205
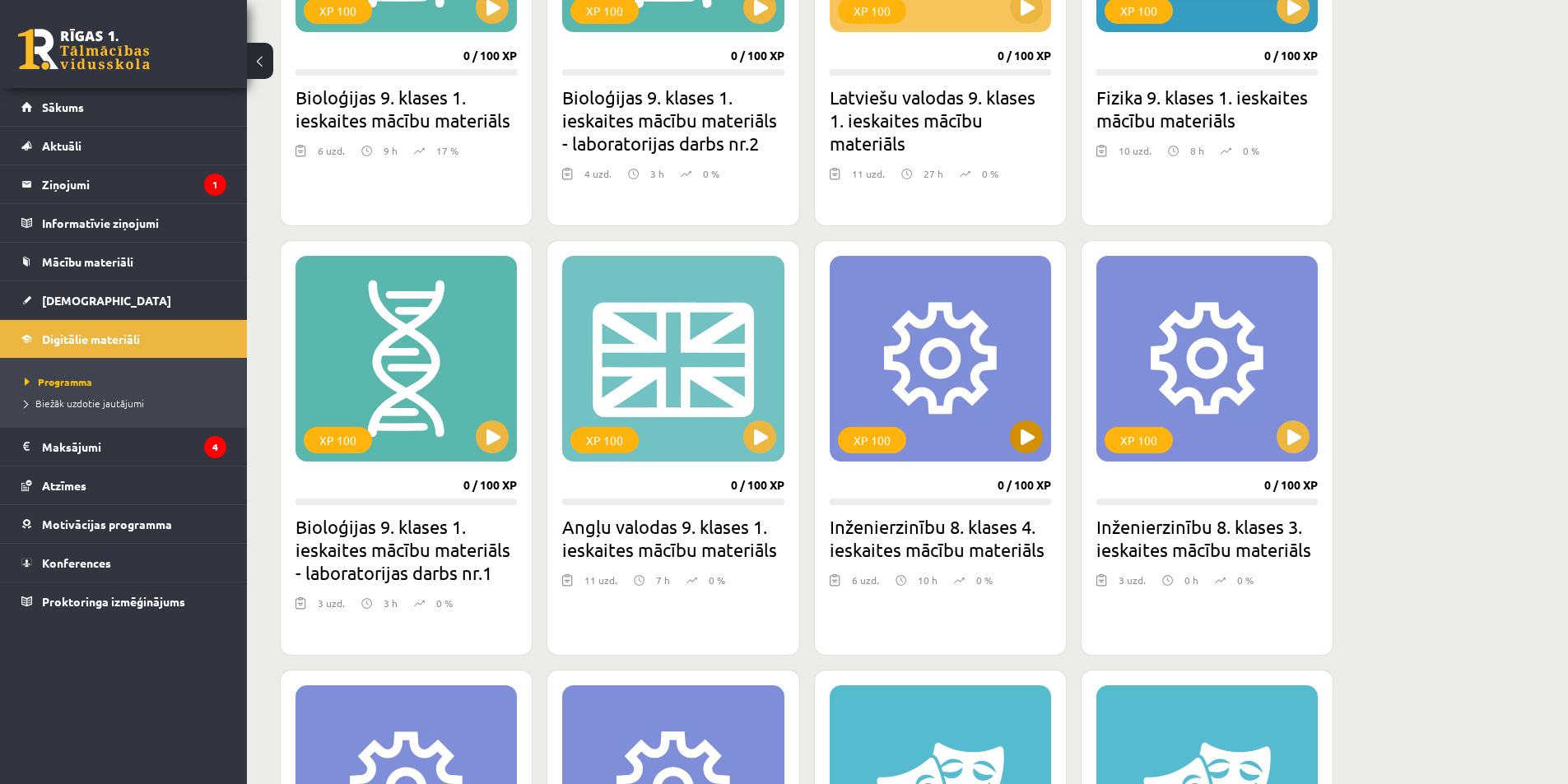
scroll to position [701, 0]
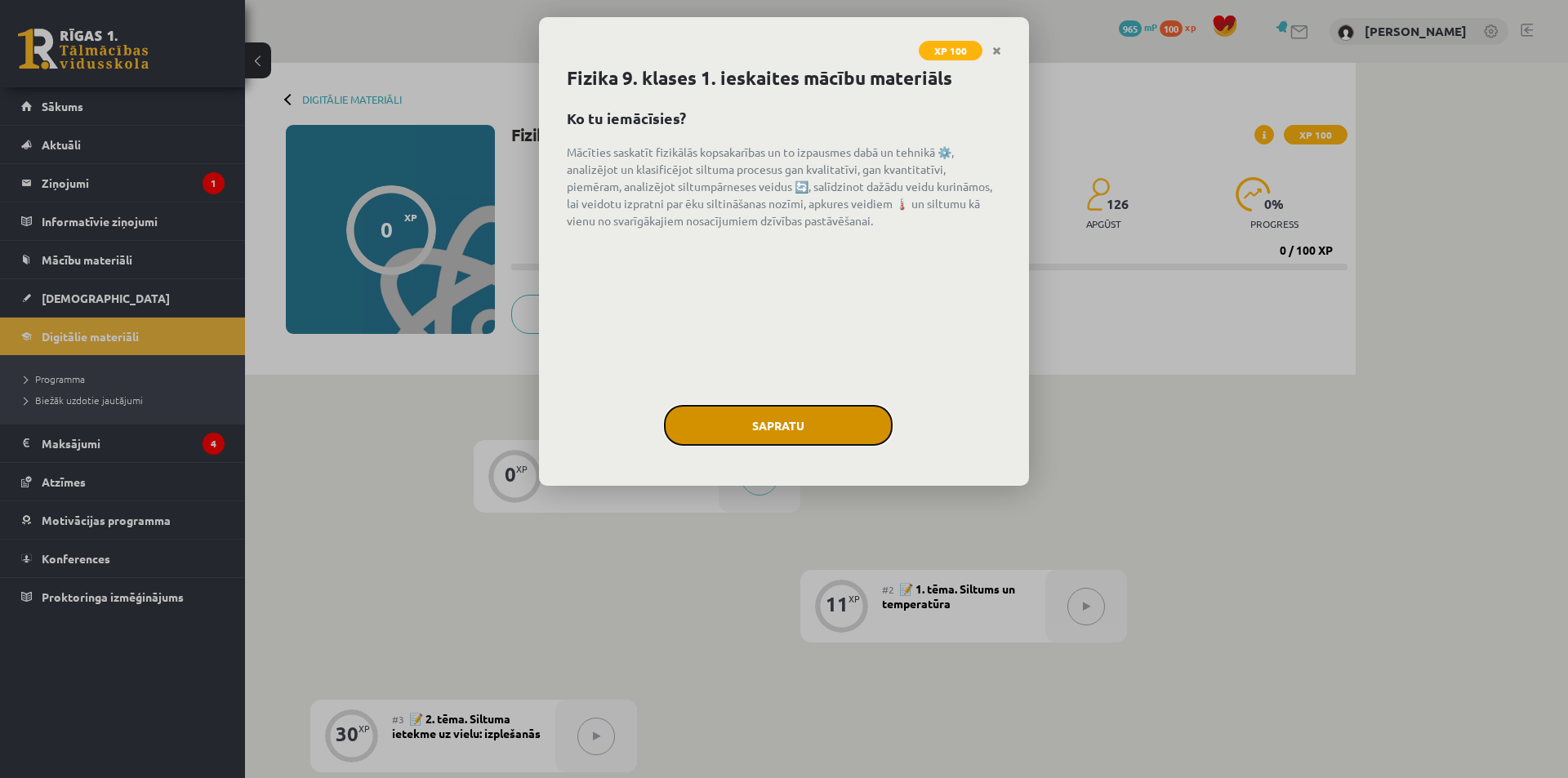
click at [857, 427] on button "Sapratu" at bounding box center [779, 426] width 229 height 41
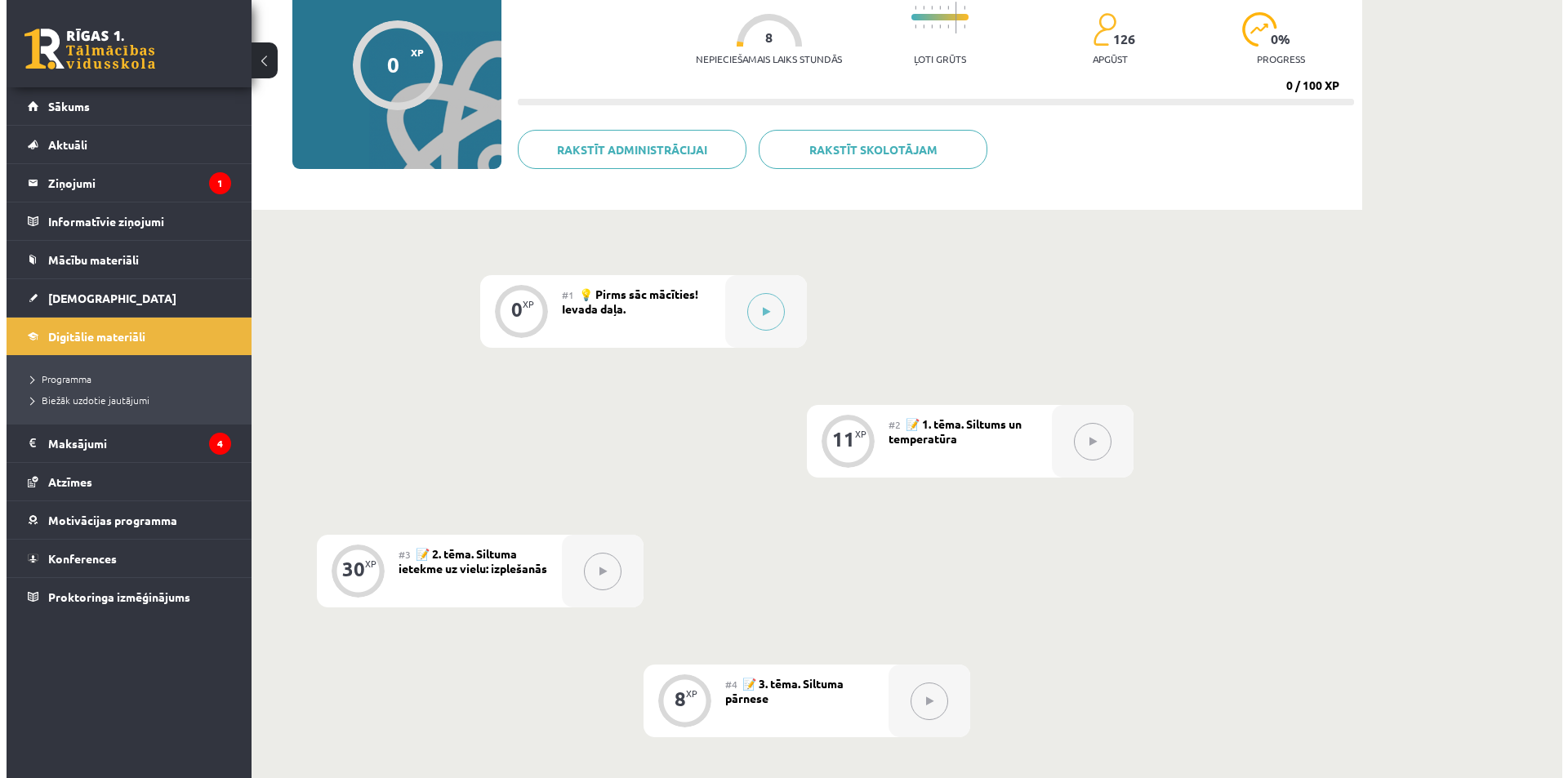
scroll to position [163, 0]
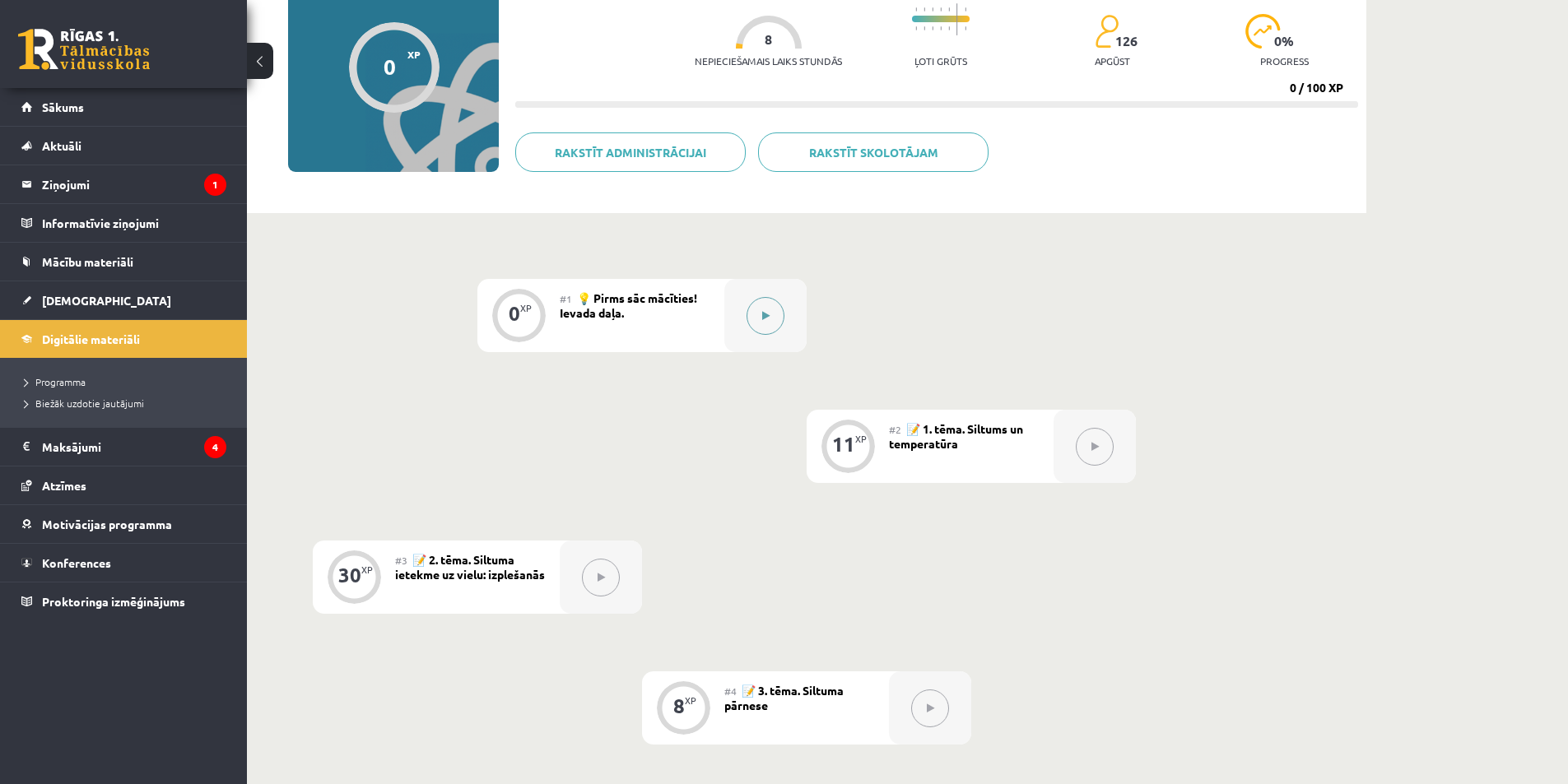
click at [774, 308] on button at bounding box center [765, 316] width 38 height 38
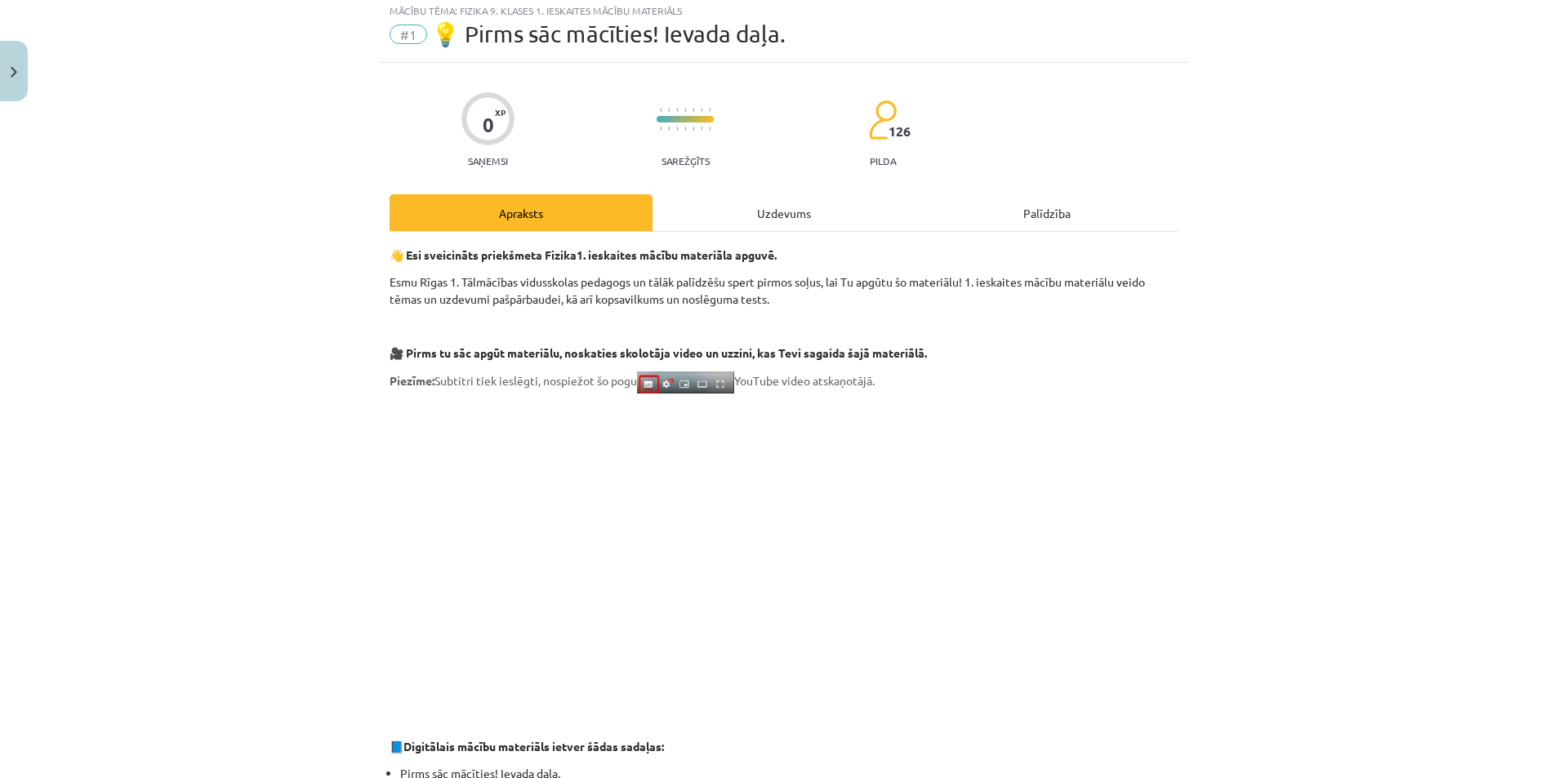
scroll to position [0, 0]
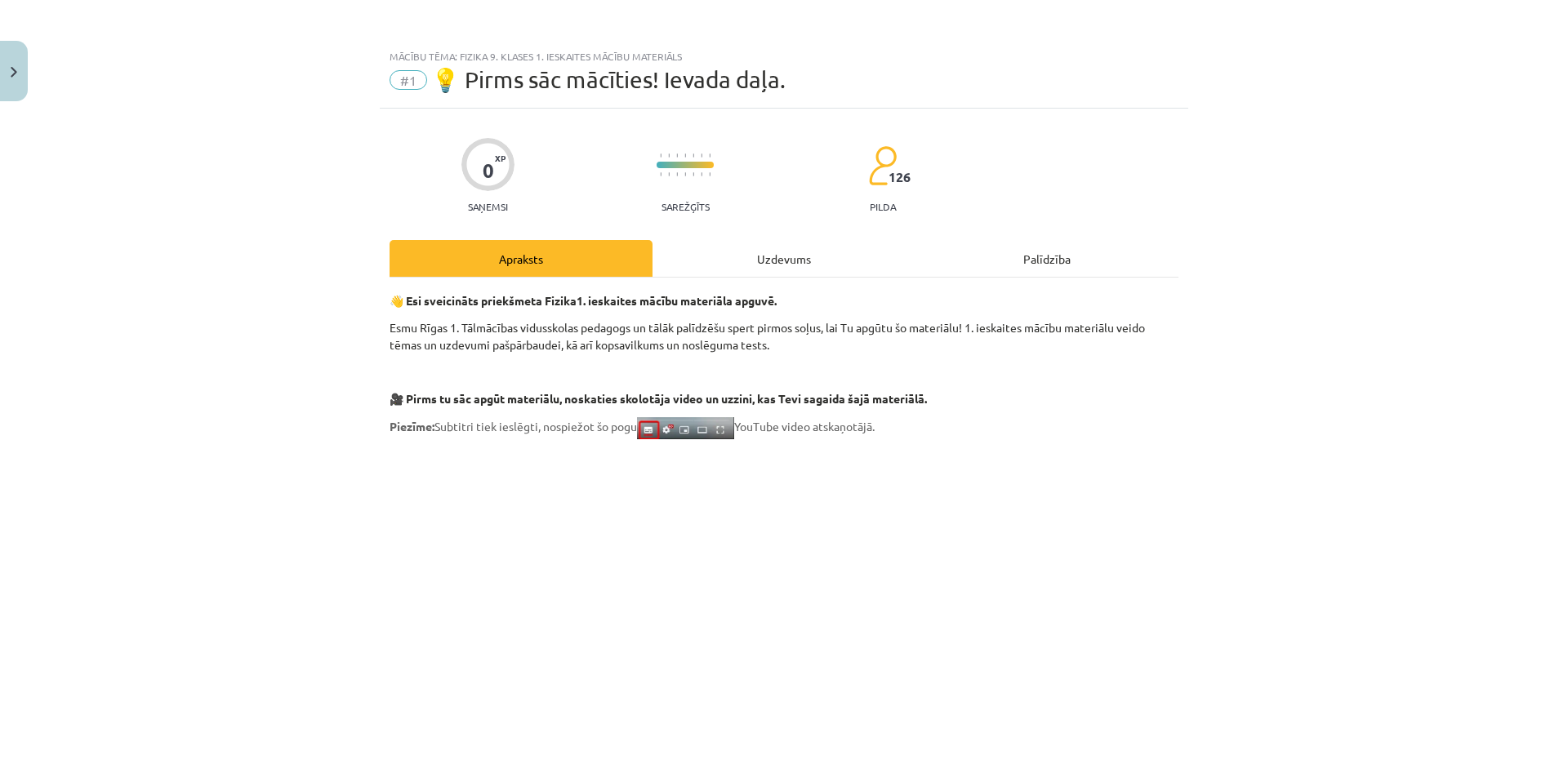
click at [689, 269] on div "Uzdevums" at bounding box center [784, 259] width 263 height 37
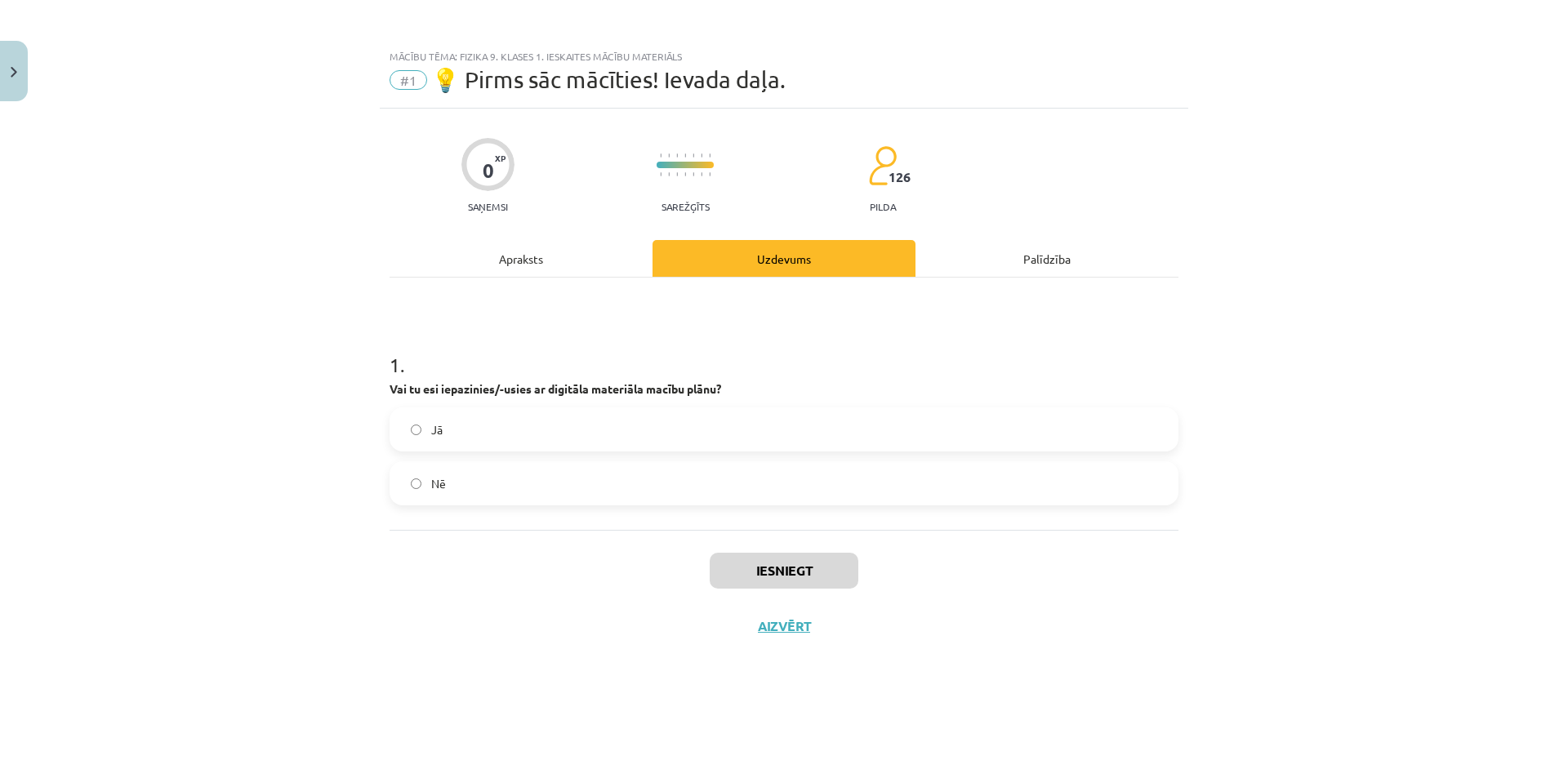
click at [432, 428] on span "Jā" at bounding box center [437, 430] width 12 height 17
click at [784, 587] on button "Iesniegt" at bounding box center [784, 570] width 148 height 36
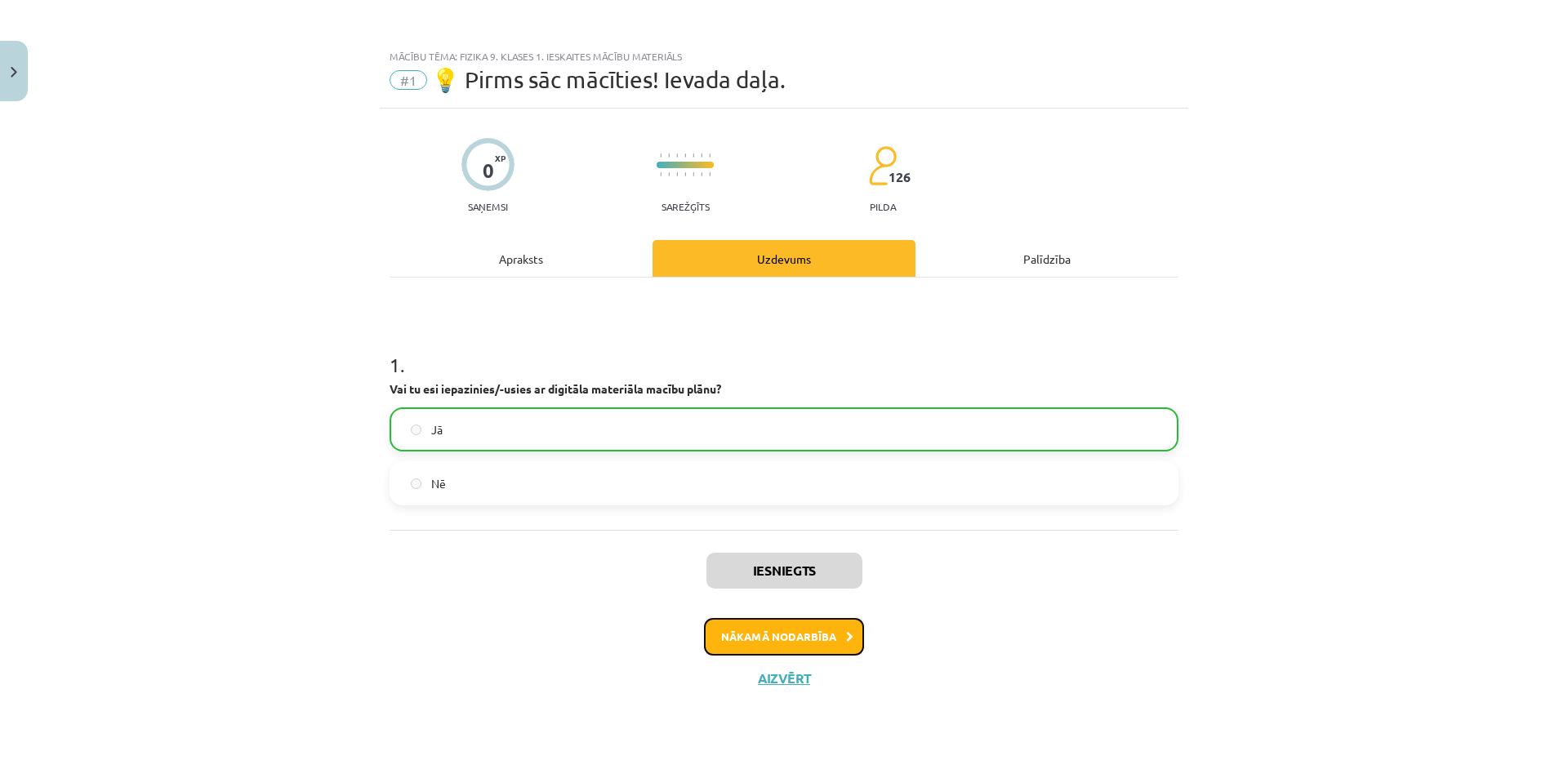
click at [770, 623] on button "Nākamā nodarbība" at bounding box center [784, 636] width 160 height 38
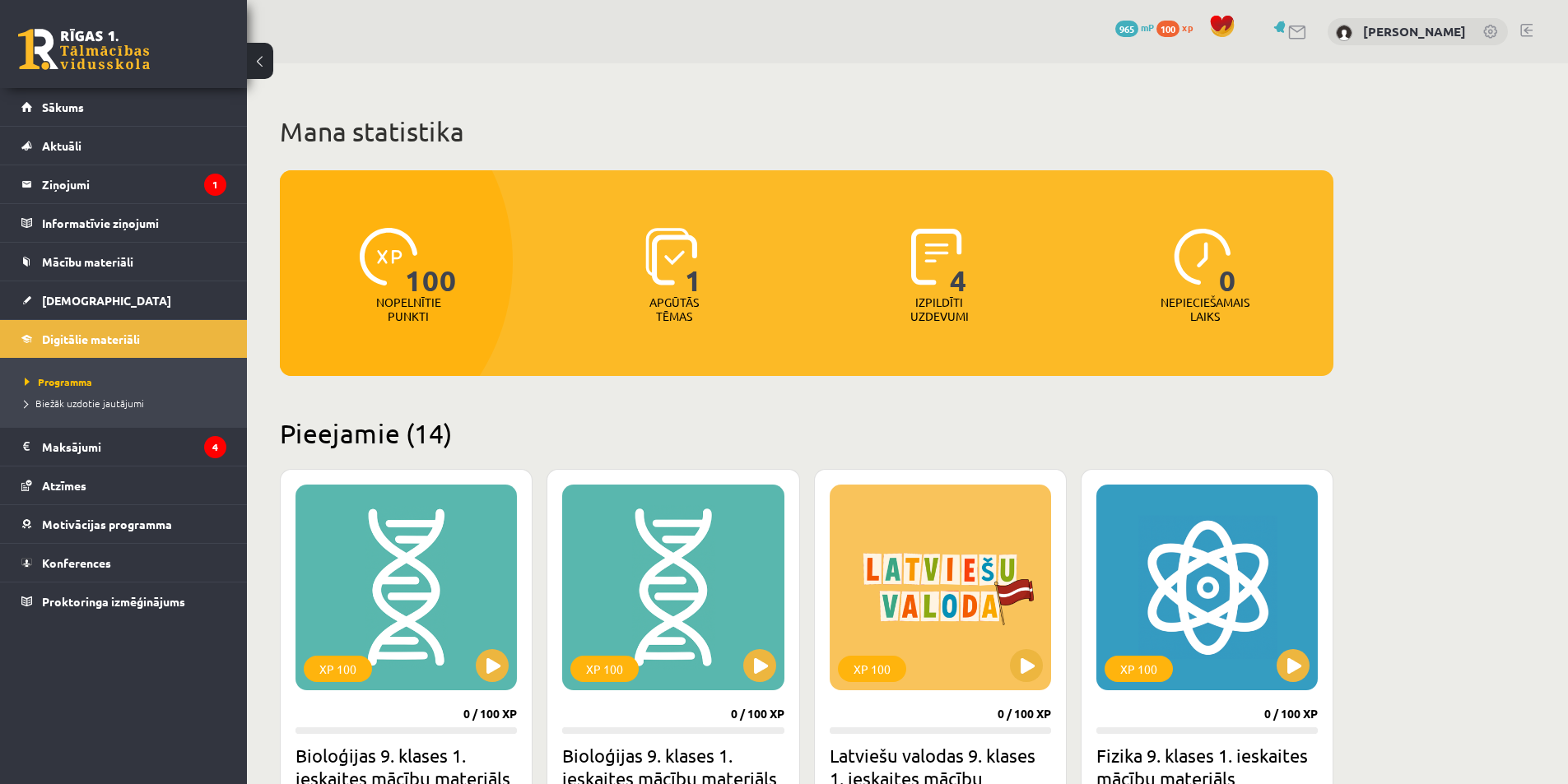
scroll to position [740, 0]
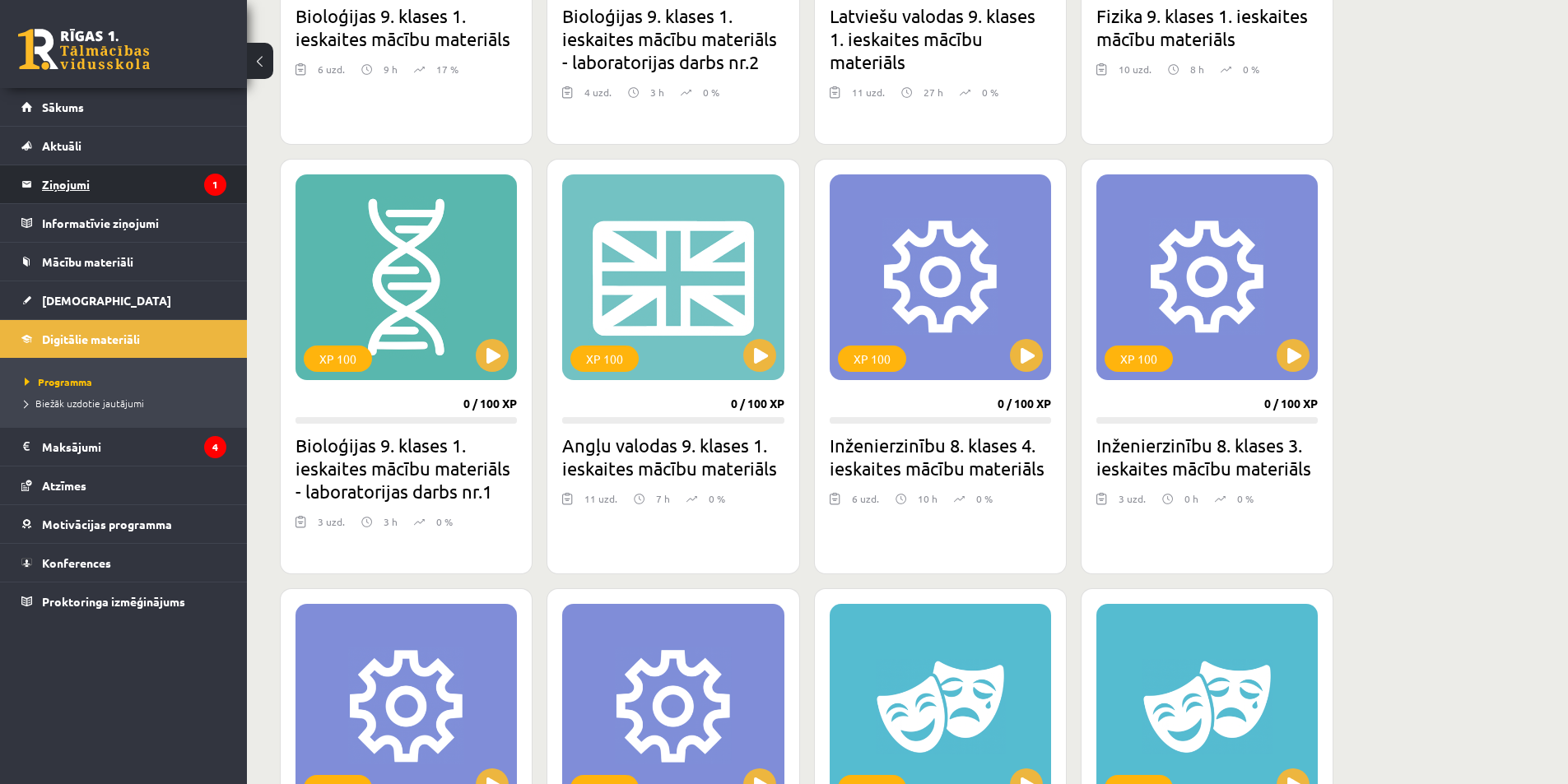
click at [158, 190] on legend "Ziņojumi 1" at bounding box center [134, 184] width 185 height 38
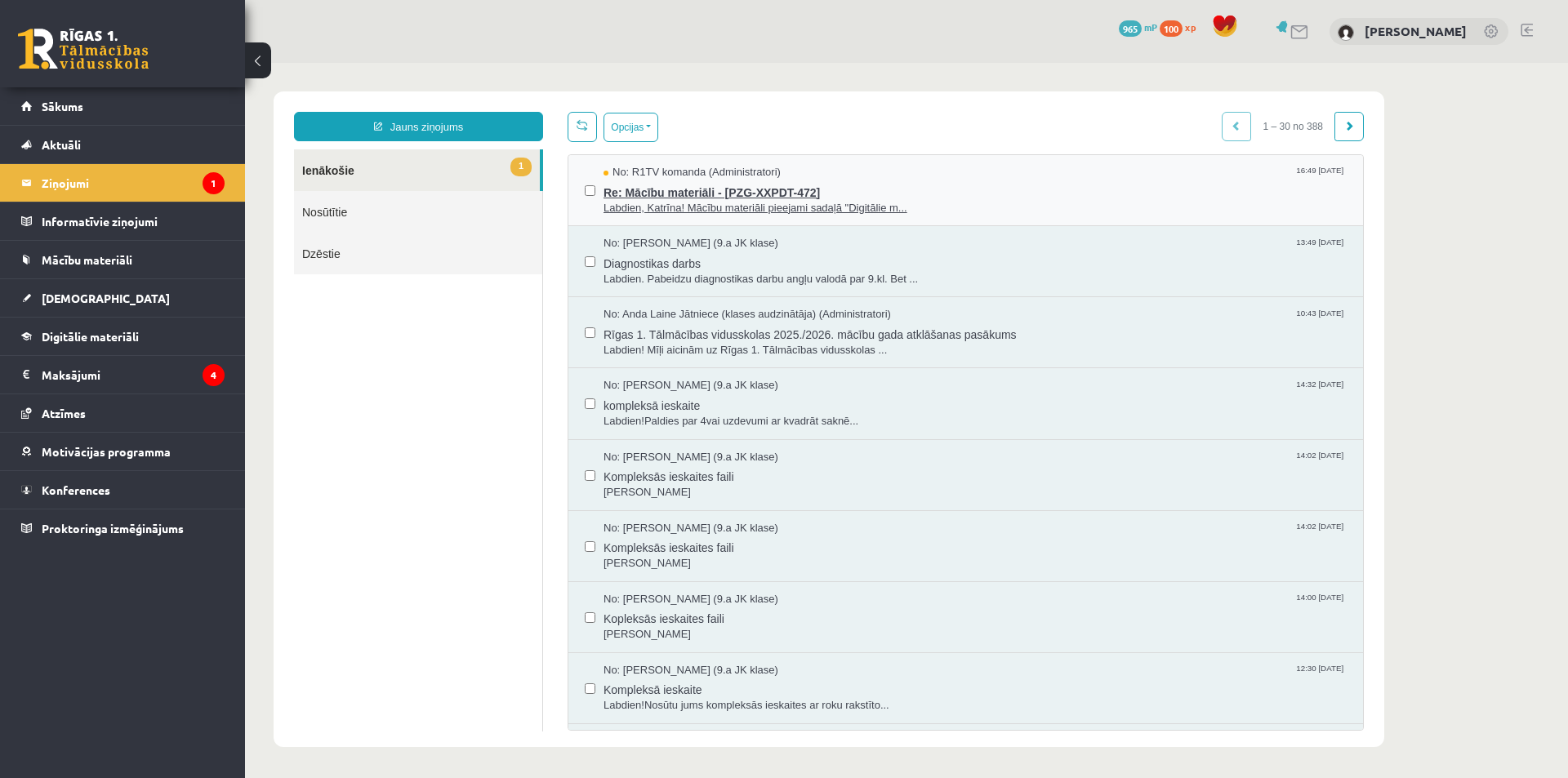
click at [732, 198] on span "Re: Mācību materiāli - [PZG-XXPDT-472]" at bounding box center [975, 190] width 743 height 20
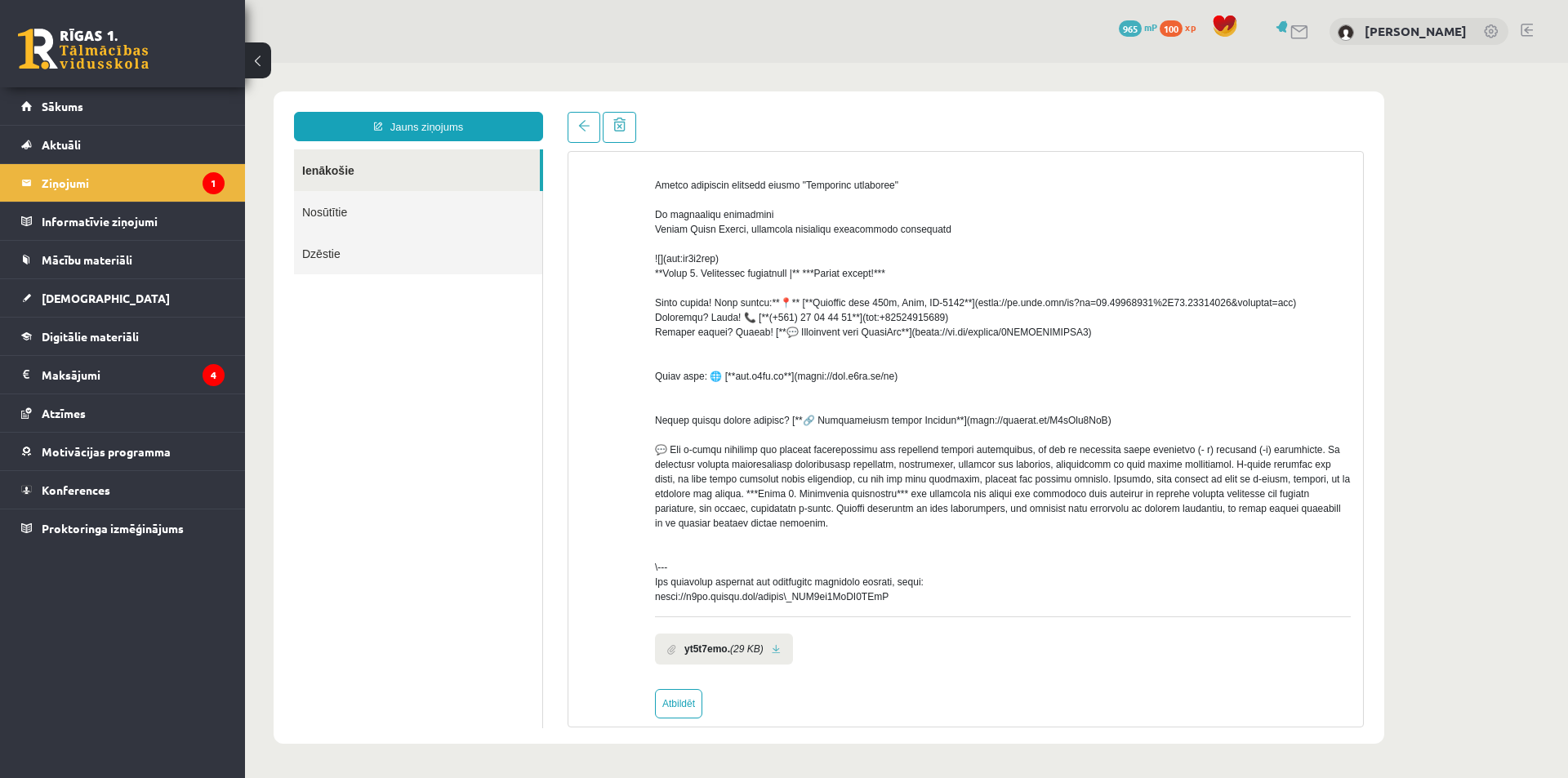
scroll to position [155, 0]
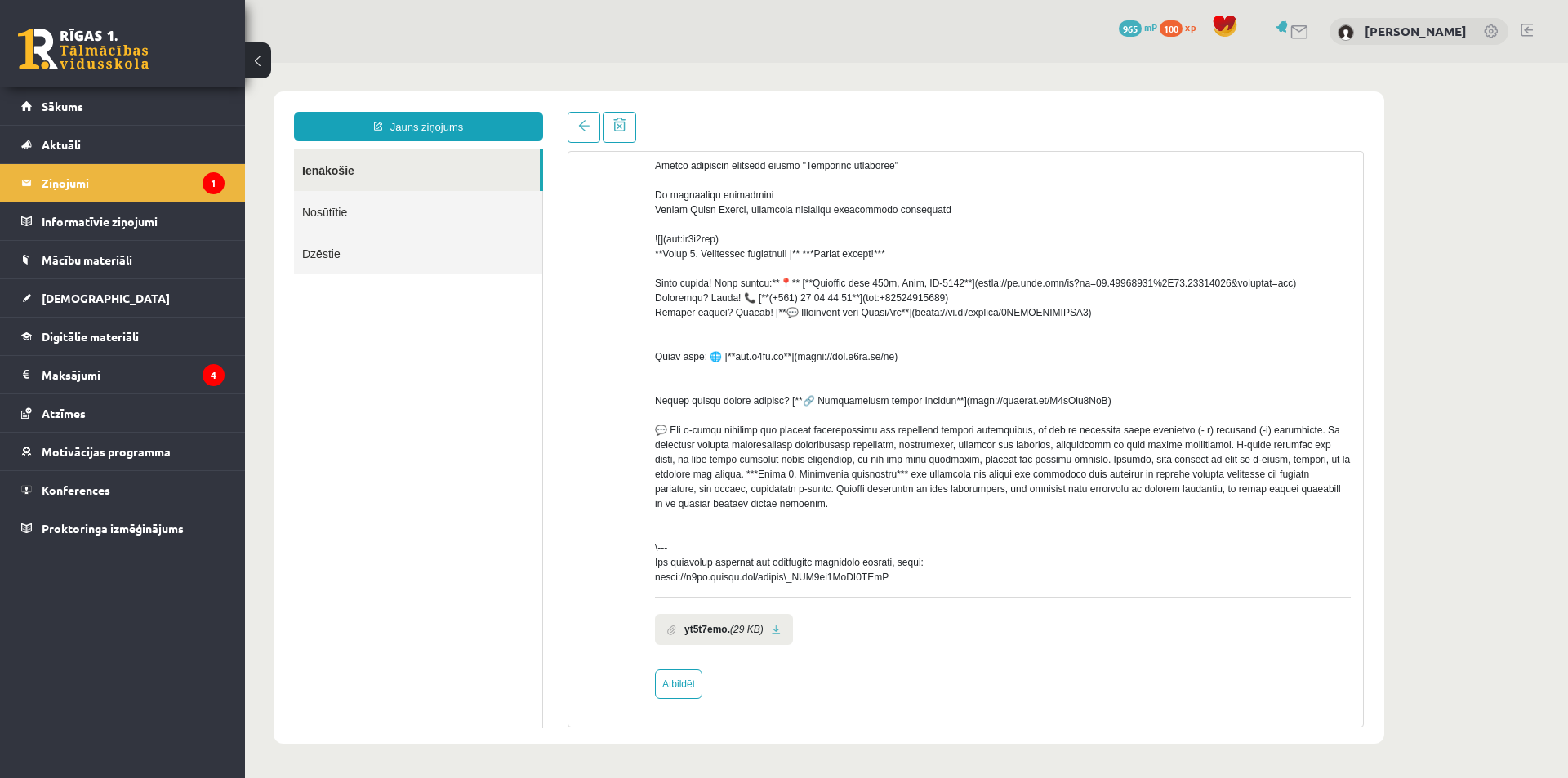
click at [775, 632] on link at bounding box center [776, 630] width 9 height 11
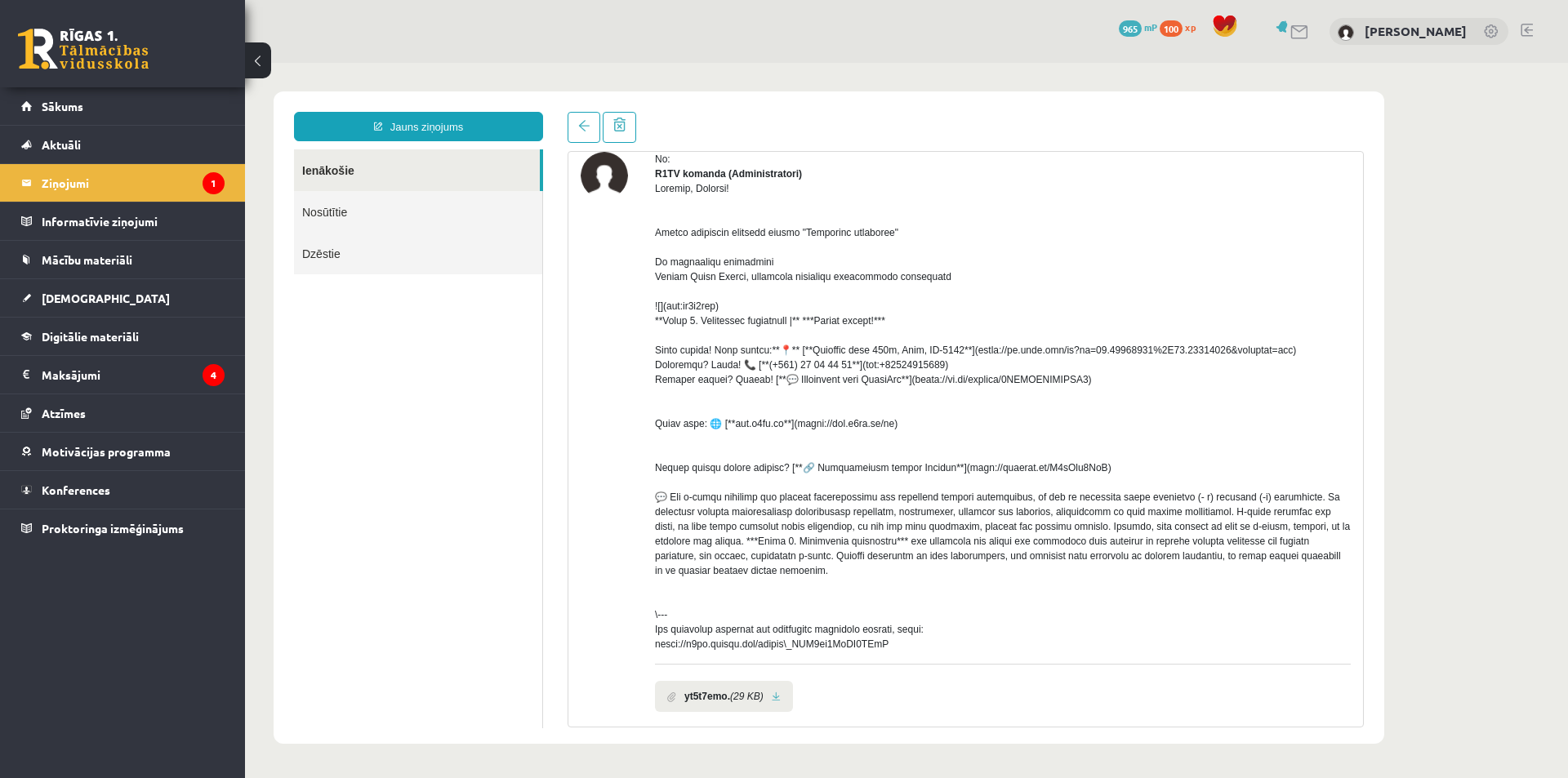
scroll to position [0, 0]
